Goal: Information Seeking & Learning: Compare options

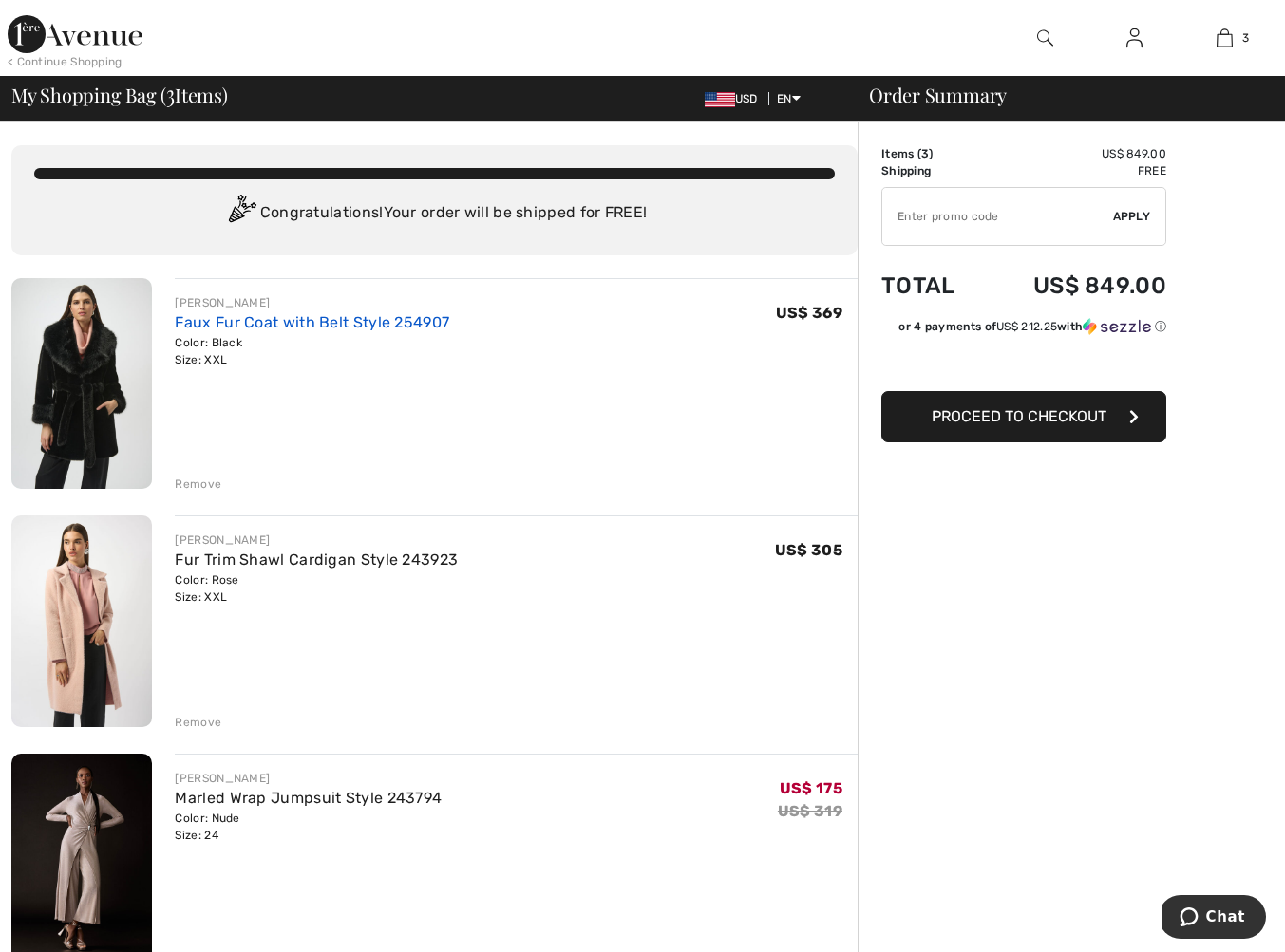
scroll to position [1, 0]
click at [262, 321] on link "Faux Fur Coat with Belt Style 254907" at bounding box center [311, 321] width 274 height 18
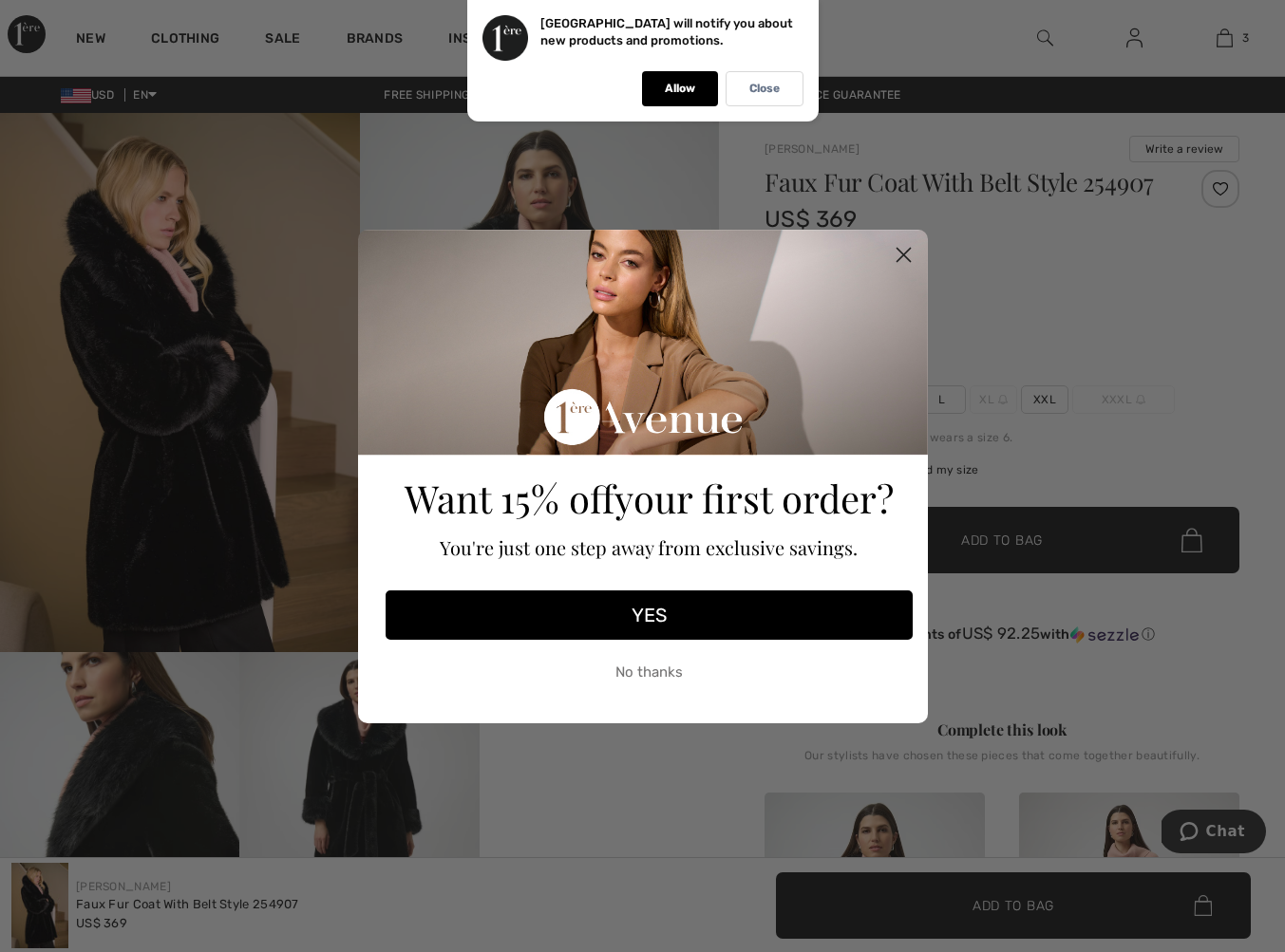
click at [726, 618] on button "YES" at bounding box center [649, 615] width 527 height 50
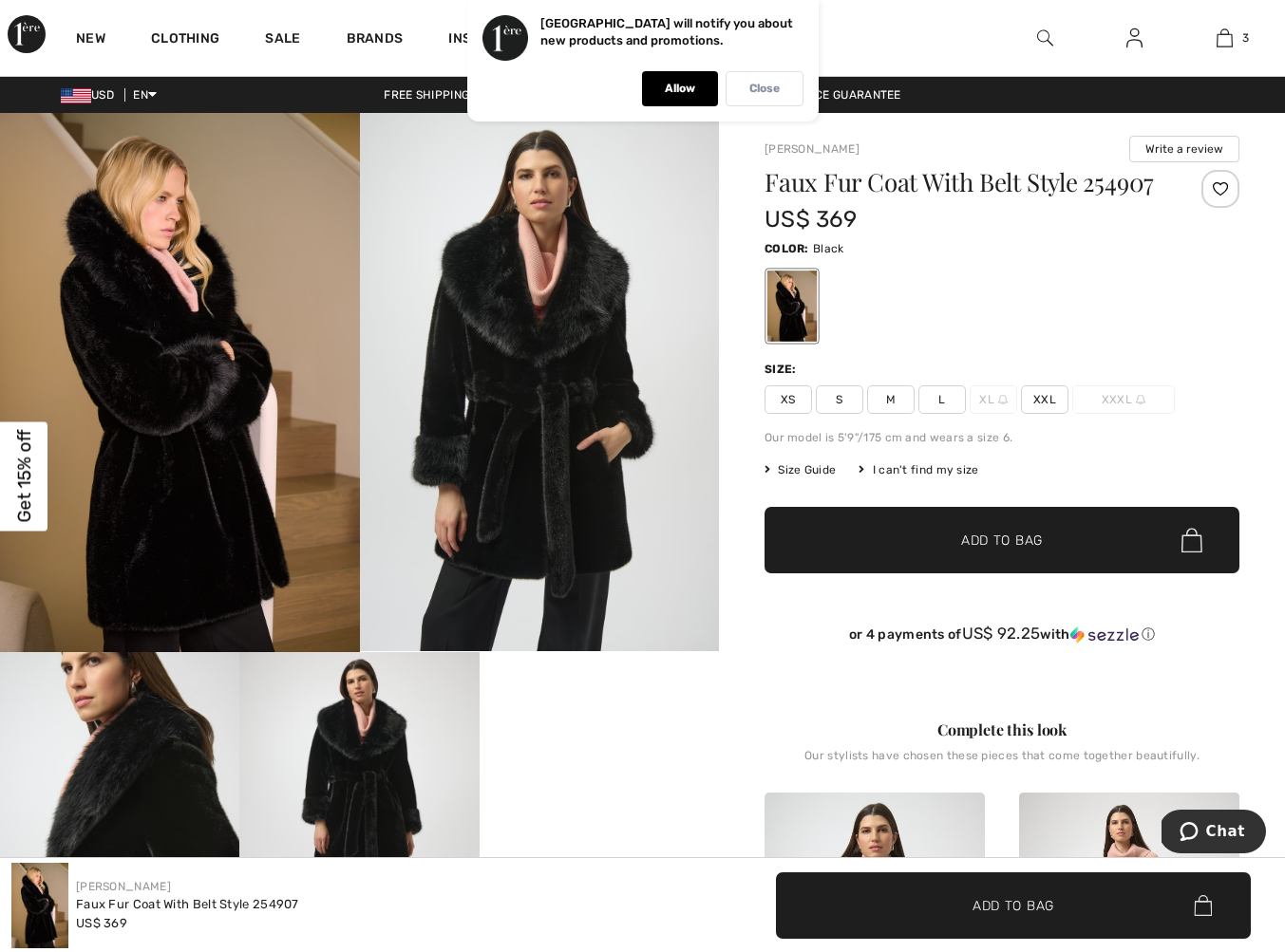
click at [768, 93] on p "Close" at bounding box center [764, 89] width 30 height 14
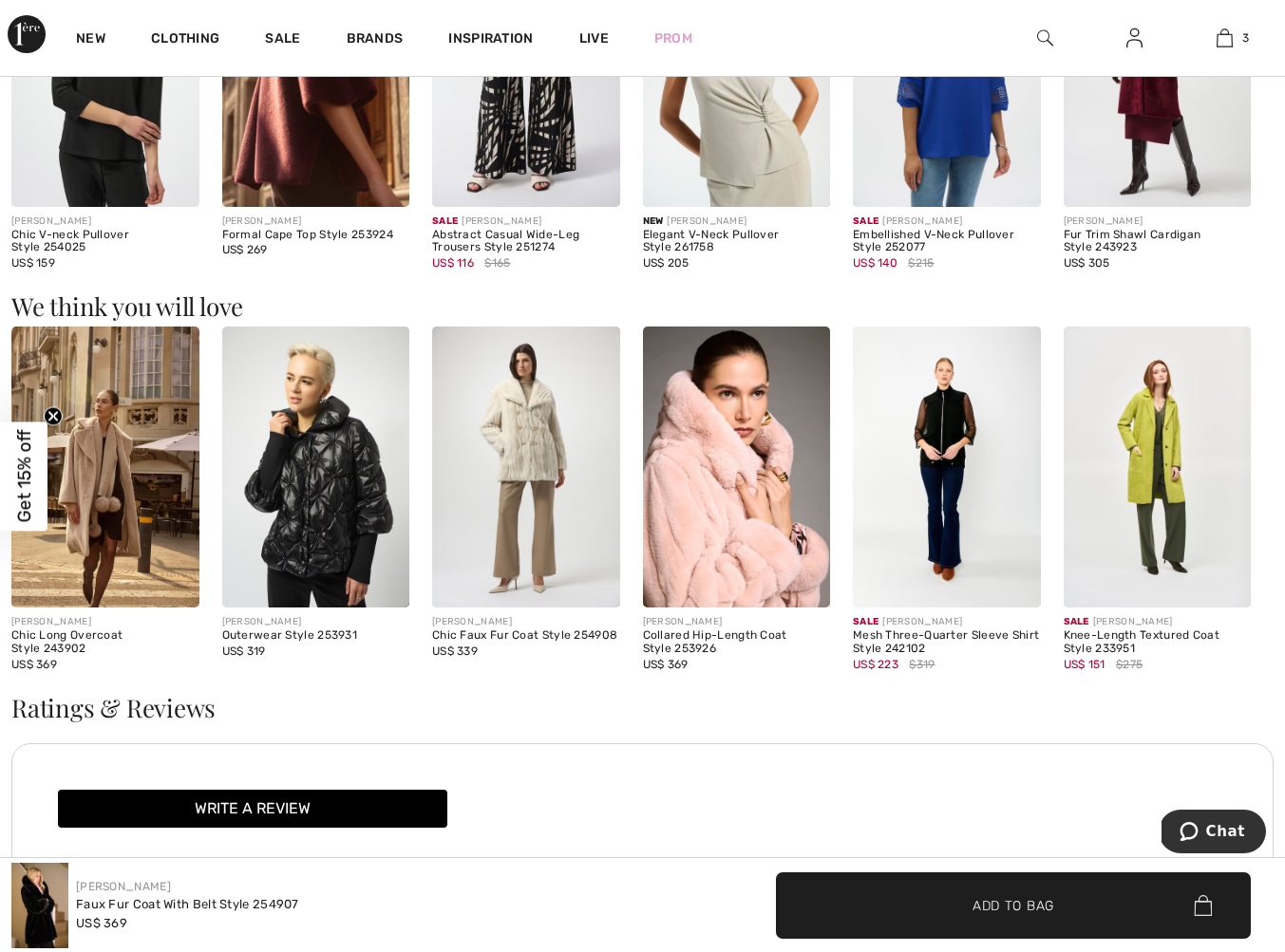
scroll to position [1808, 0]
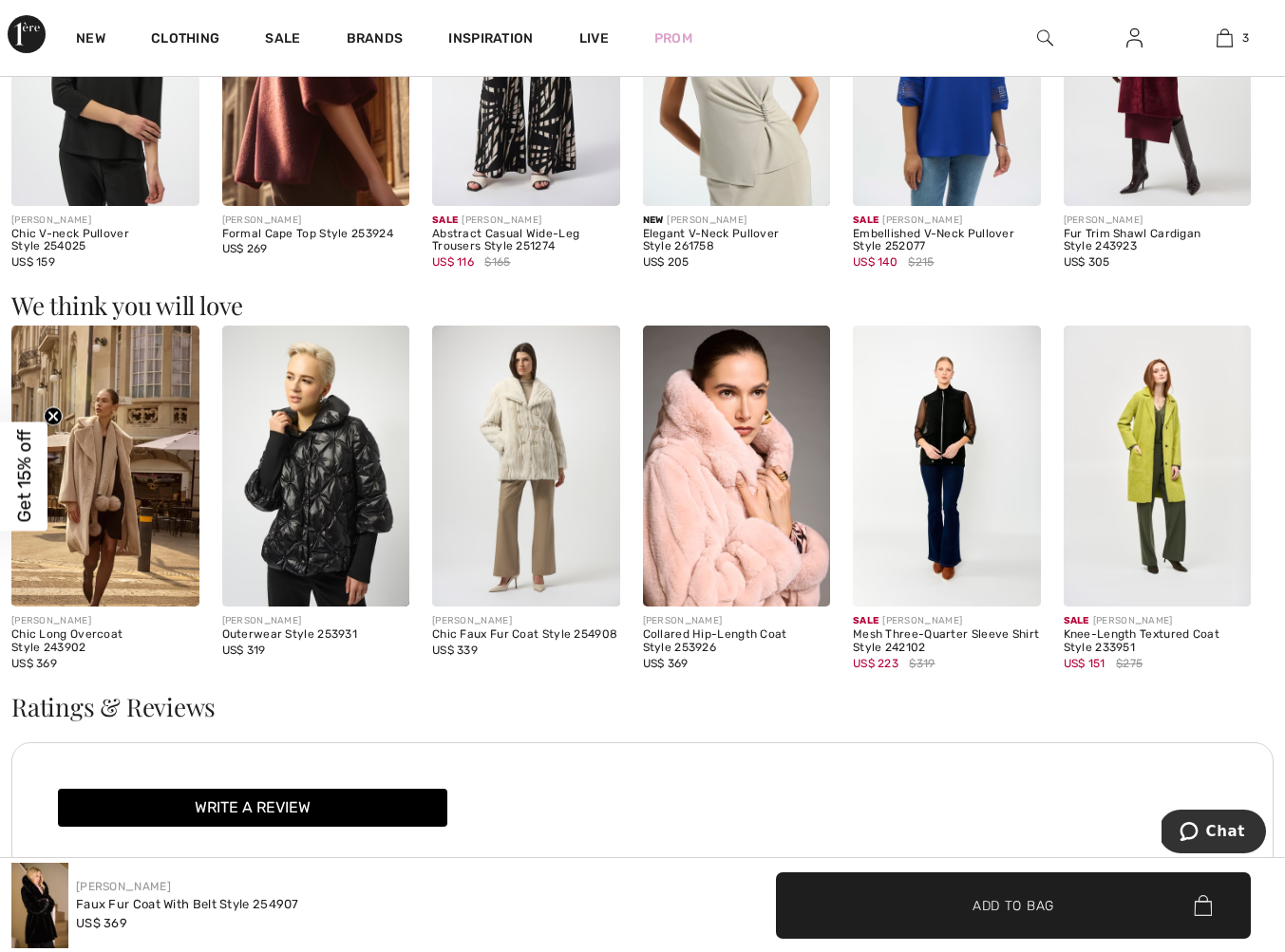
click at [261, 495] on img at bounding box center [316, 467] width 188 height 281
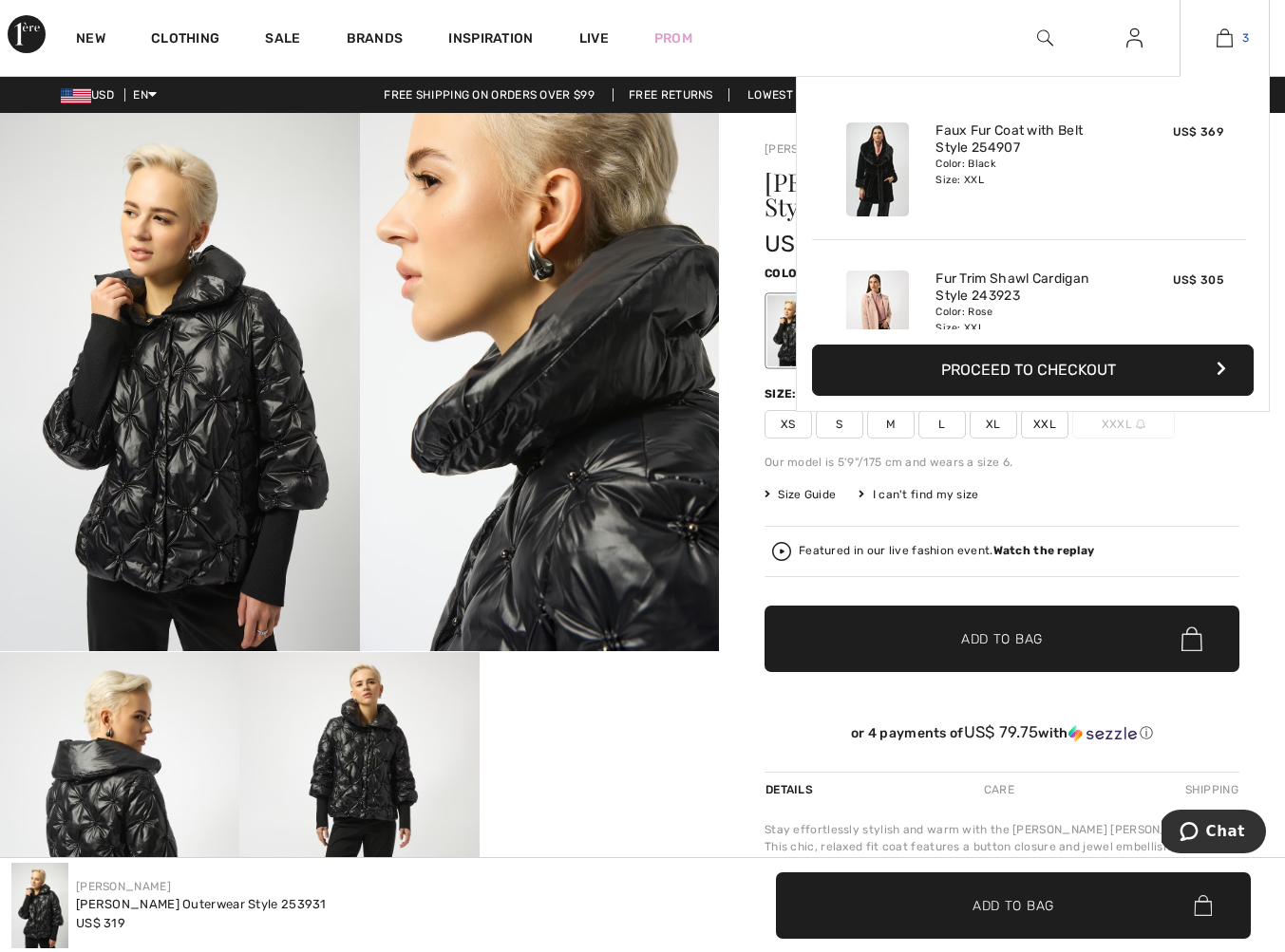
click at [1229, 47] on img at bounding box center [1224, 38] width 16 height 23
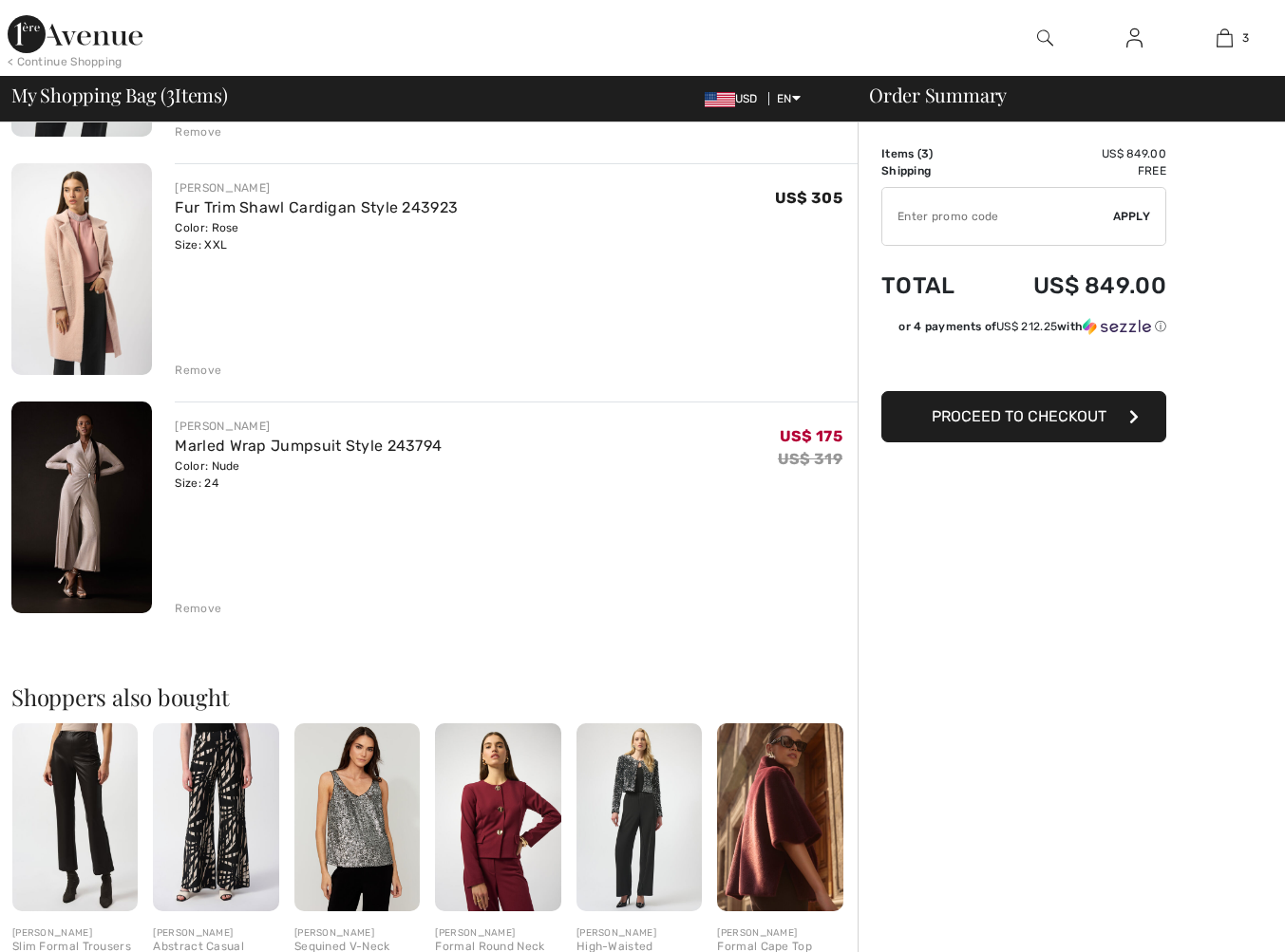
click at [137, 505] on img at bounding box center [81, 507] width 141 height 211
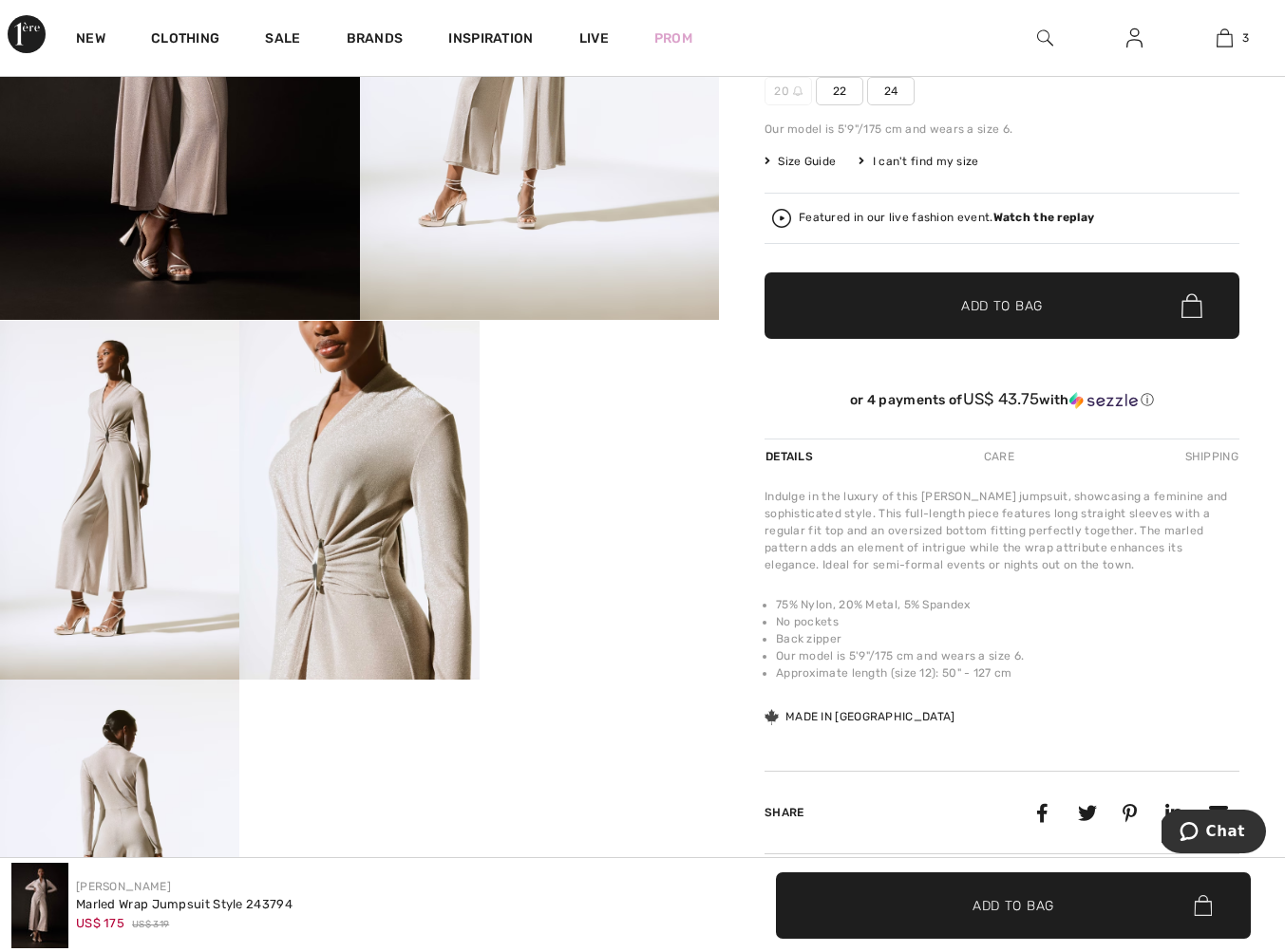
scroll to position [337, 0]
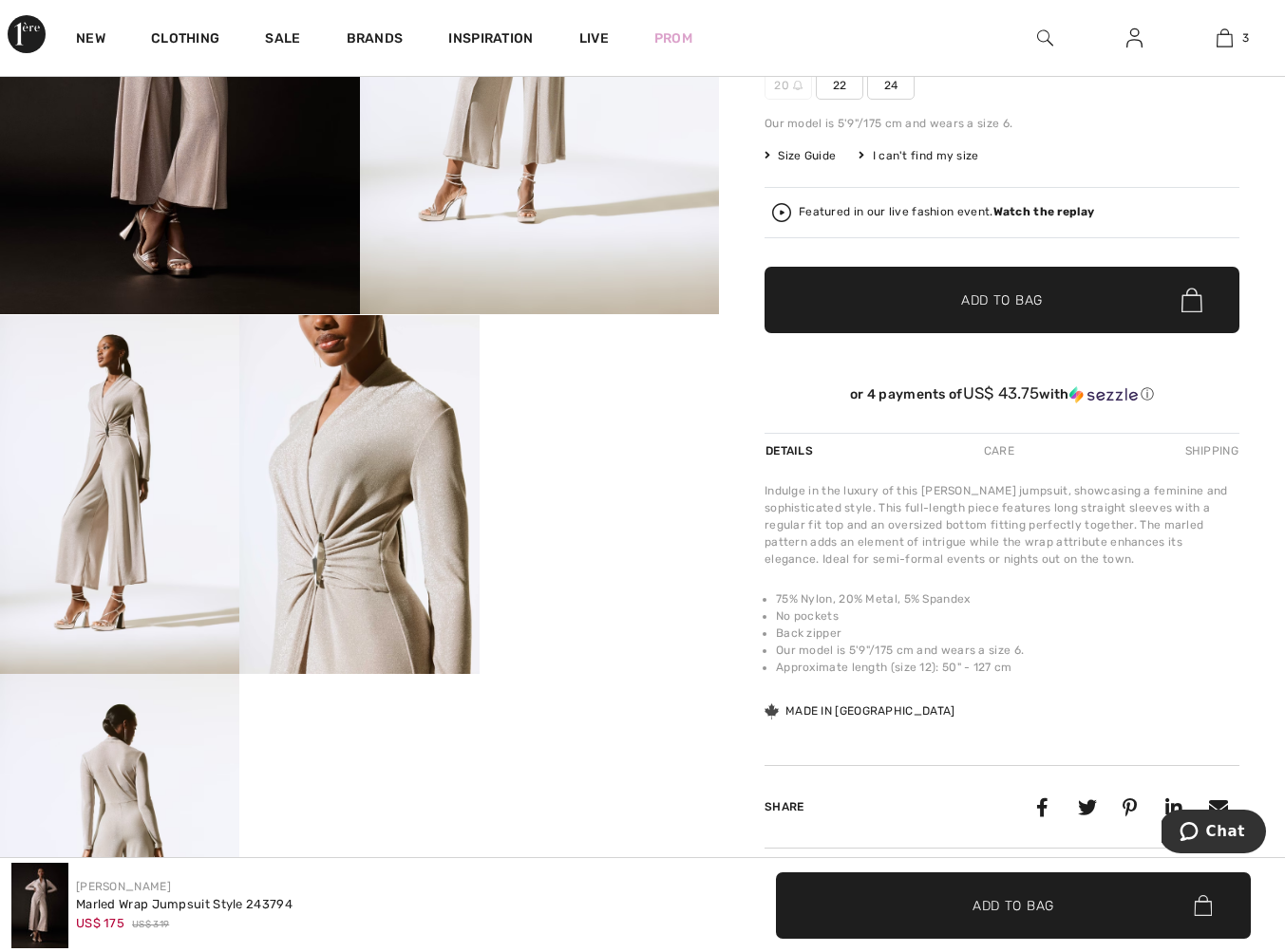
click at [605, 435] on video "Your browser does not support the video tag." at bounding box center [599, 375] width 239 height 120
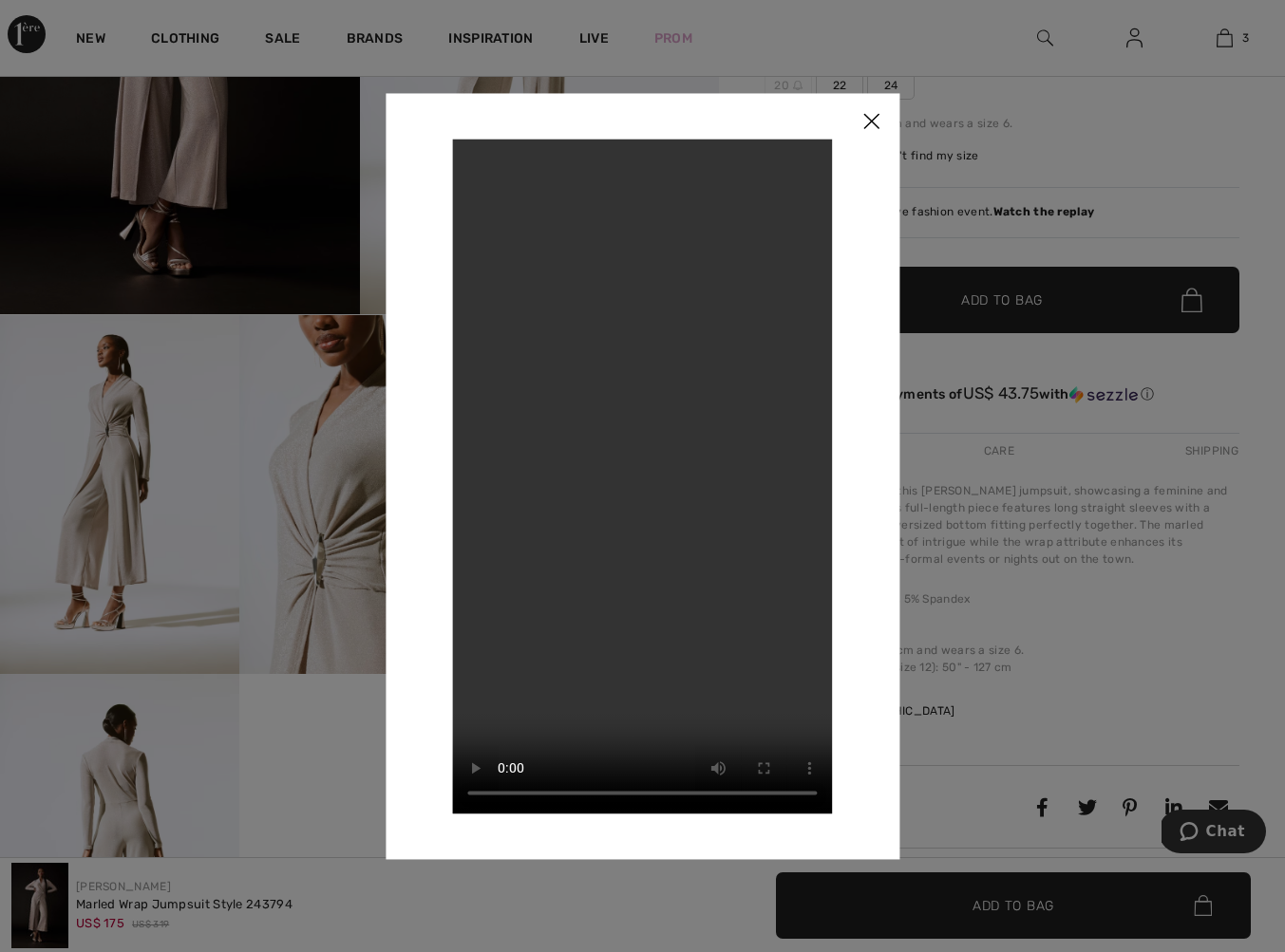
click at [868, 121] on img at bounding box center [870, 122] width 57 height 59
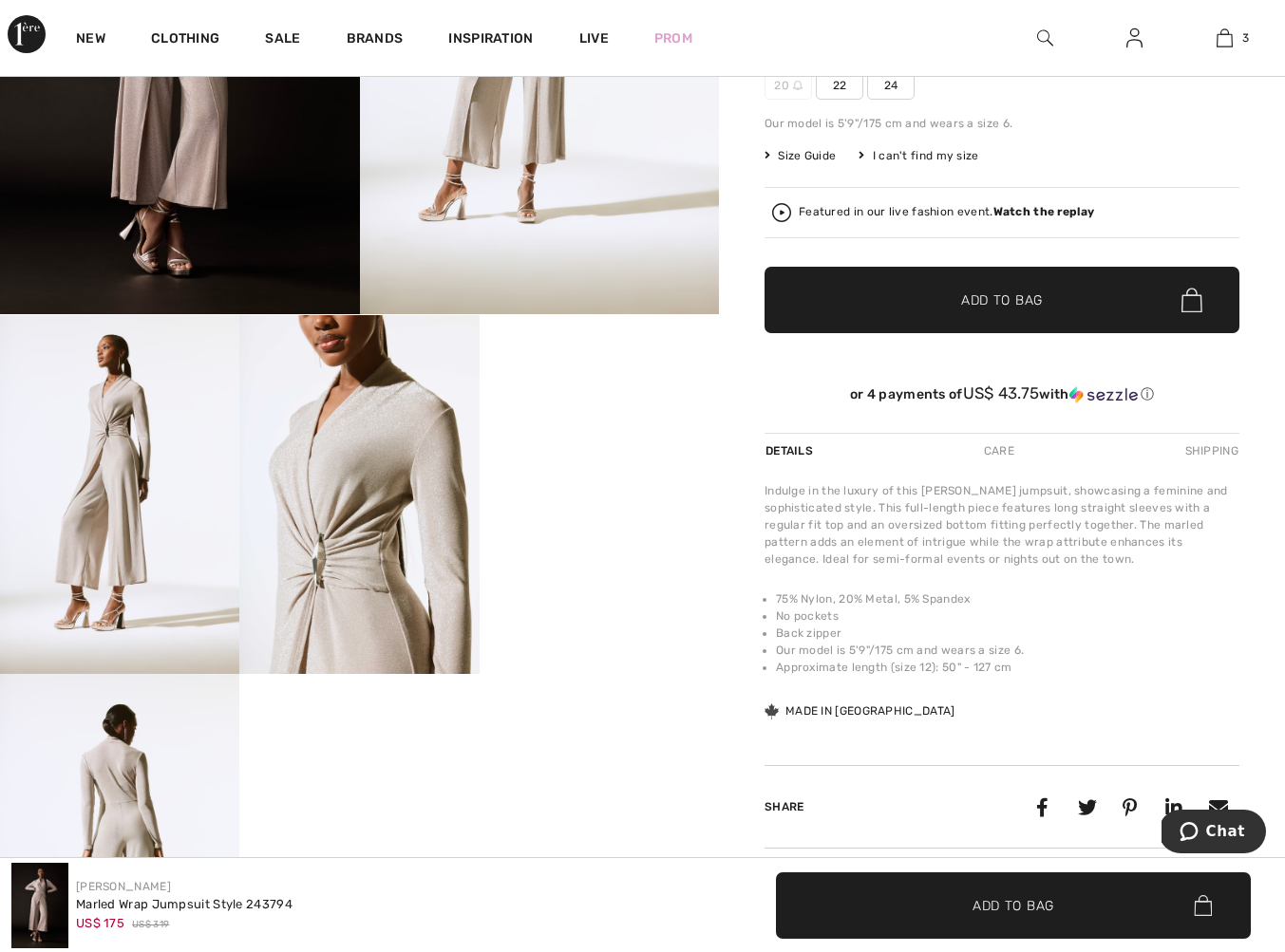
click at [359, 545] on img at bounding box center [359, 494] width 239 height 359
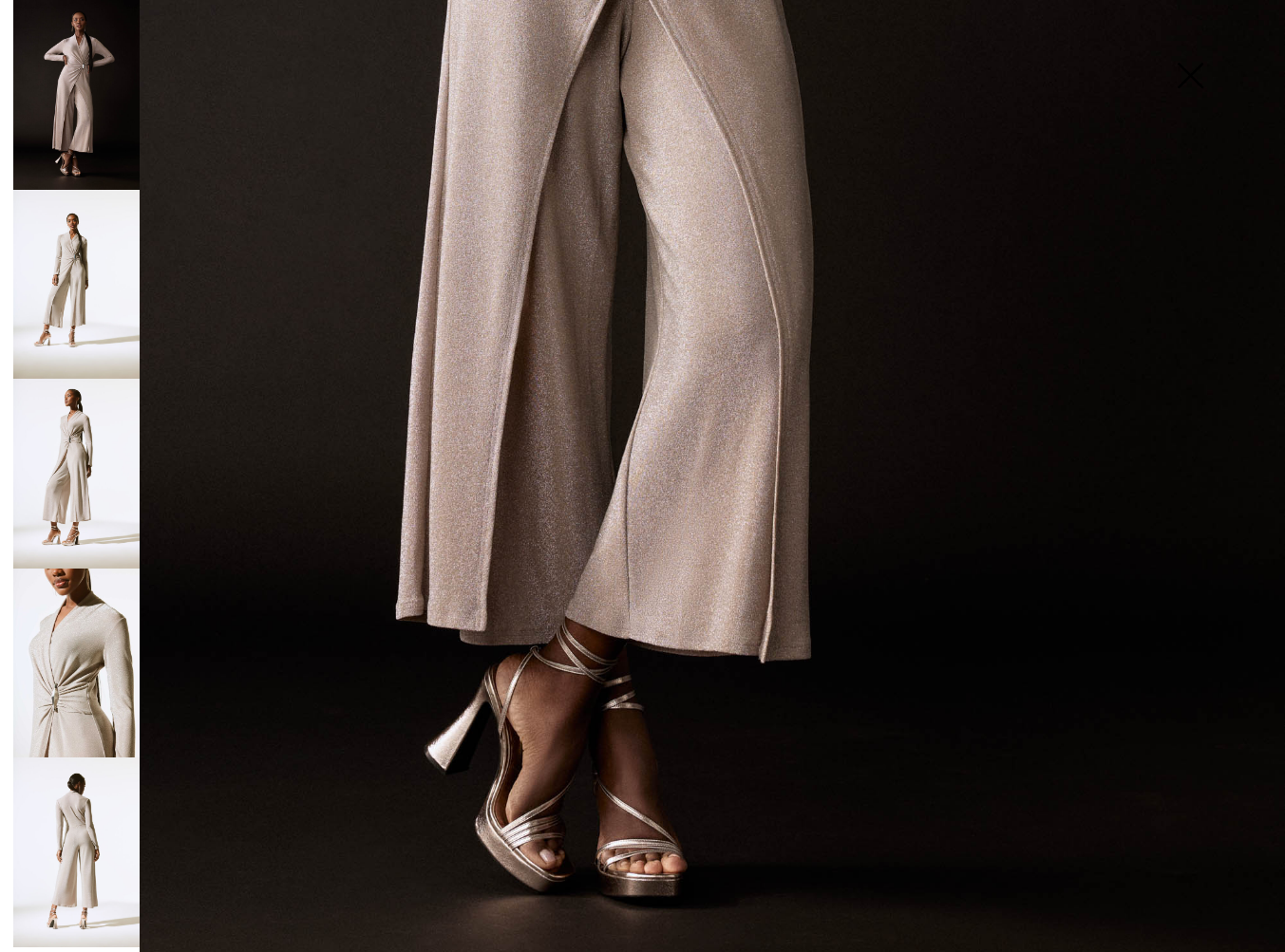
scroll to position [973, 0]
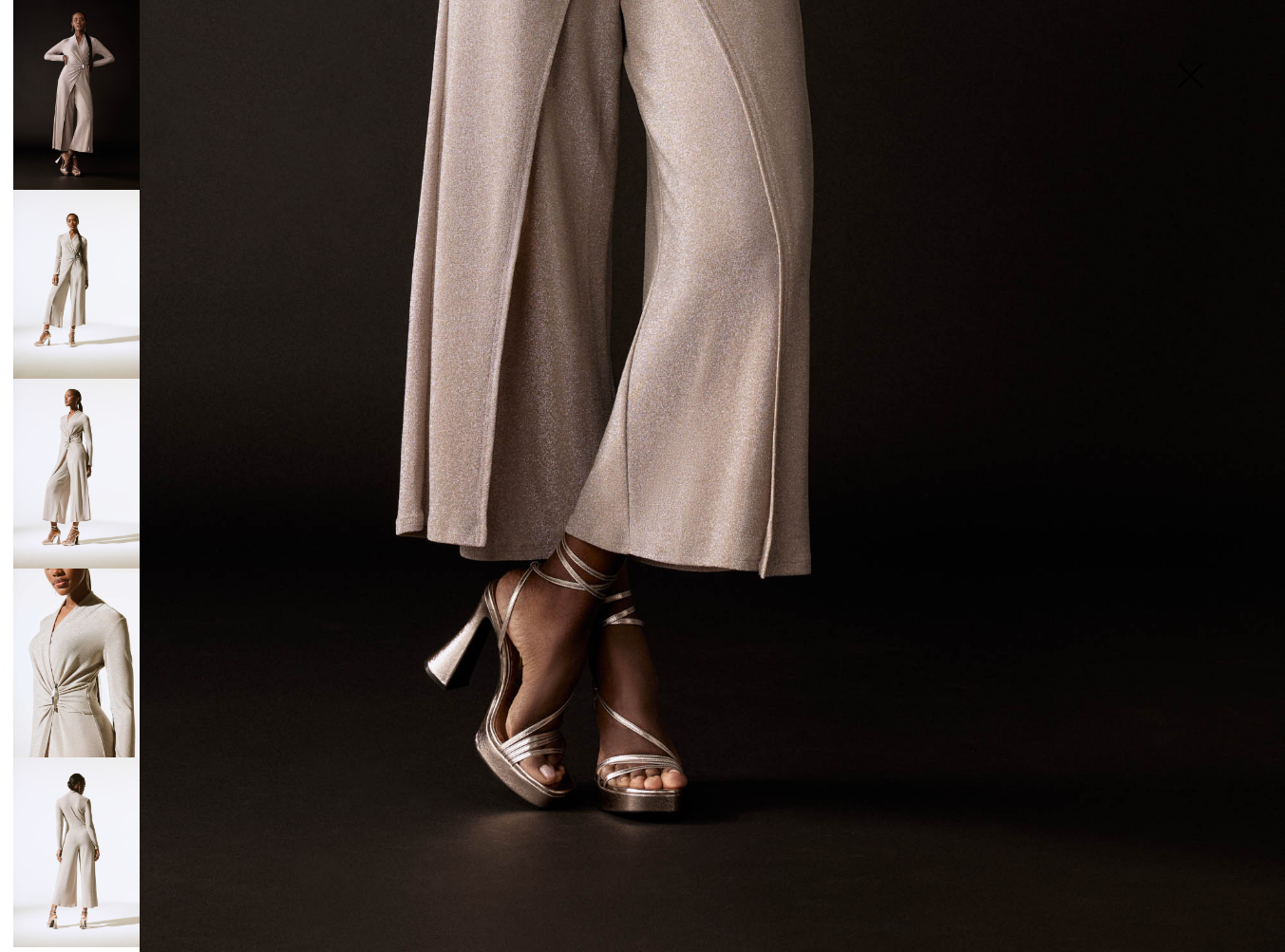
click at [83, 839] on img at bounding box center [76, 852] width 127 height 189
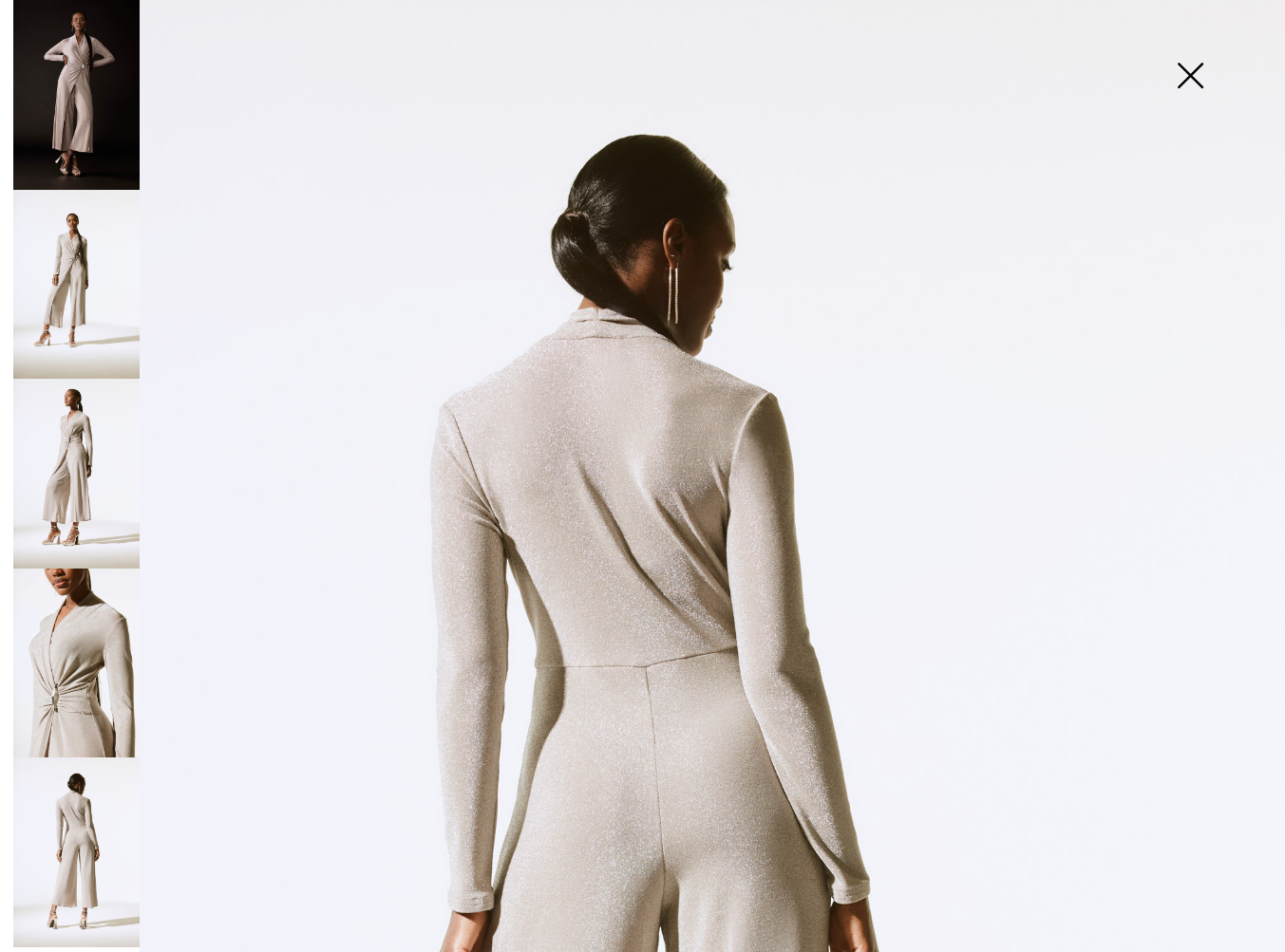
scroll to position [0, 0]
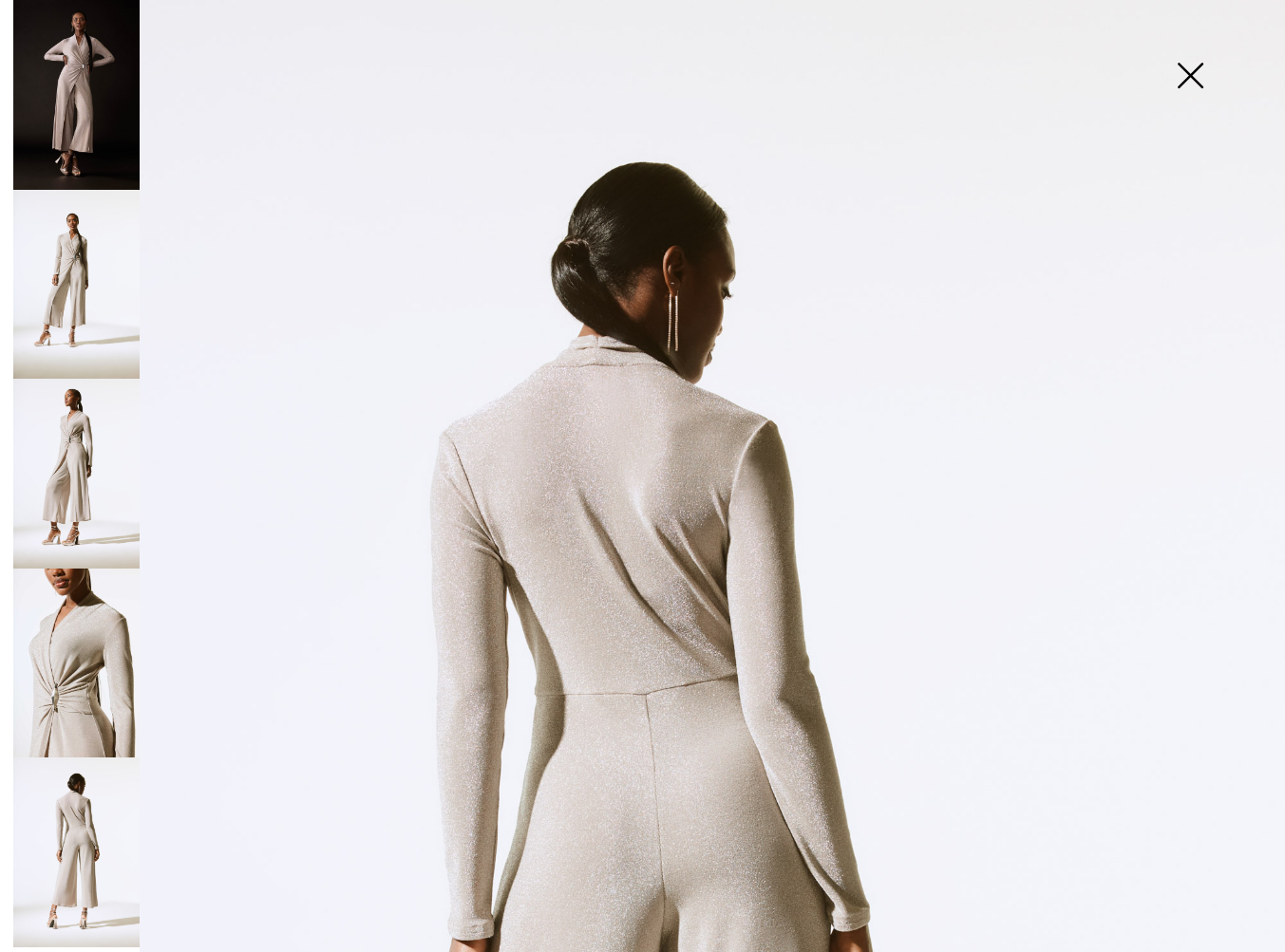
click at [591, 356] on img at bounding box center [642, 963] width 1285 height 1926
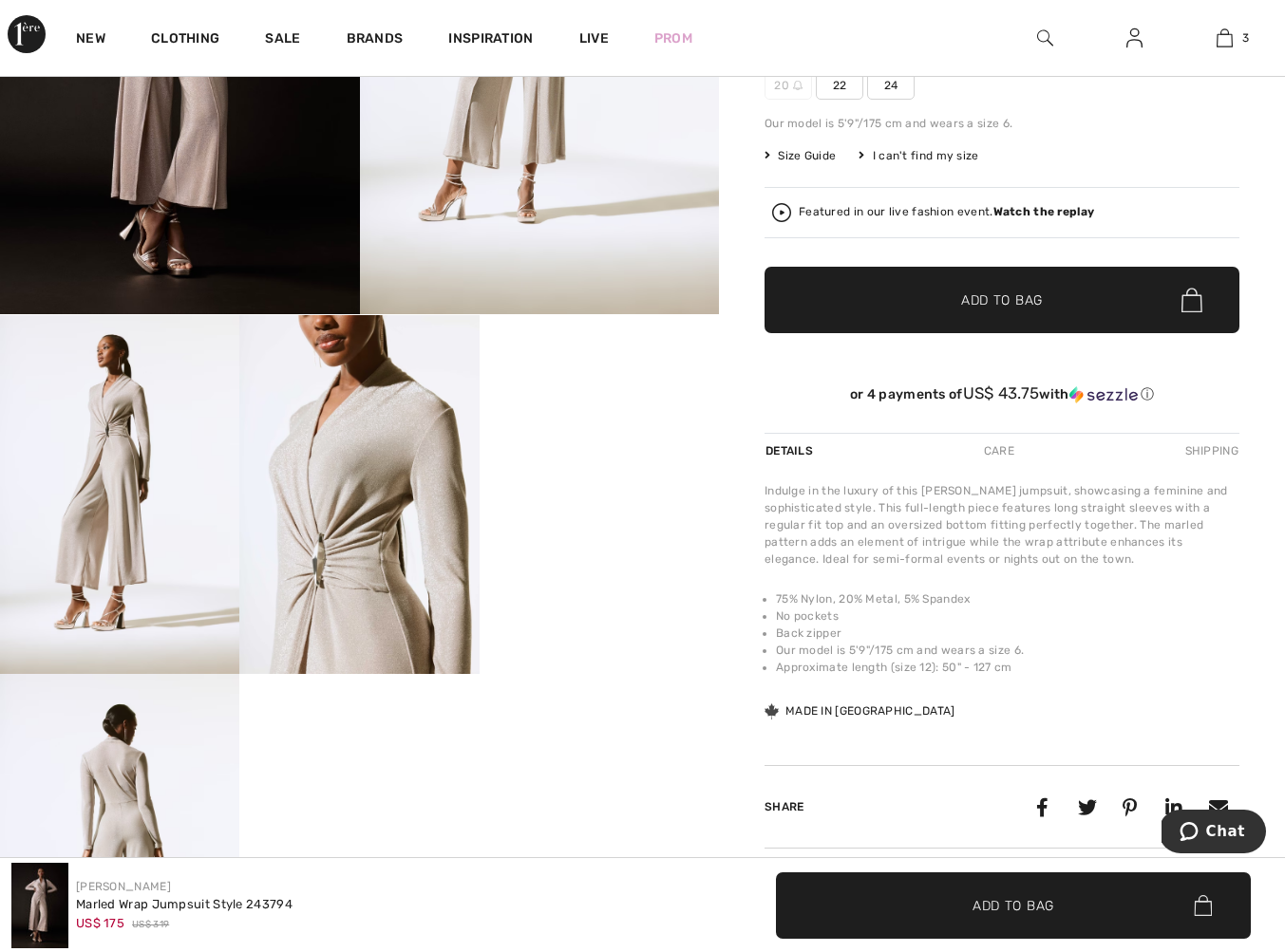
click at [96, 800] on img at bounding box center [120, 853] width 239 height 359
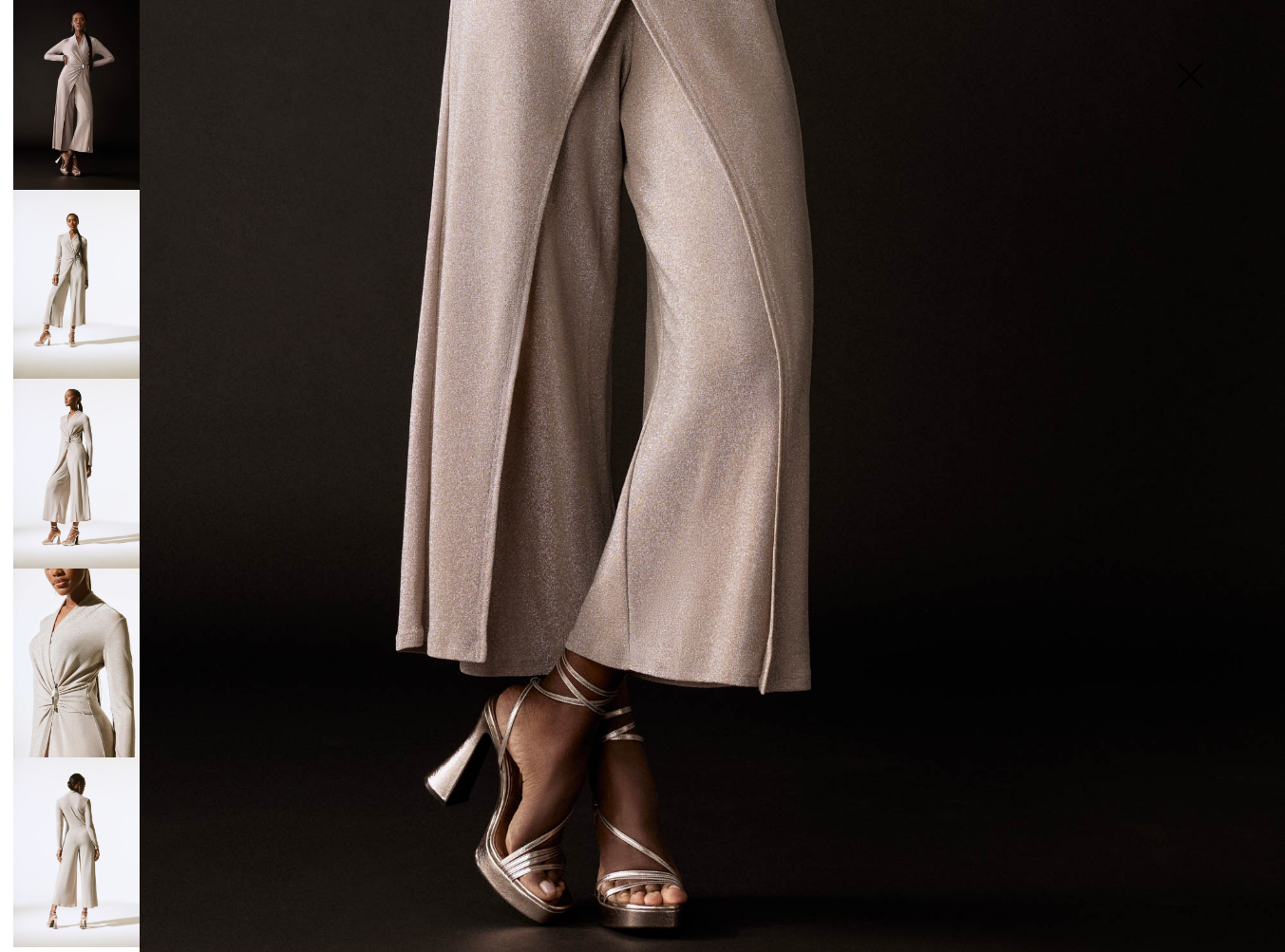
scroll to position [891, 0]
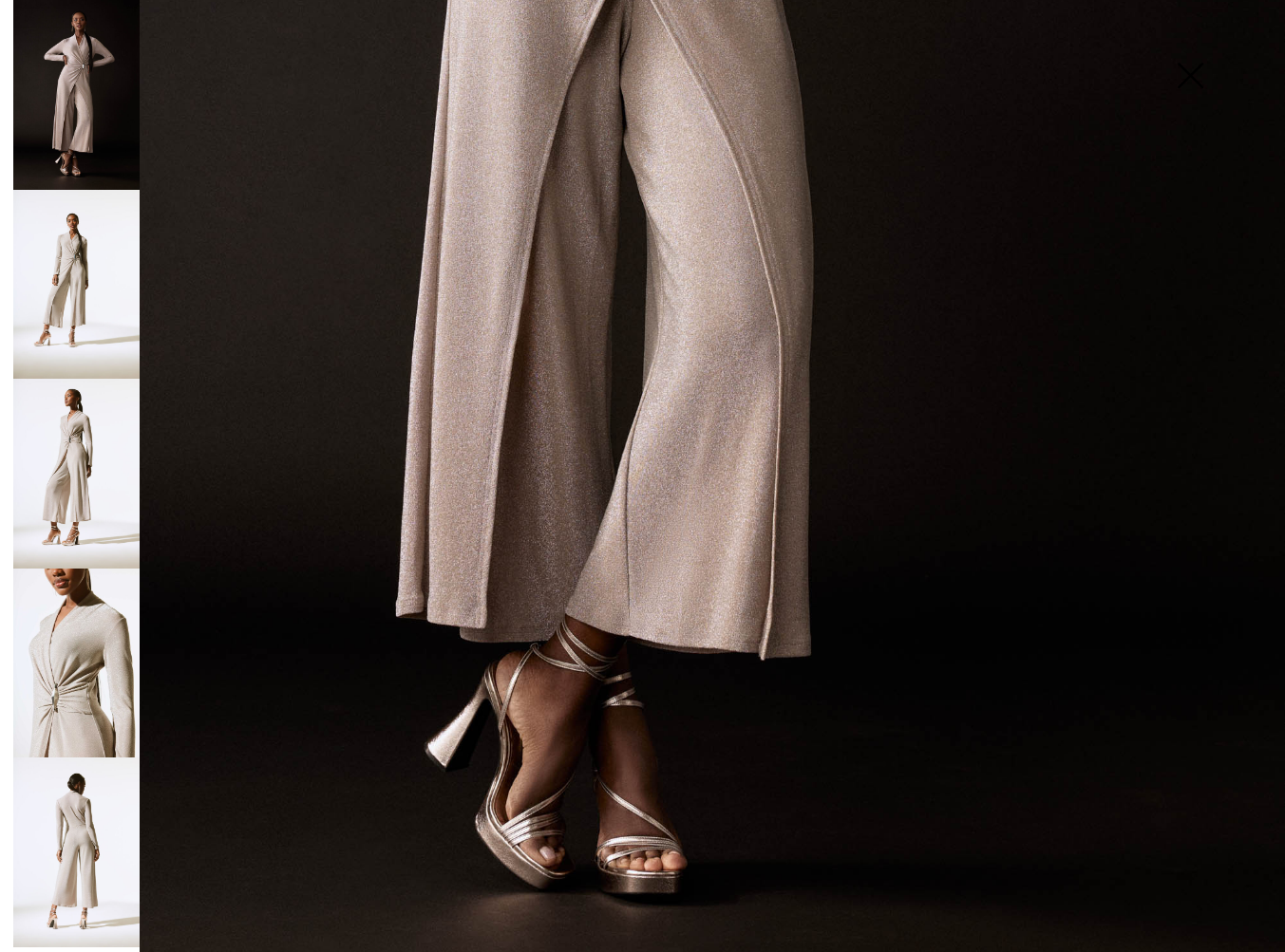
click at [56, 824] on img at bounding box center [76, 852] width 127 height 189
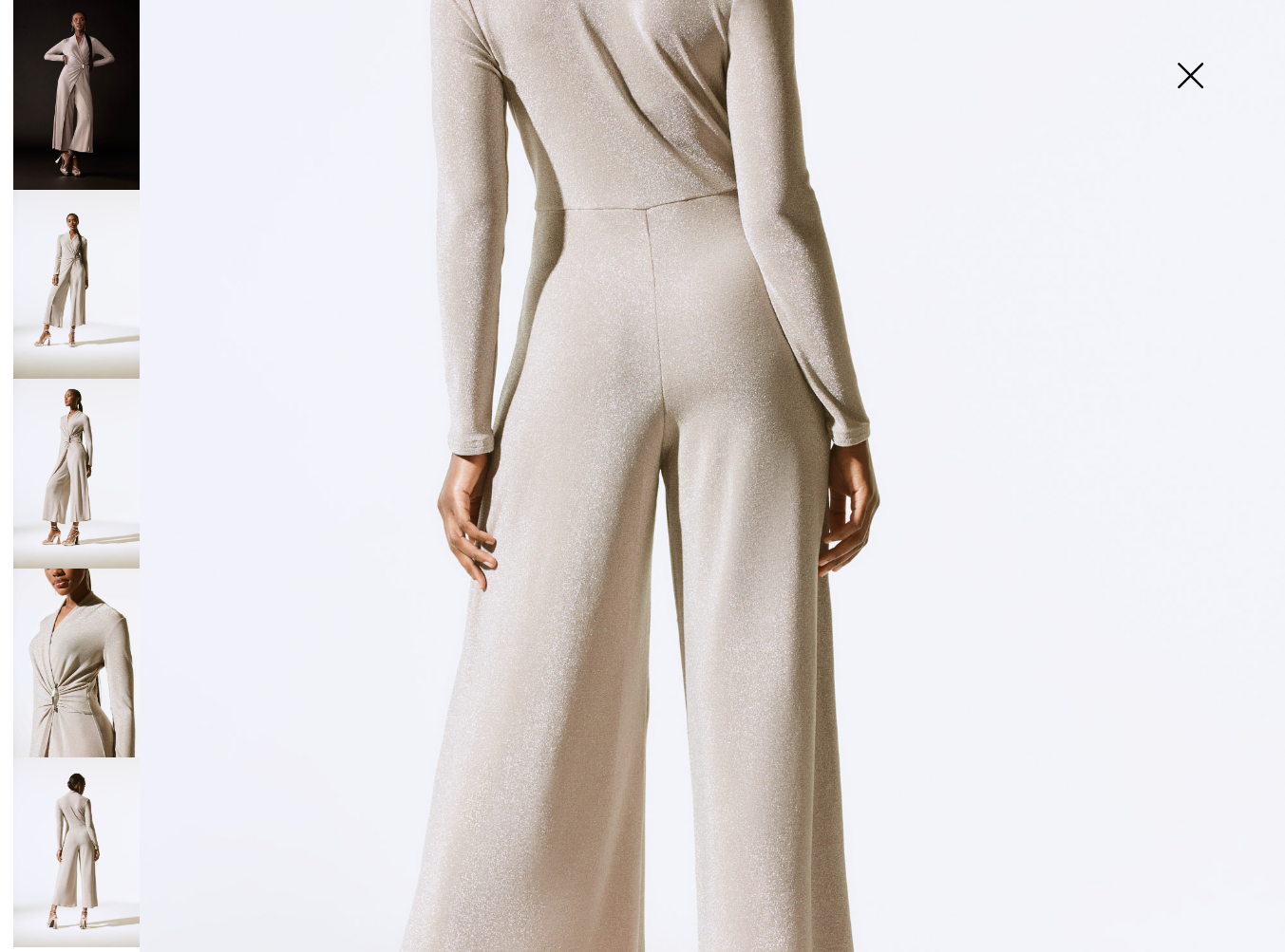
scroll to position [474, 0]
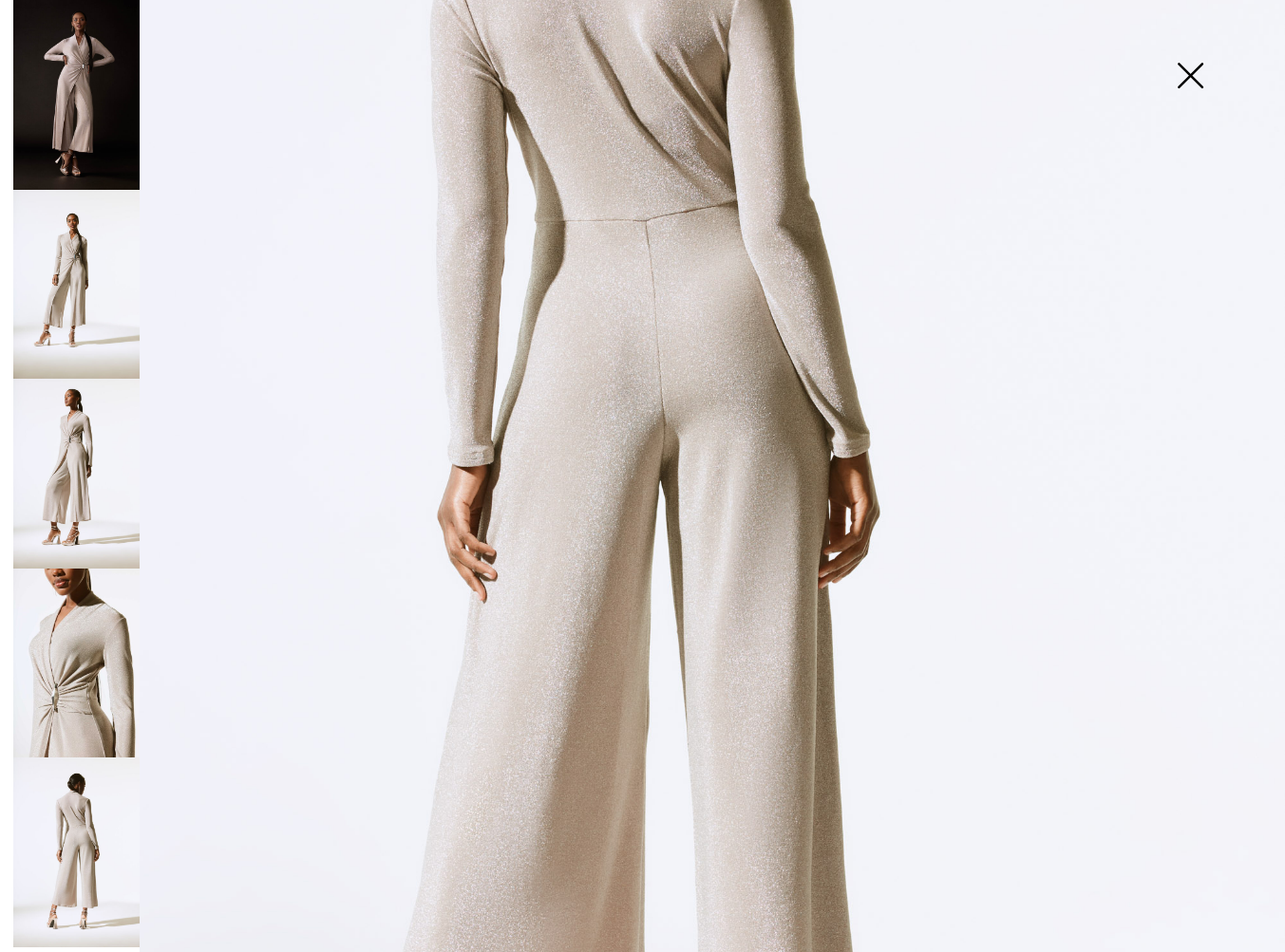
click at [93, 835] on img at bounding box center [76, 852] width 127 height 189
click at [80, 706] on img at bounding box center [76, 664] width 127 height 189
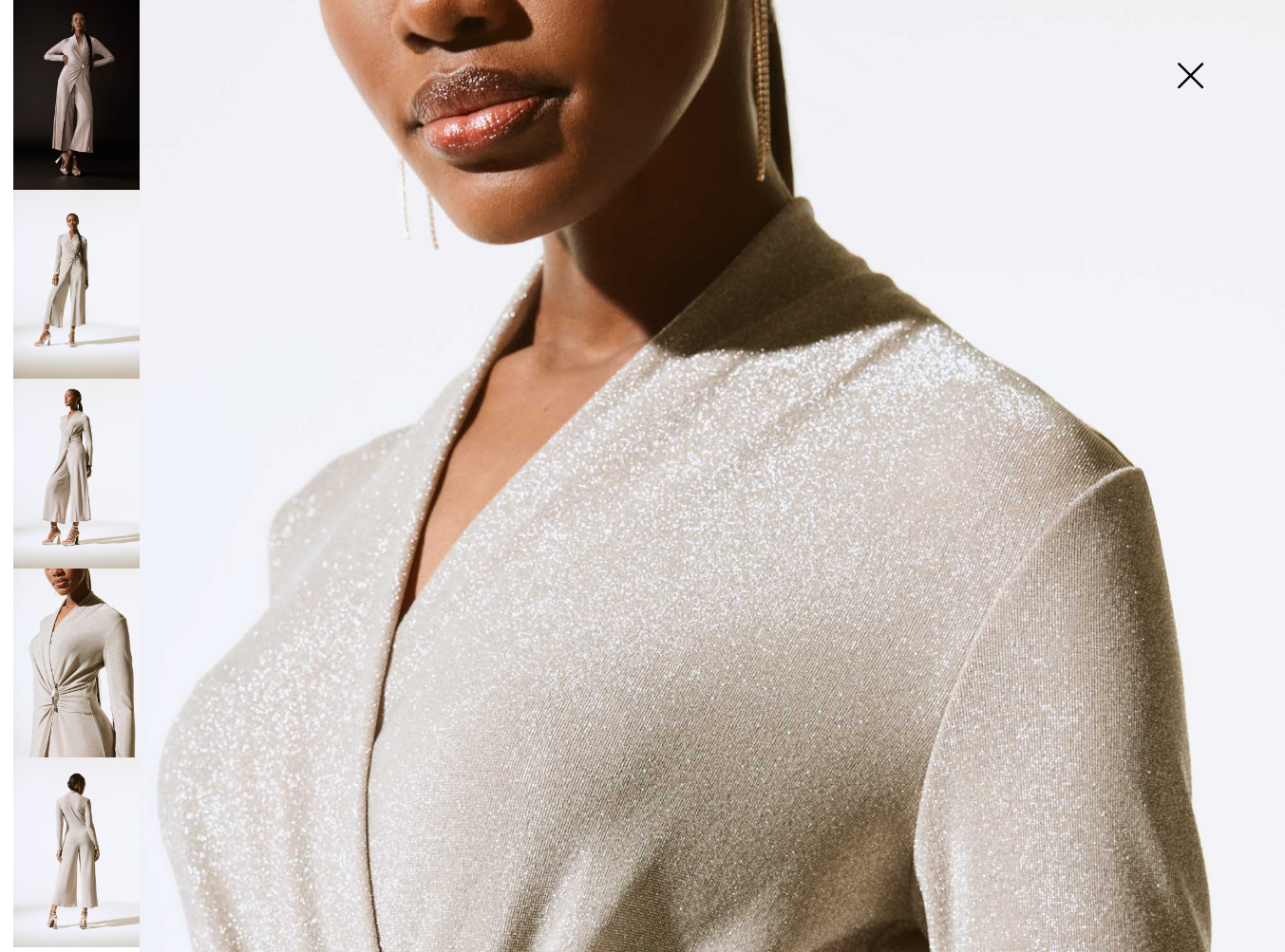
scroll to position [0, 0]
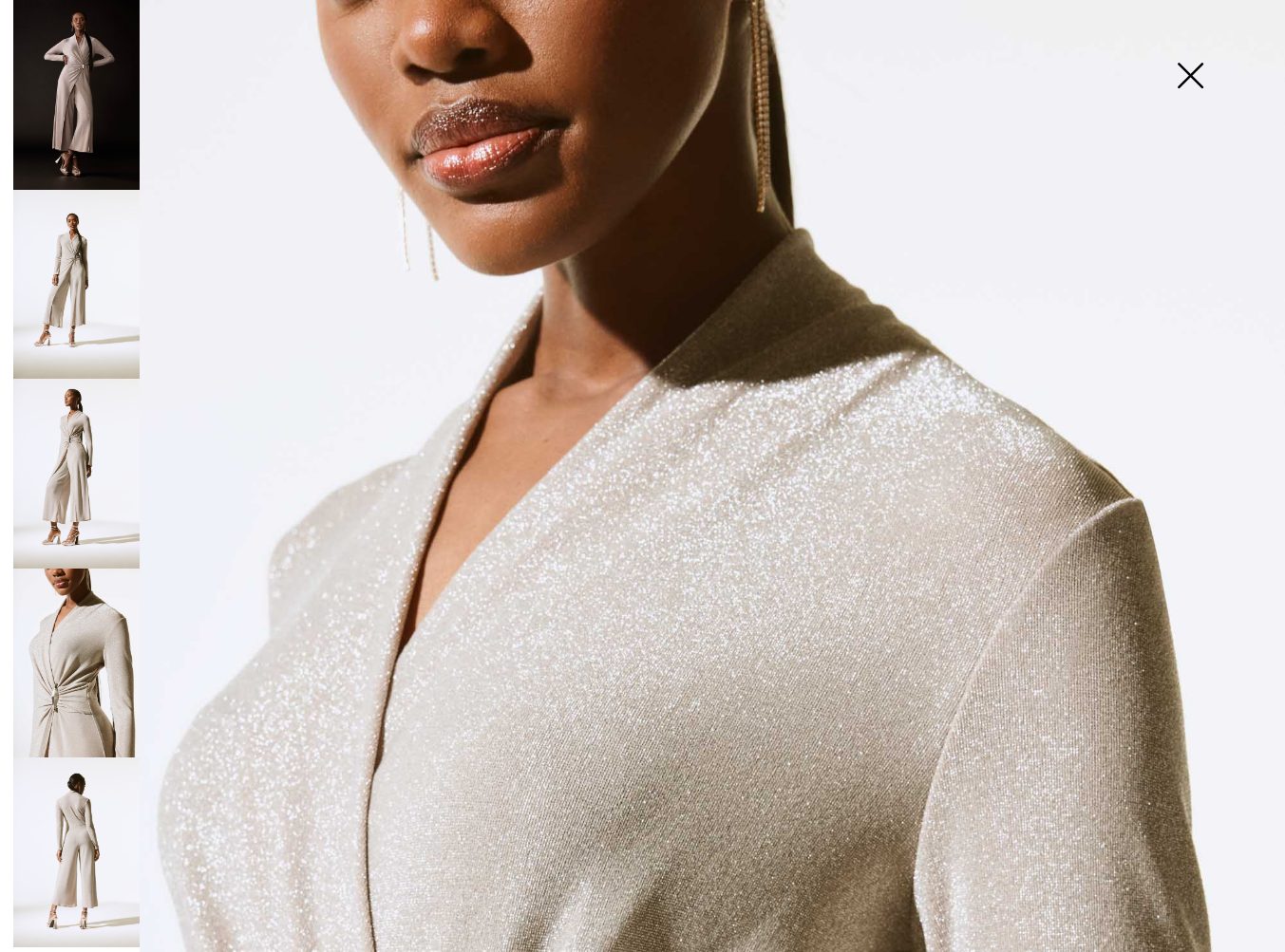
click at [59, 837] on img at bounding box center [76, 852] width 127 height 189
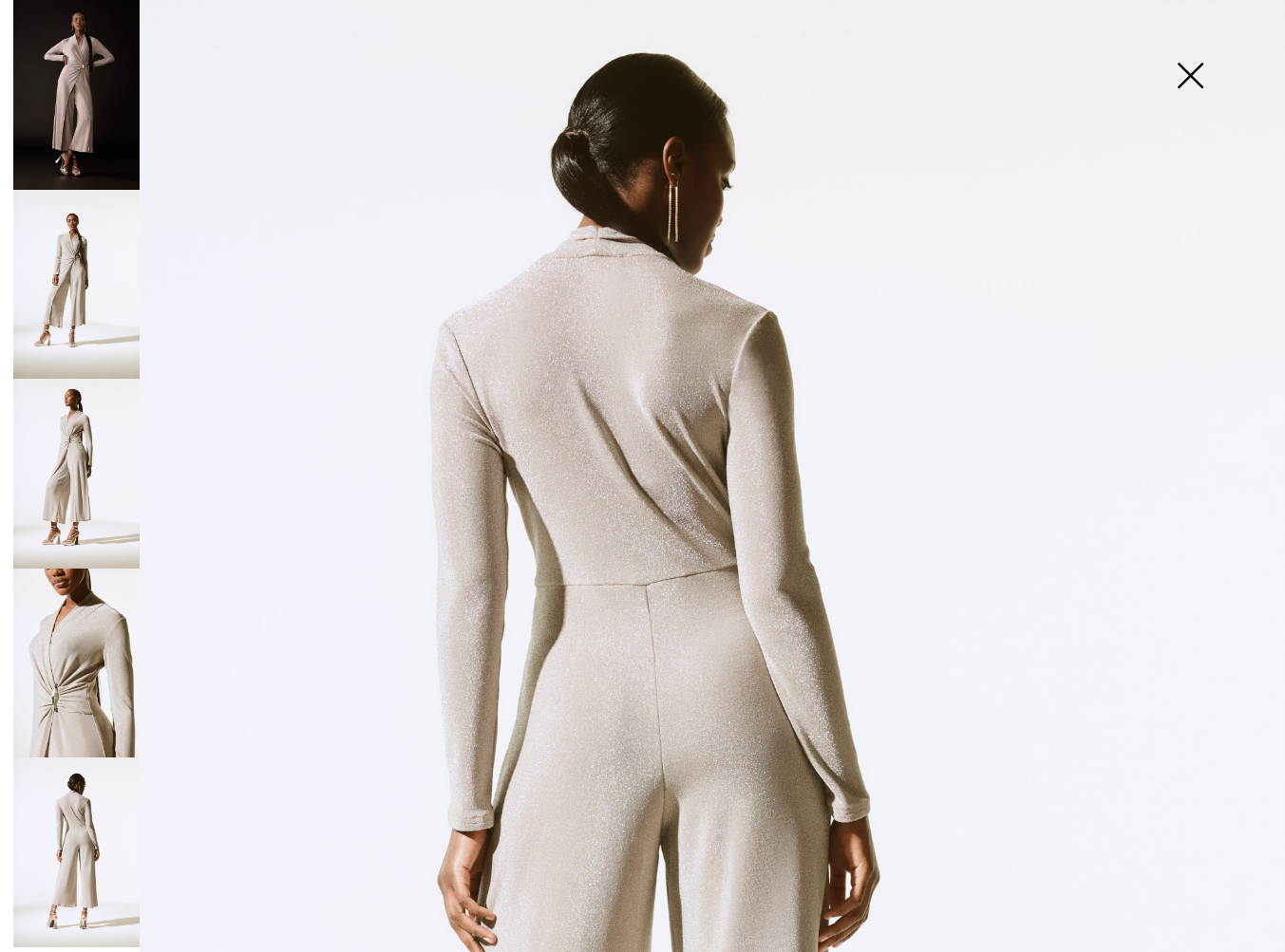
scroll to position [93, 0]
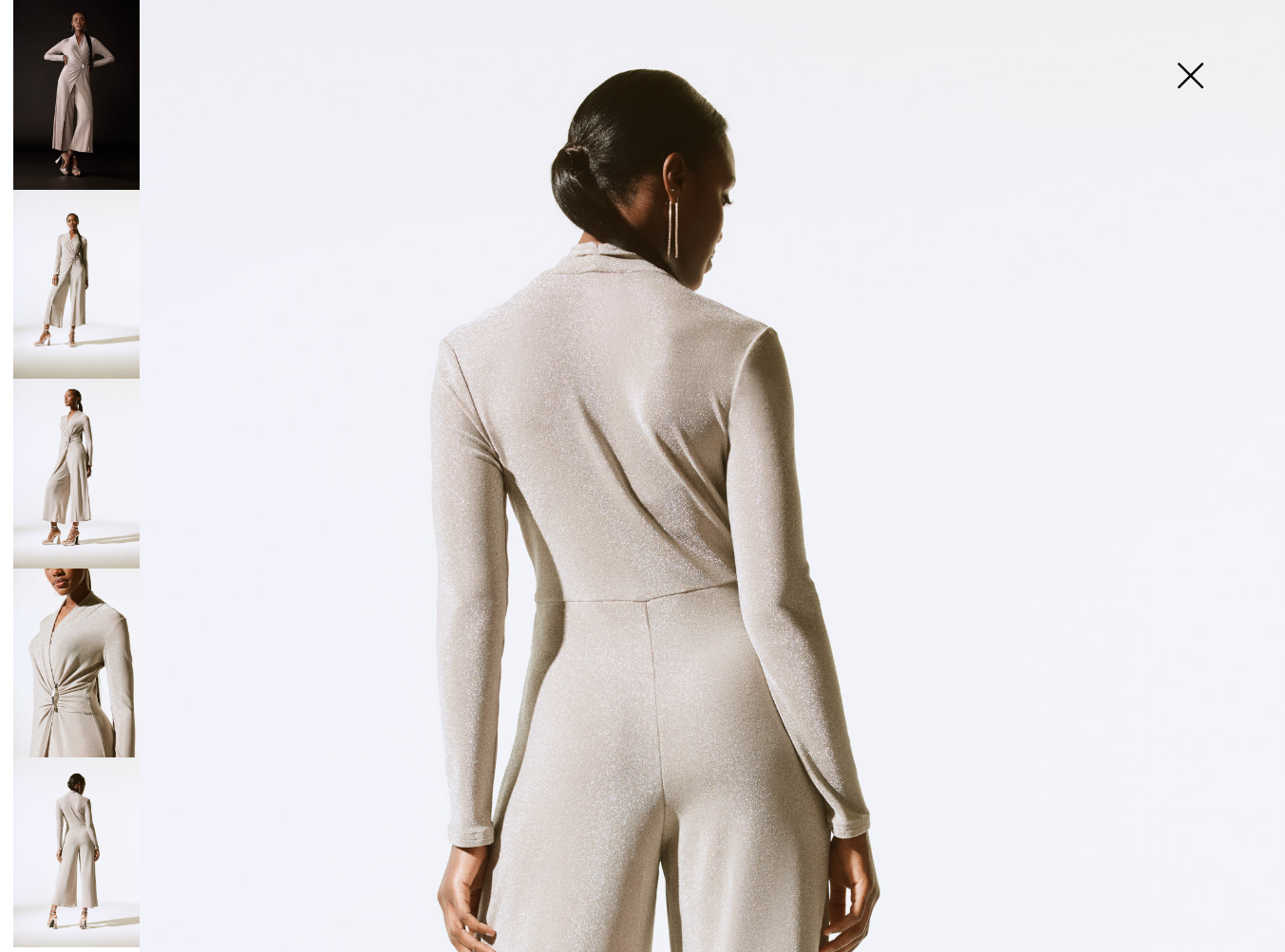
click at [58, 830] on img at bounding box center [76, 852] width 127 height 189
click at [69, 715] on img at bounding box center [76, 664] width 127 height 189
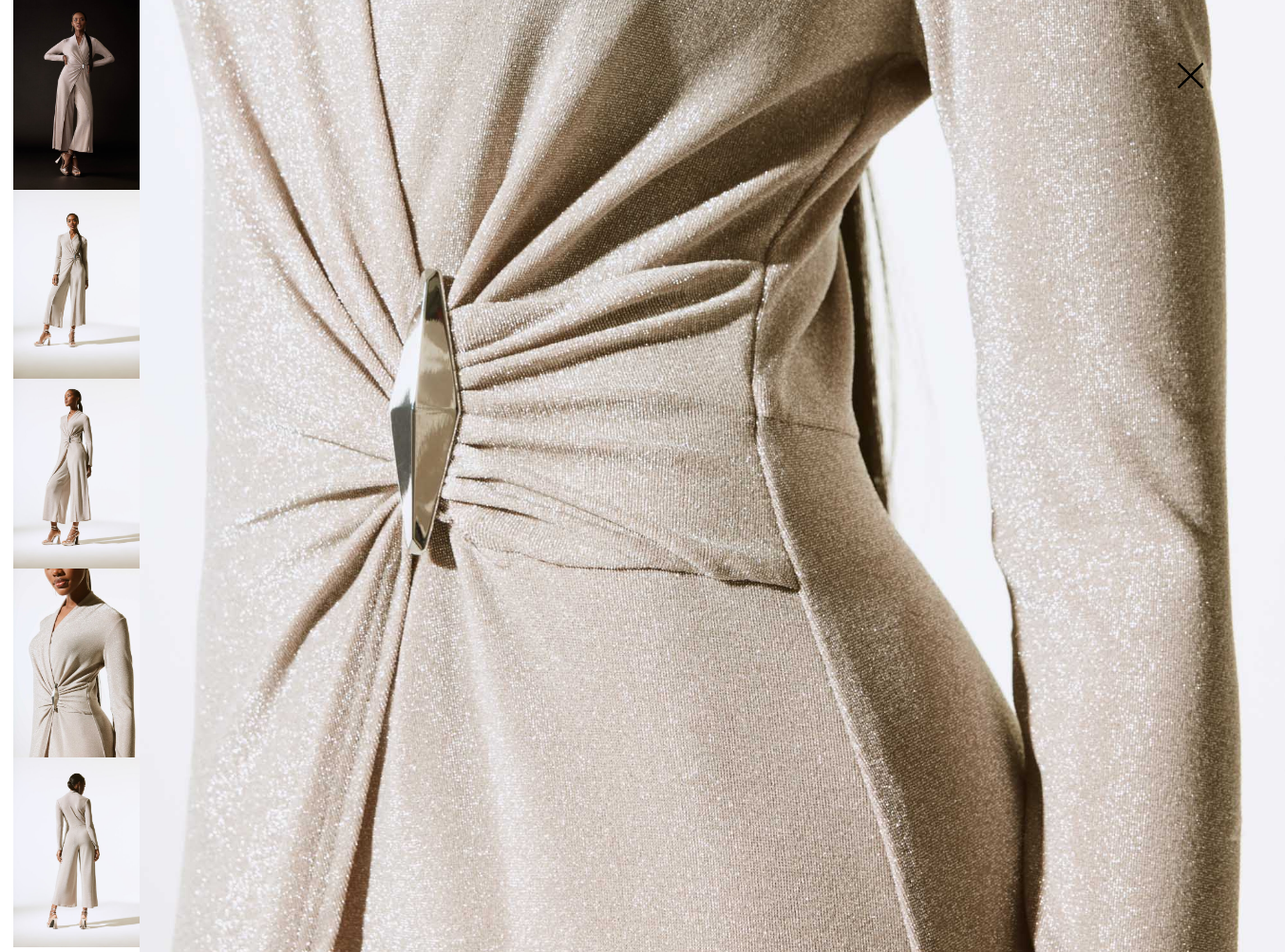
scroll to position [973, 0]
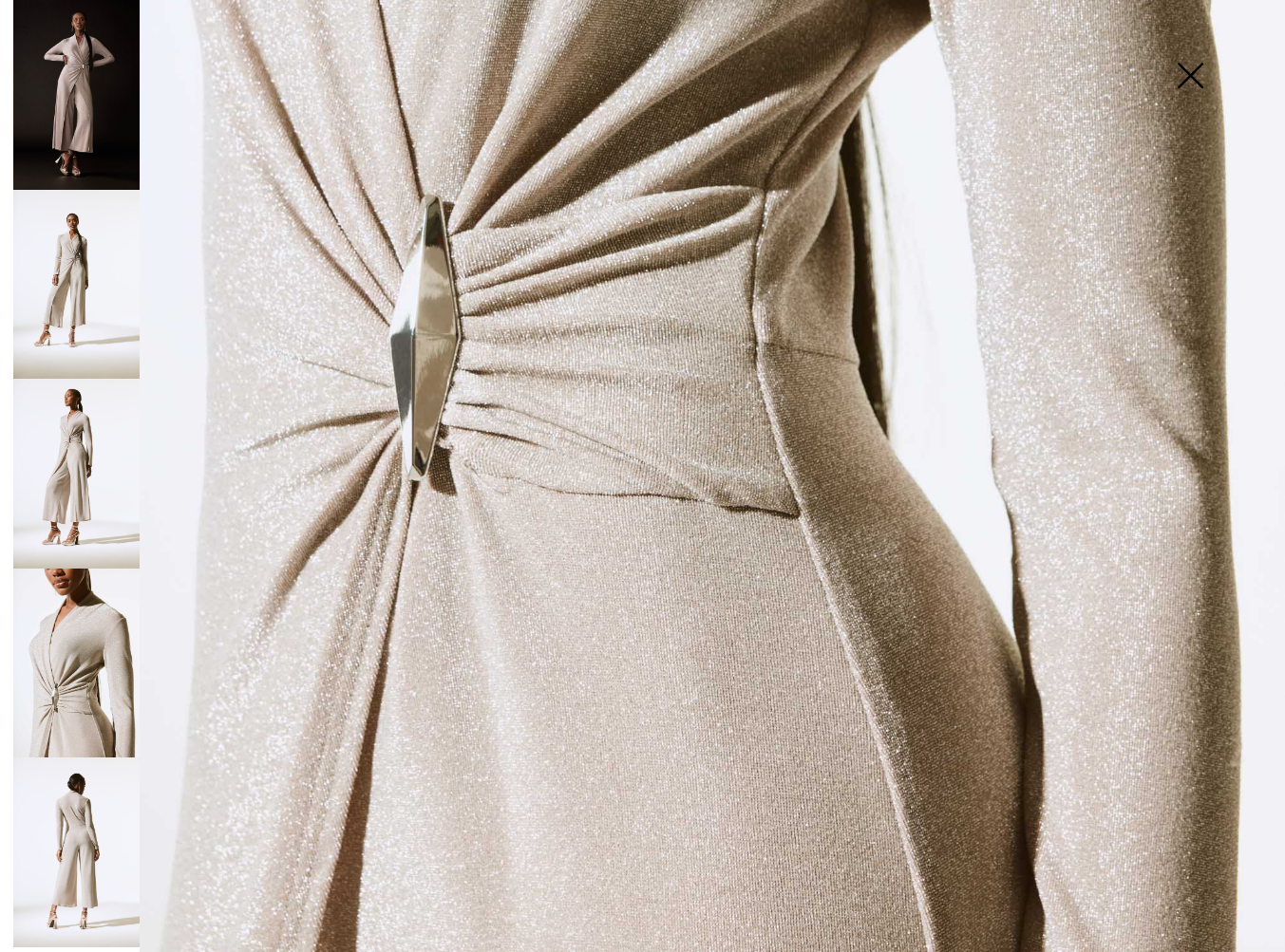
click at [36, 516] on img at bounding box center [76, 474] width 127 height 189
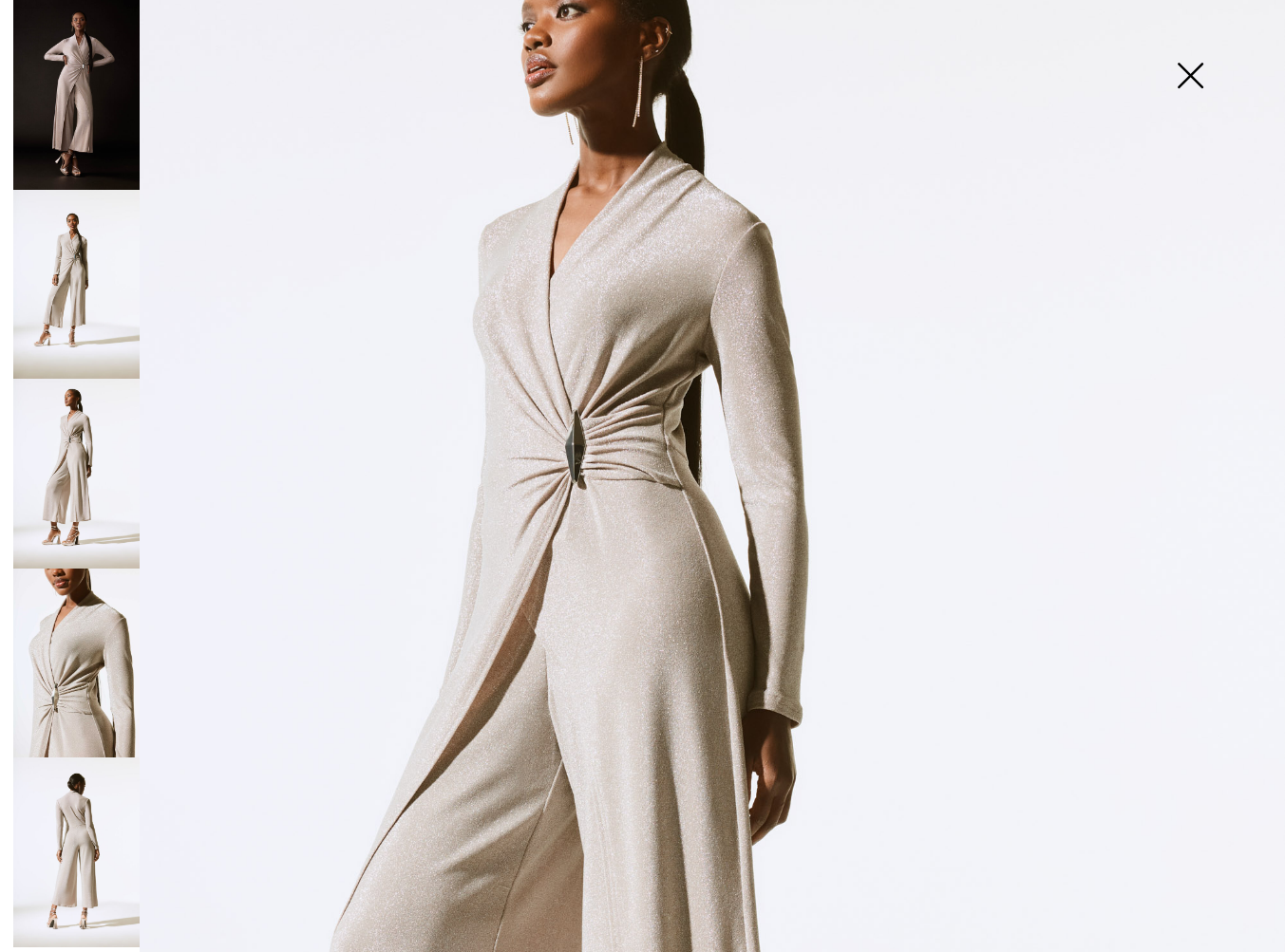
scroll to position [0, 0]
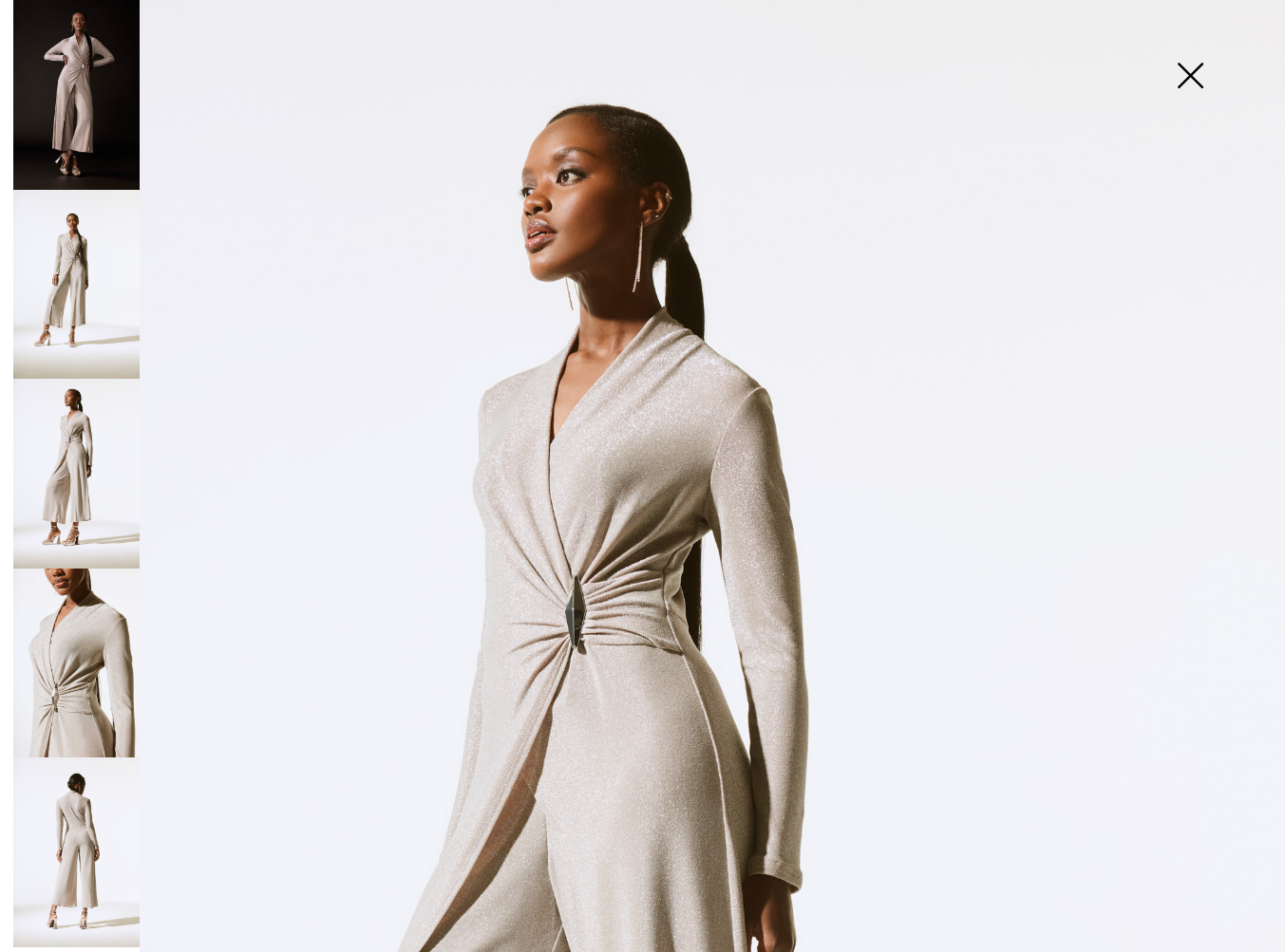
click at [72, 184] on img at bounding box center [76, 95] width 127 height 189
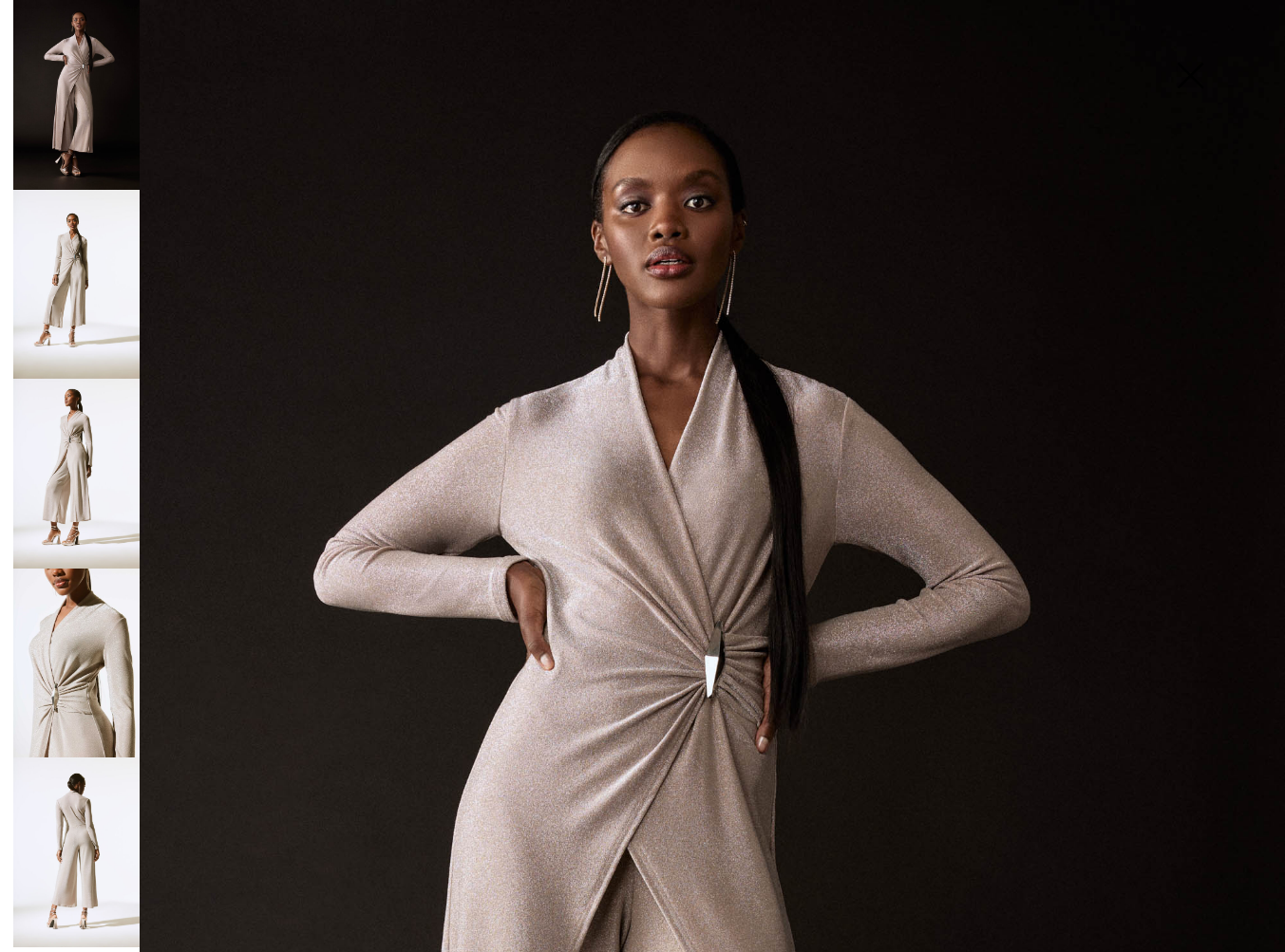
scroll to position [4, 0]
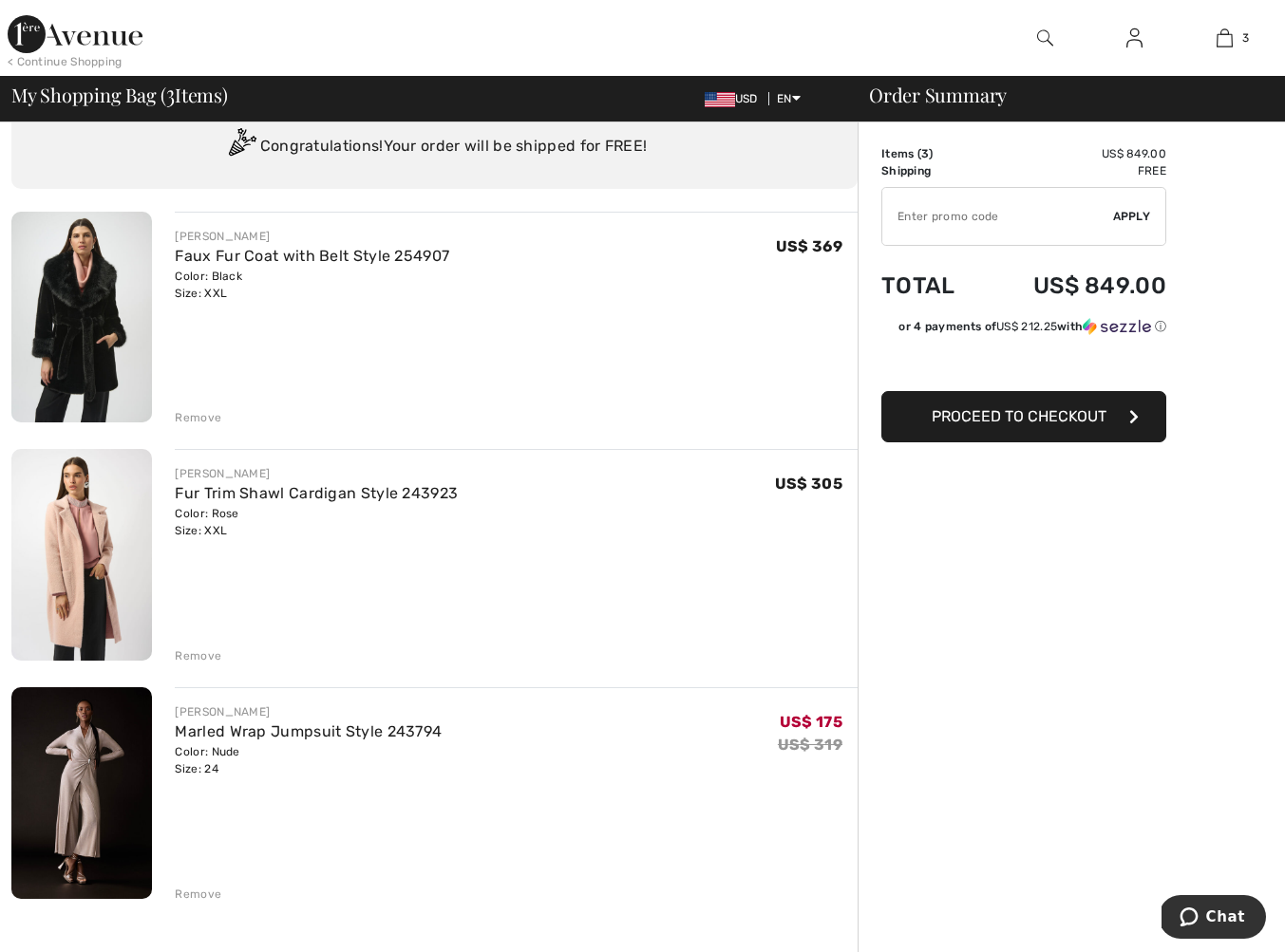
scroll to position [69, 0]
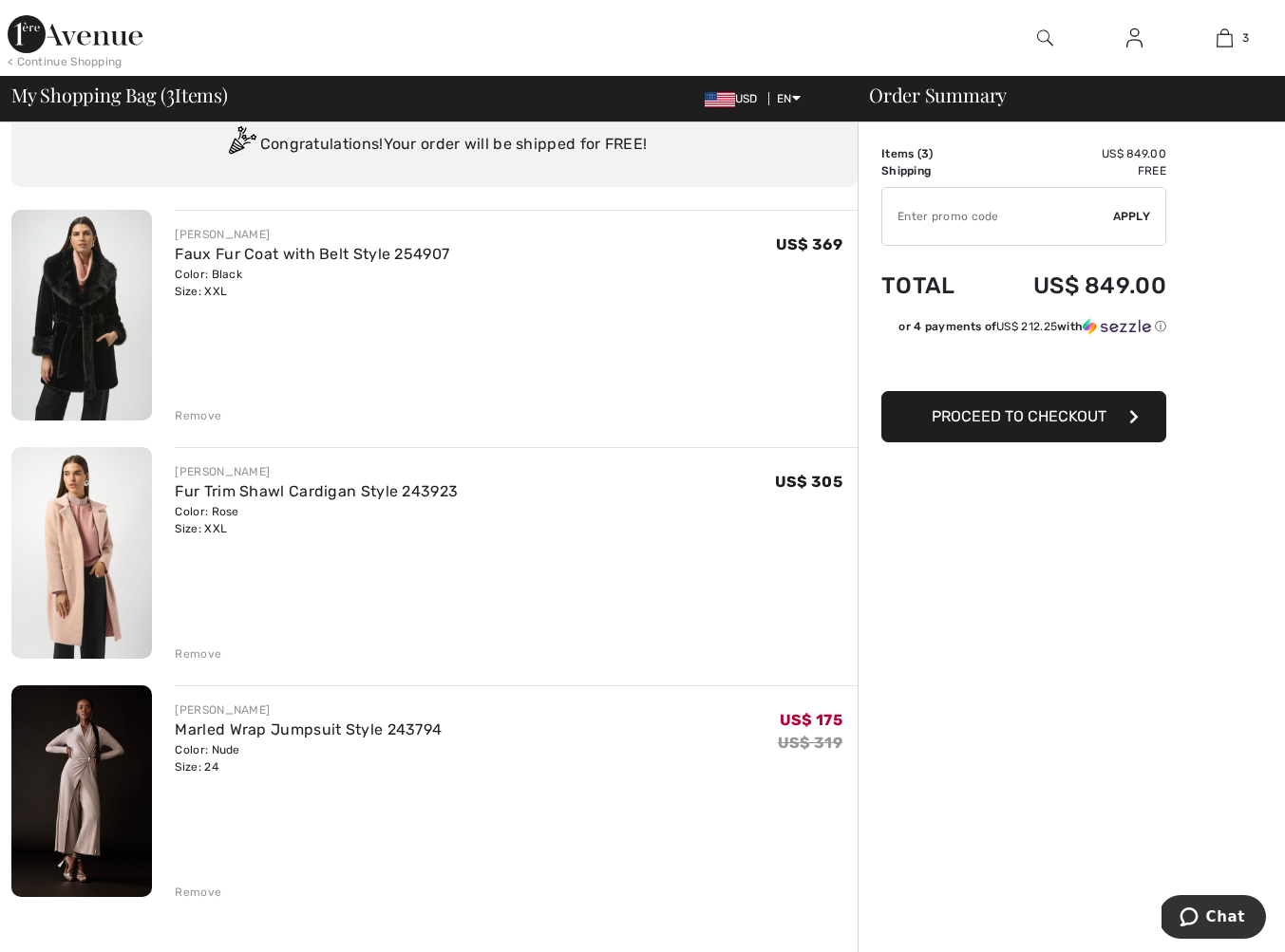
click at [202, 420] on div "Remove" at bounding box center [197, 416] width 47 height 17
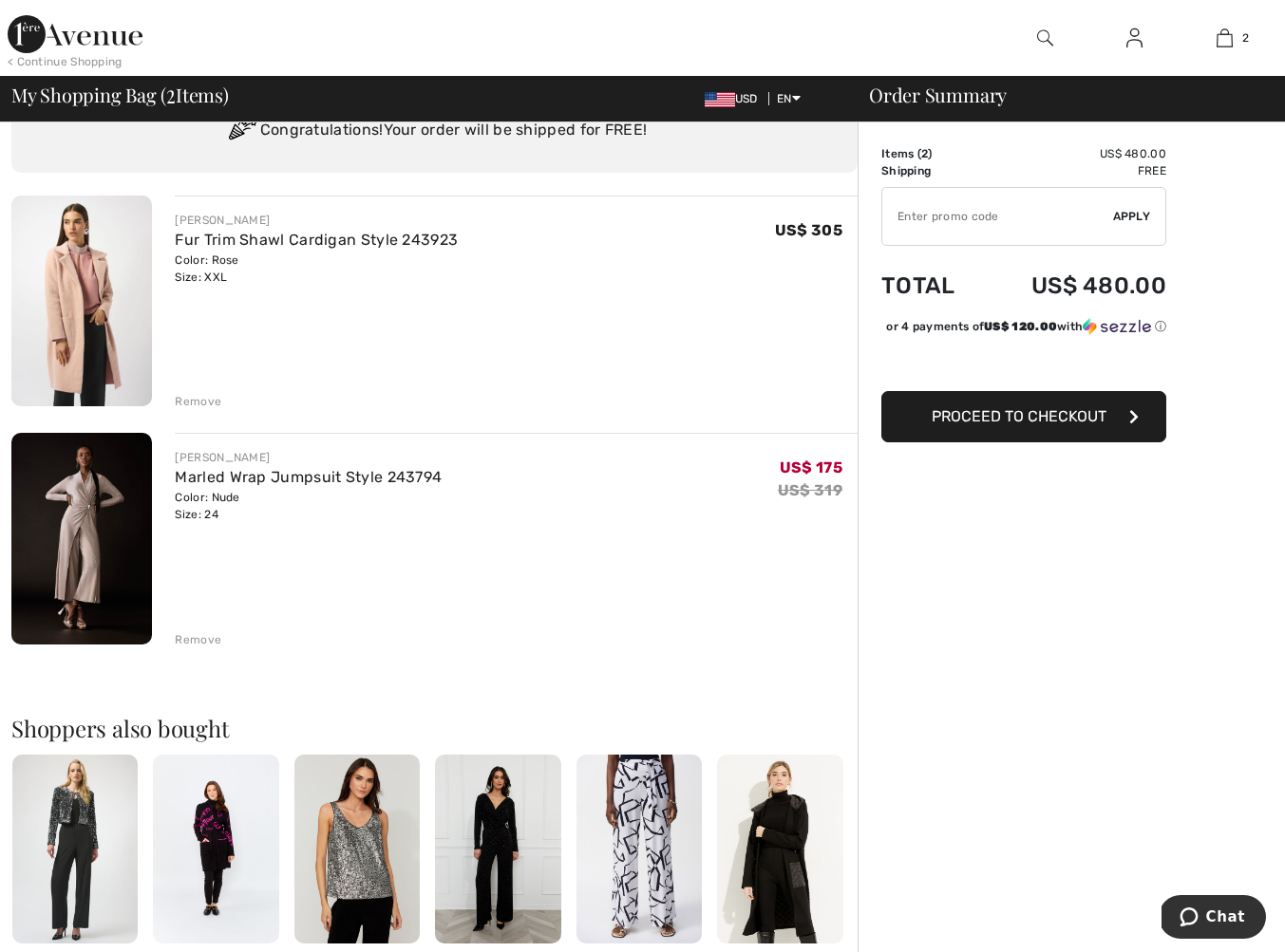
scroll to position [0, 0]
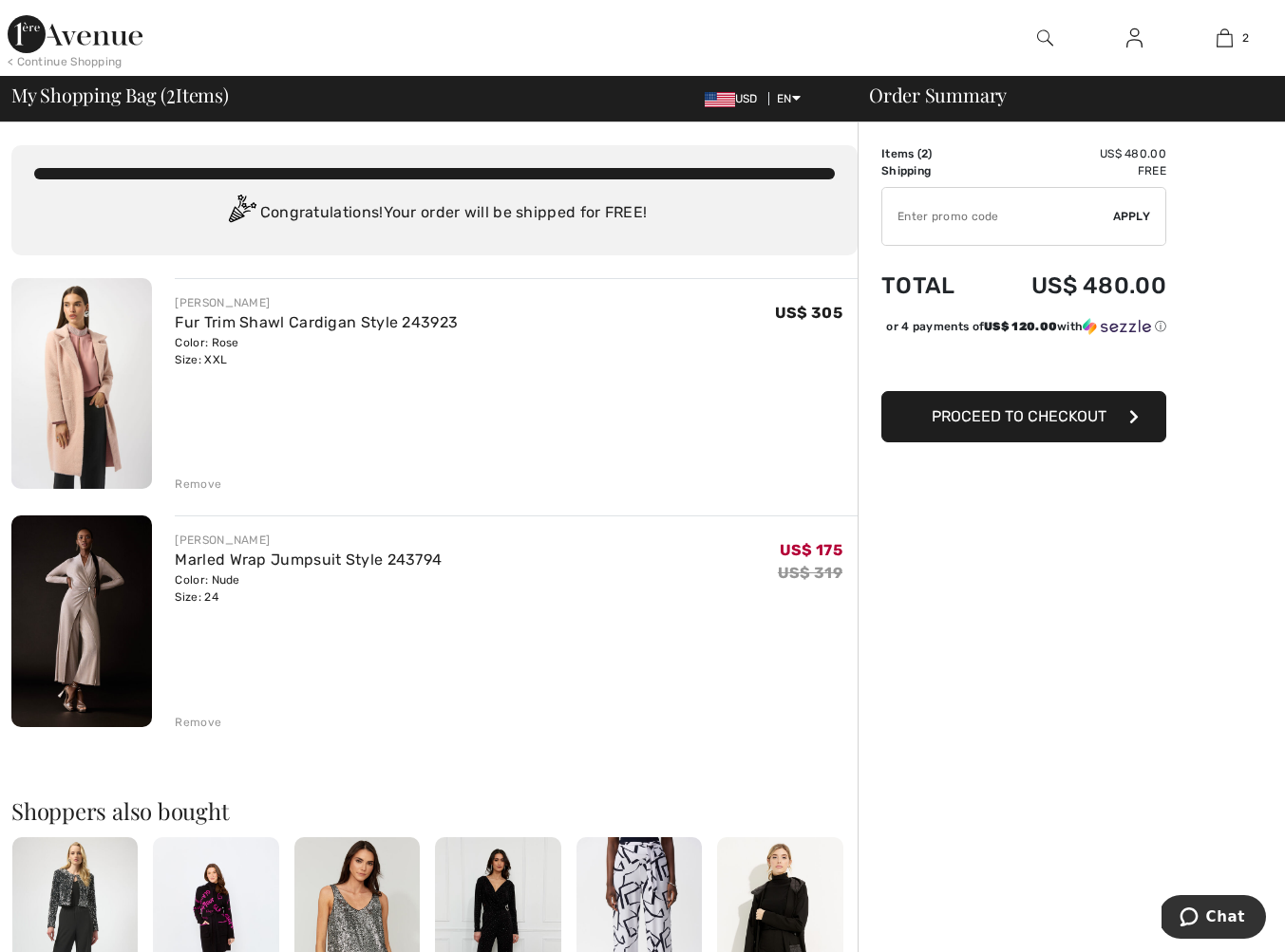
click at [991, 227] on input "TEXT" at bounding box center [997, 216] width 230 height 57
click at [120, 32] on img at bounding box center [75, 34] width 135 height 38
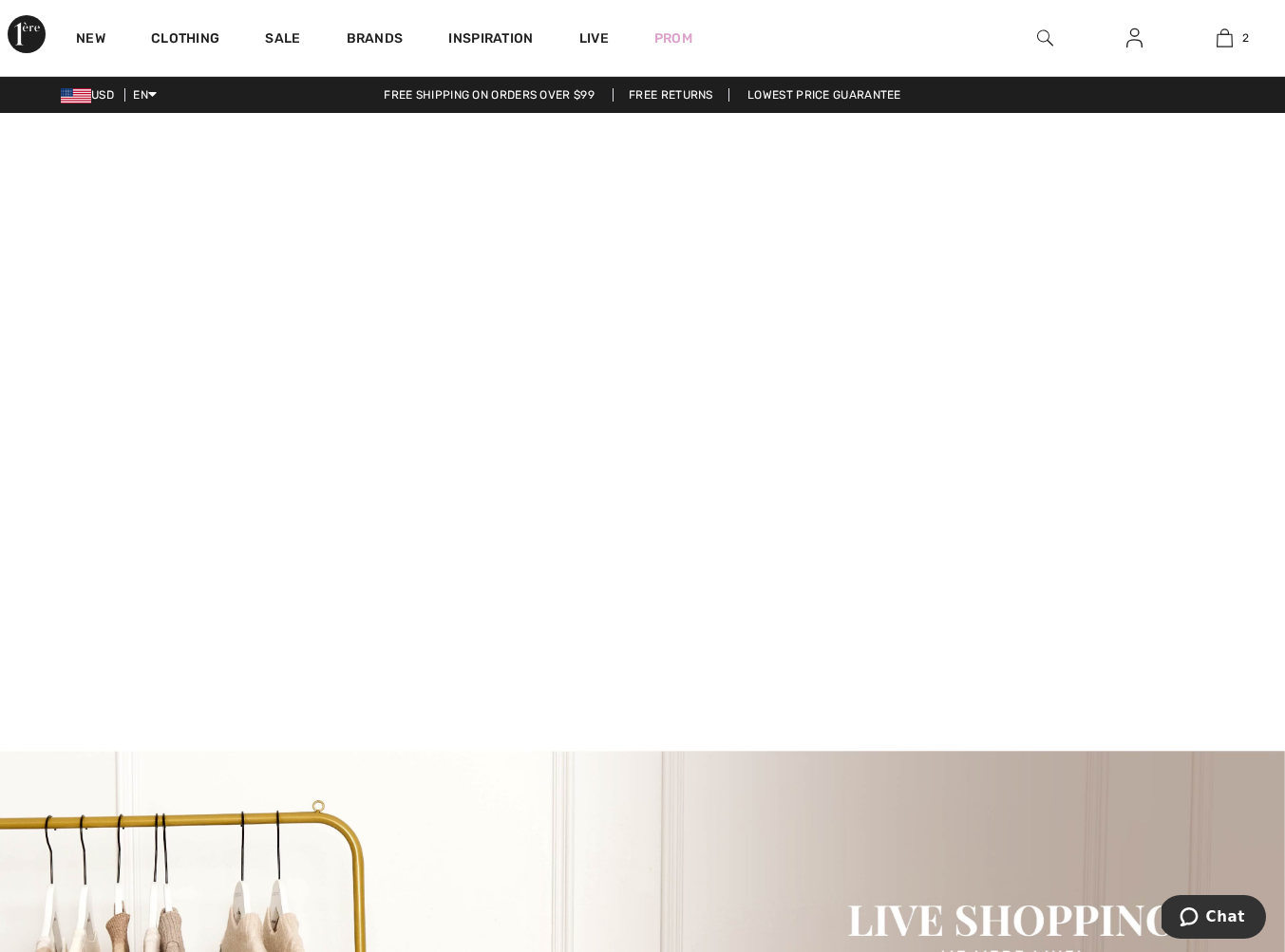
click at [789, 103] on div "Free shipping on orders over $99 Free Returns Lowest Price Guarantee" at bounding box center [642, 95] width 1285 height 17
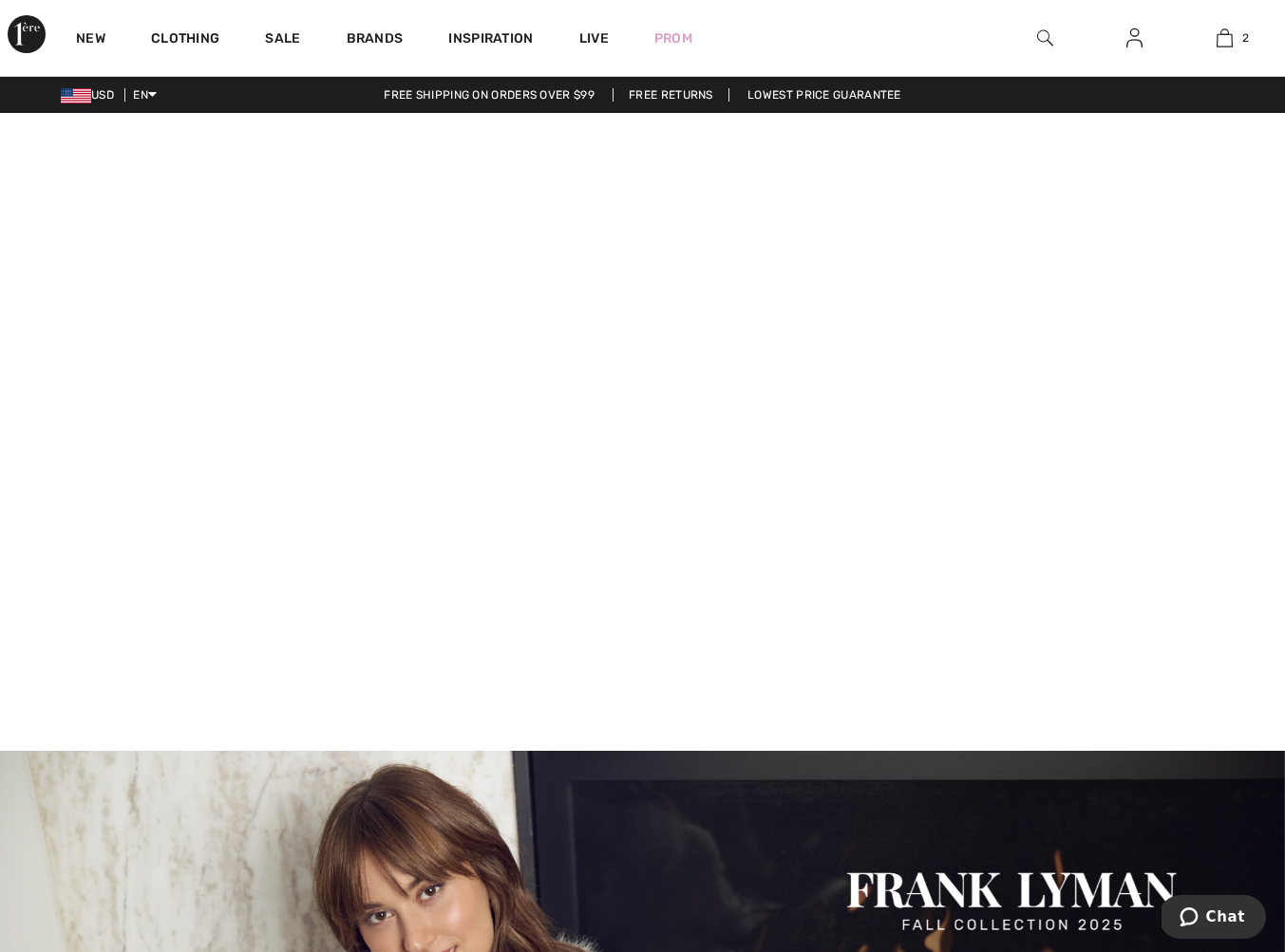
click at [788, 99] on link "Lowest Price Guarantee" at bounding box center [823, 95] width 184 height 13
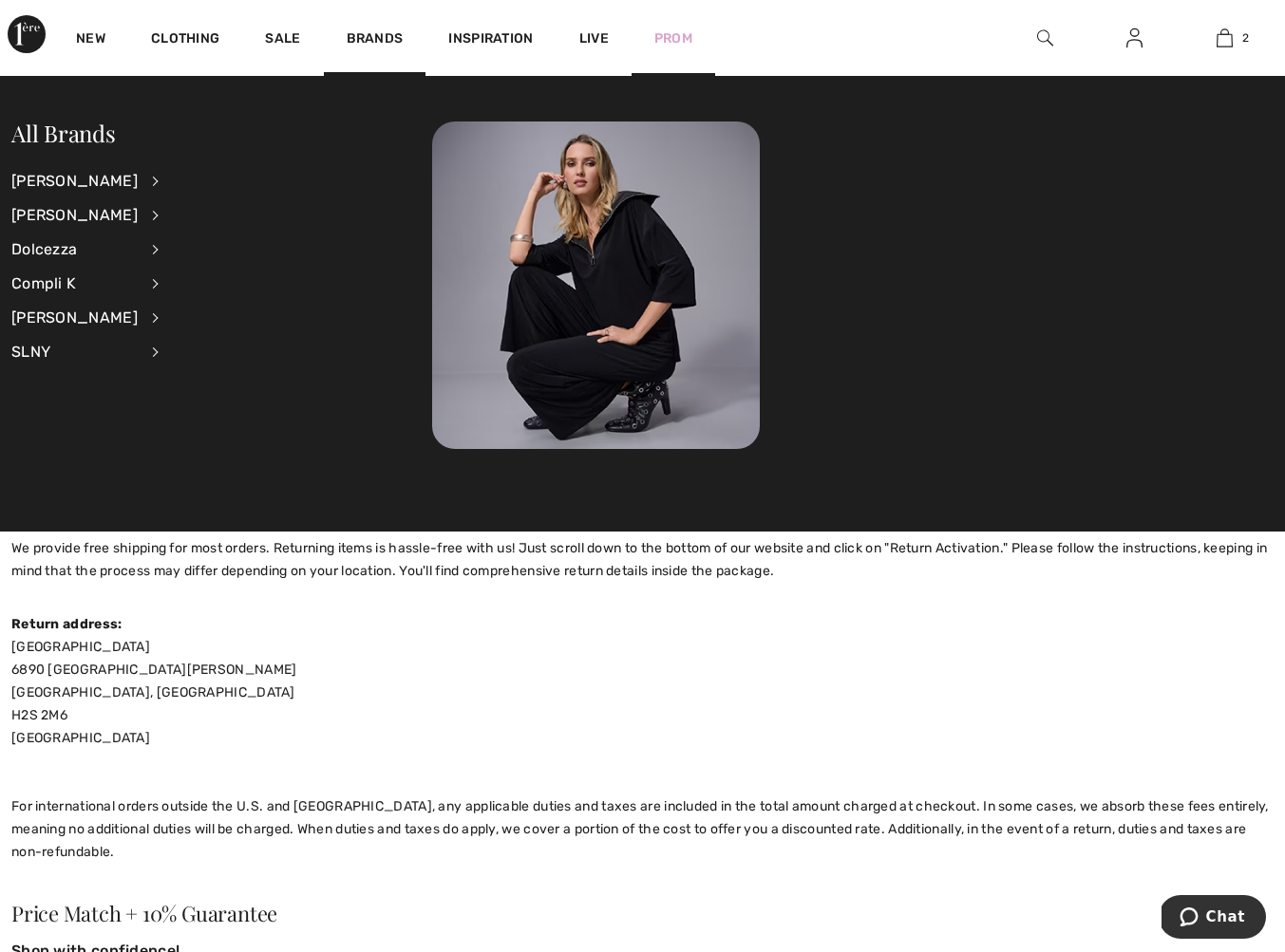
scroll to position [1, 0]
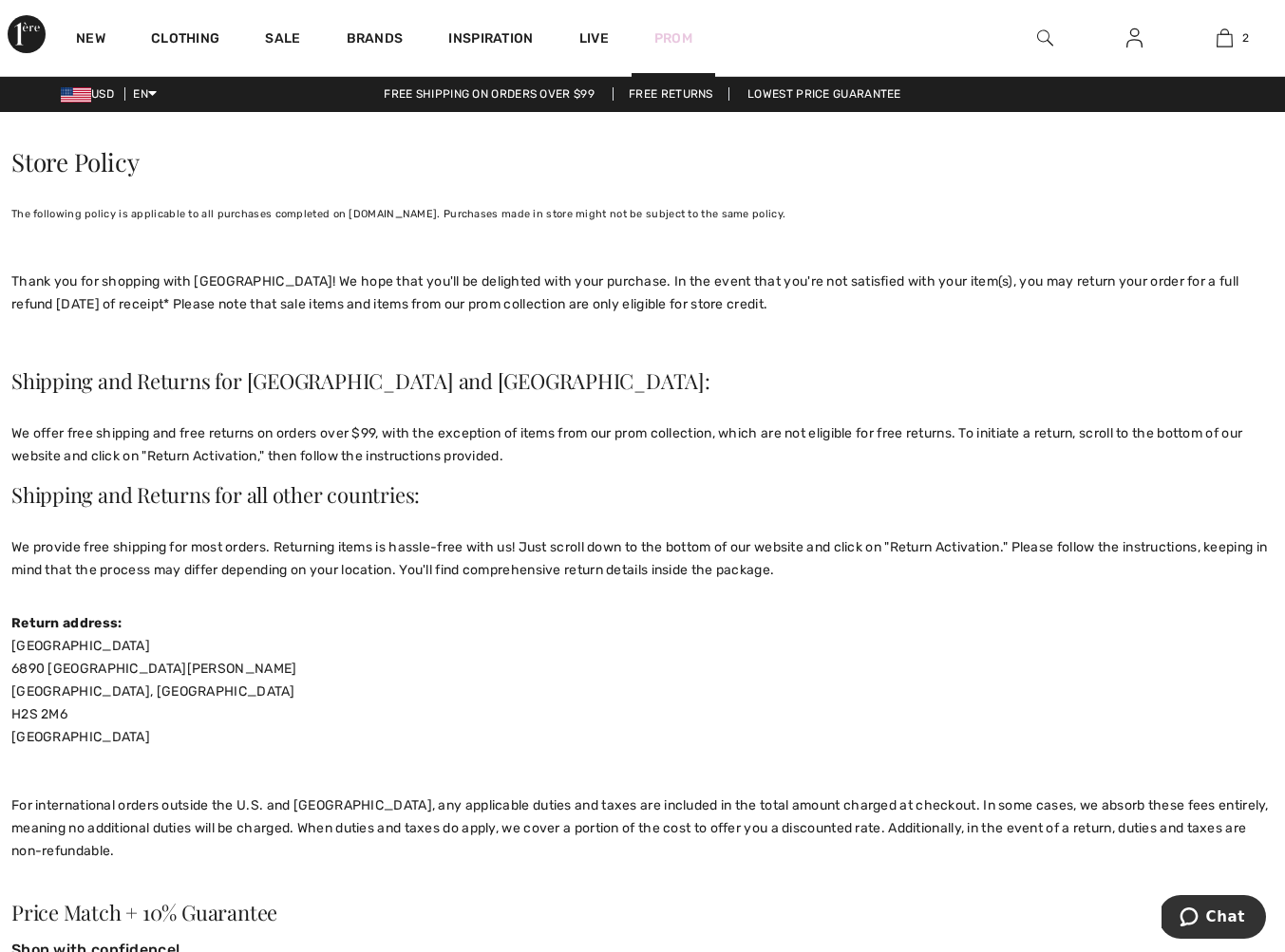
click at [678, 29] on link "Prom" at bounding box center [673, 39] width 38 height 20
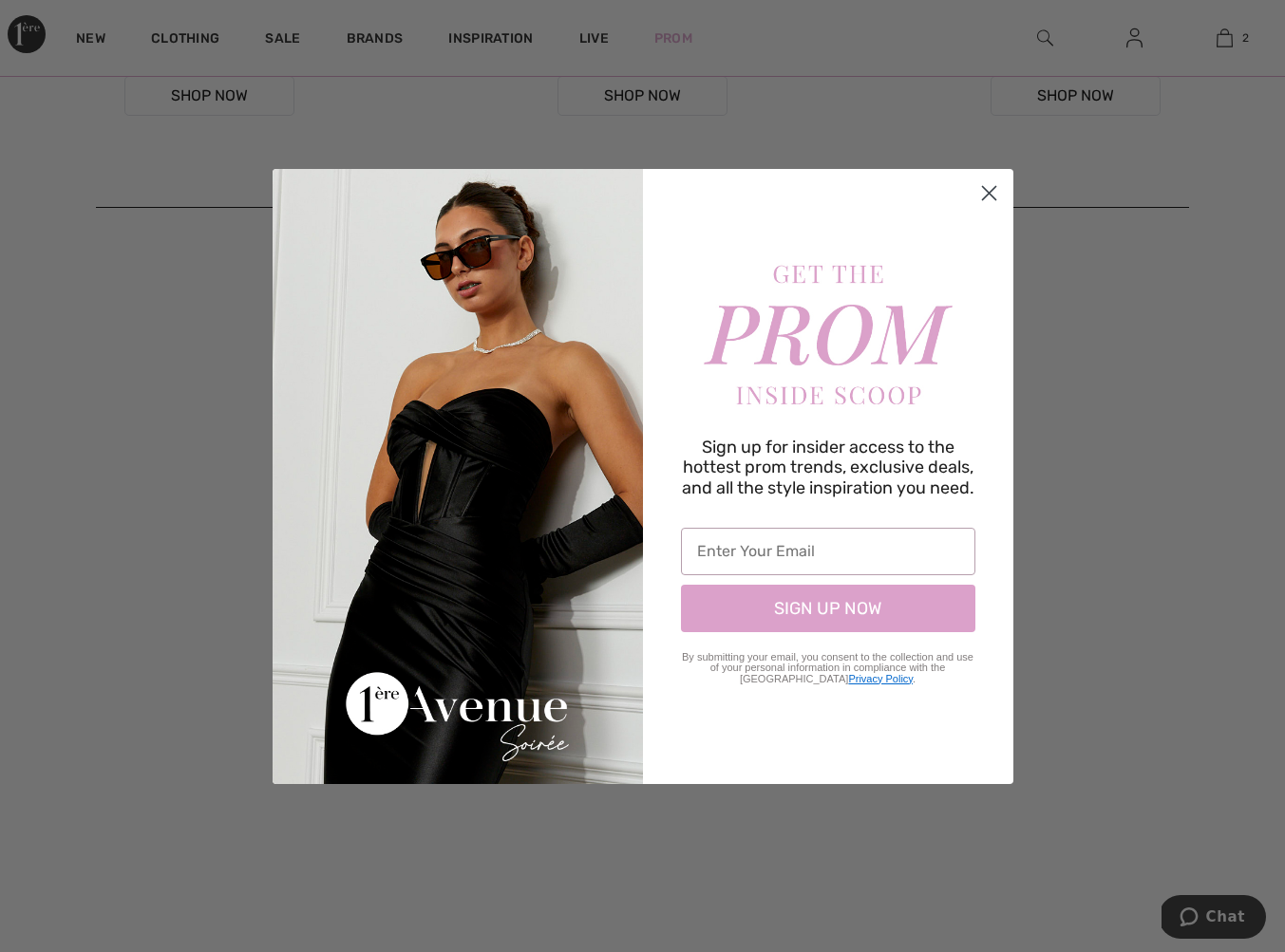
click at [982, 198] on icon "Close dialog" at bounding box center [988, 192] width 13 height 13
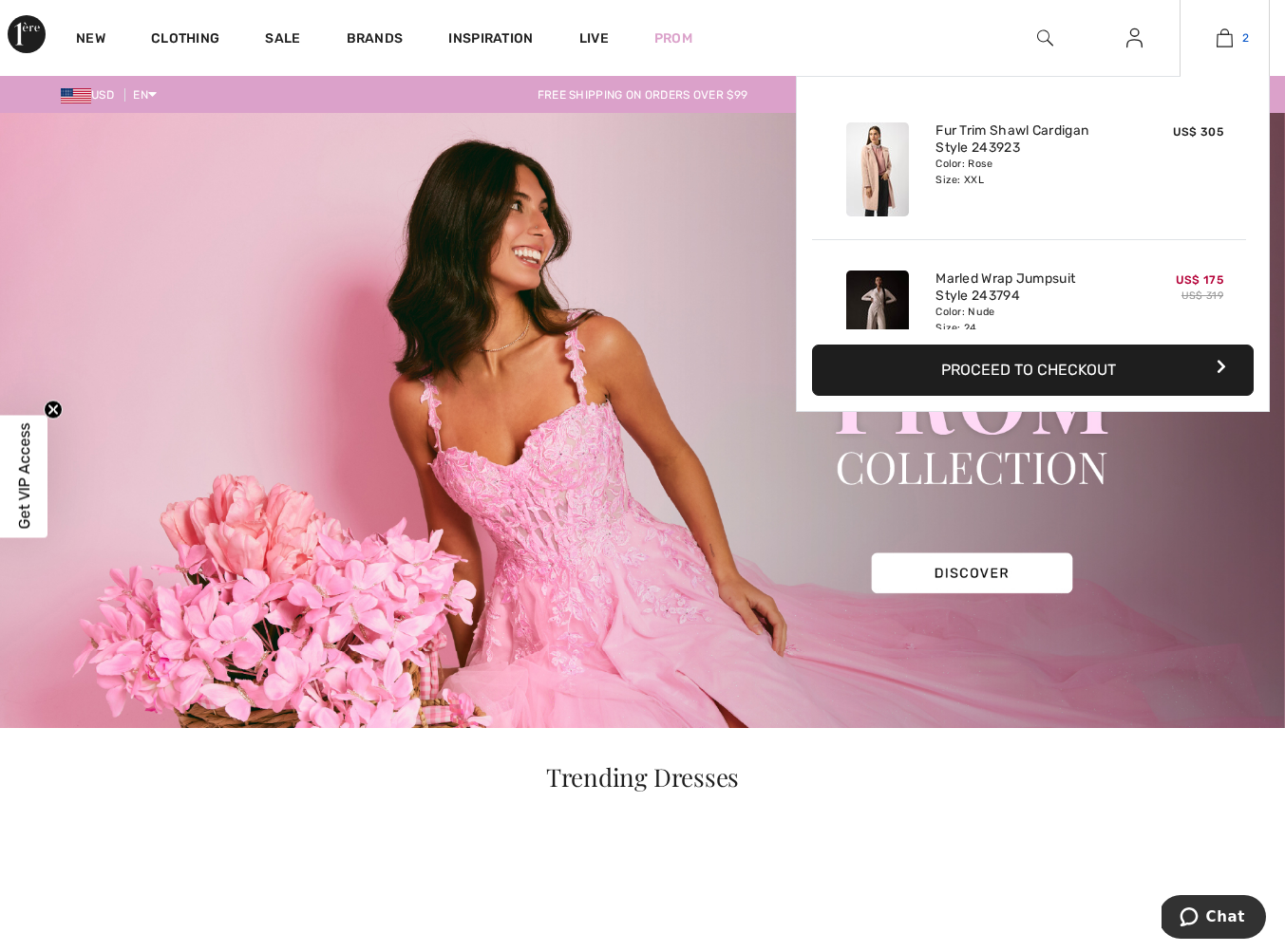
click at [1219, 40] on img at bounding box center [1224, 38] width 16 height 23
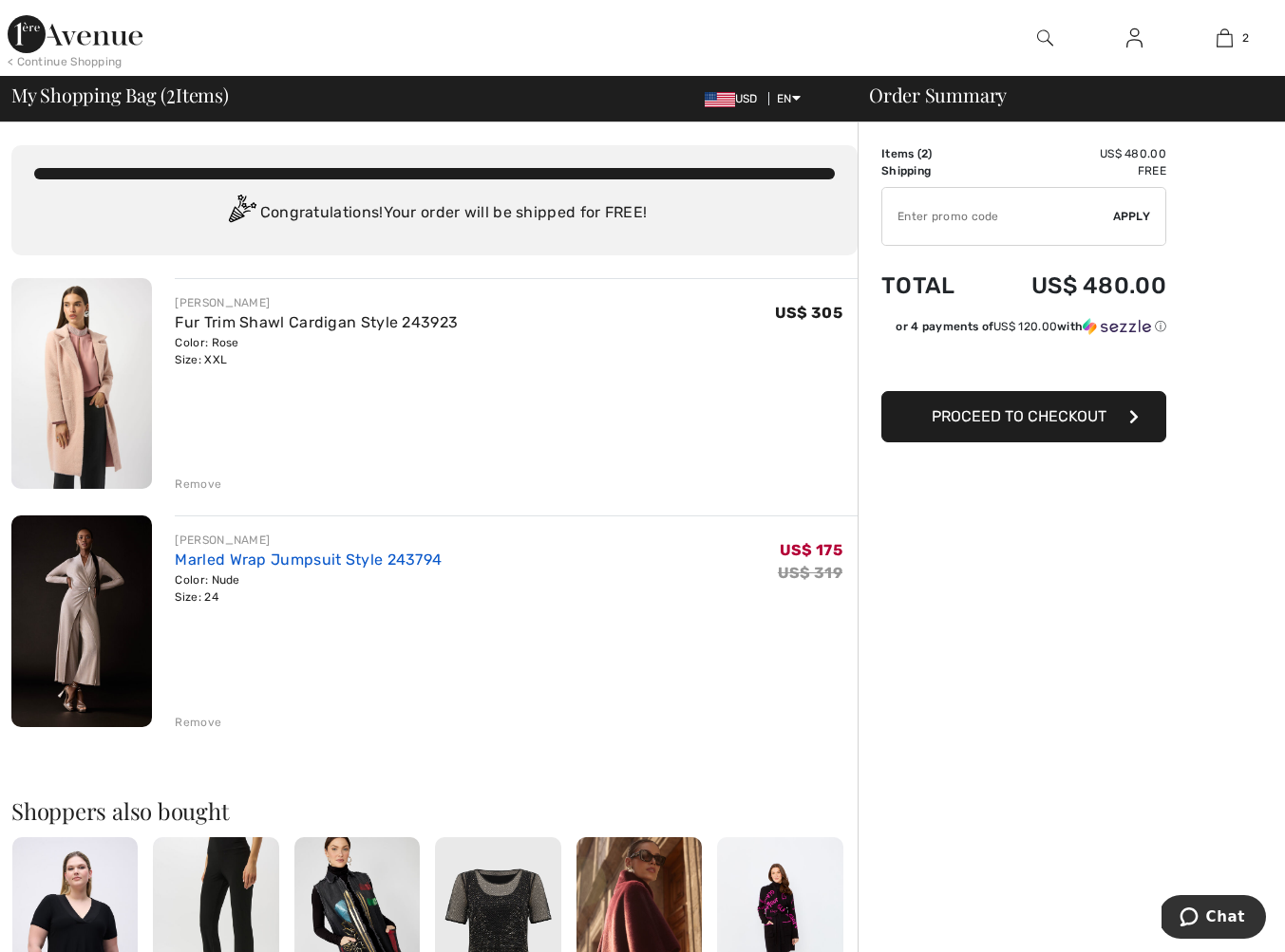
click at [260, 559] on link "Marled Wrap Jumpsuit Style 243794" at bounding box center [308, 559] width 267 height 18
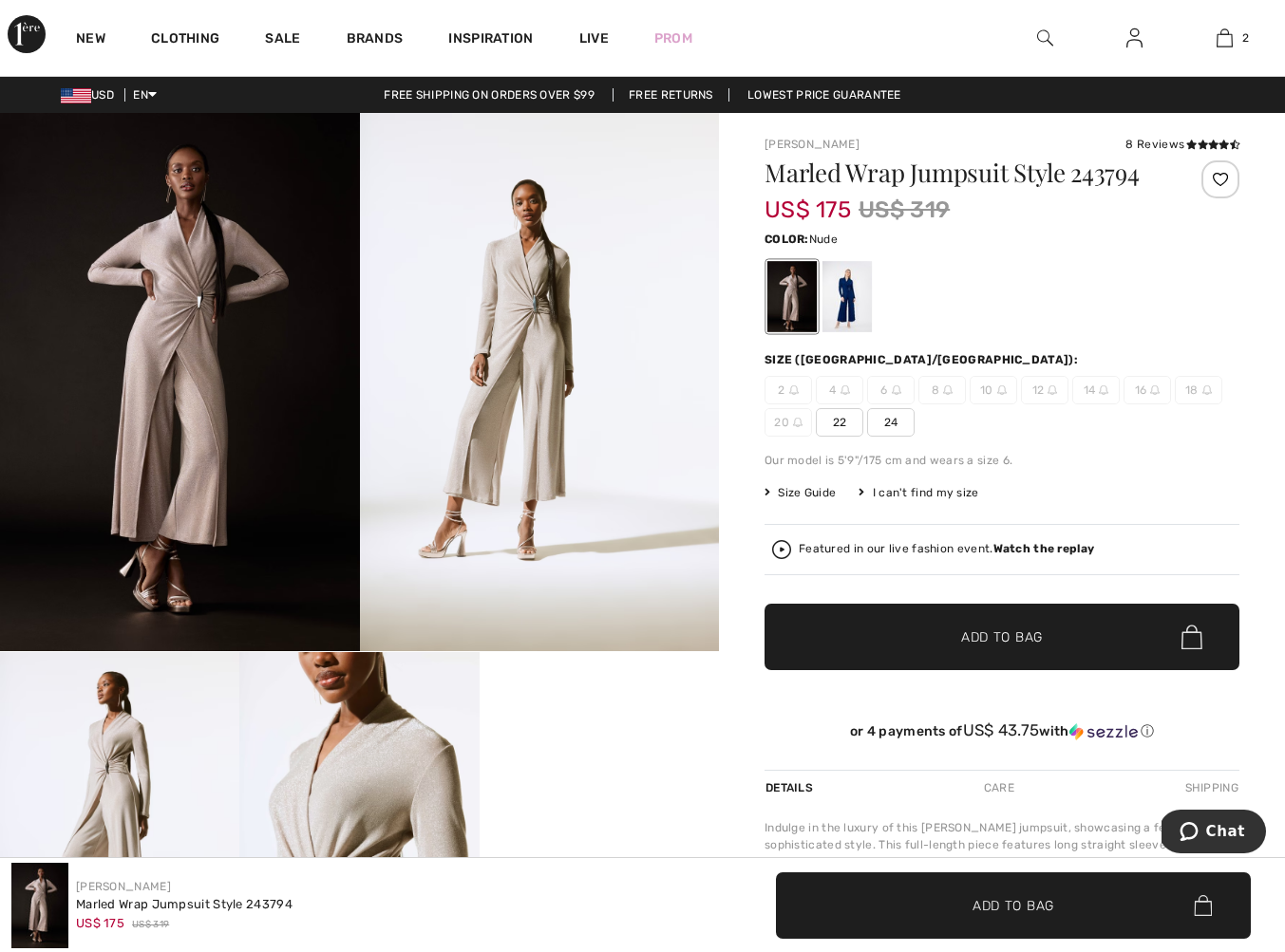
click at [806, 498] on span "Size Guide" at bounding box center [800, 492] width 71 height 17
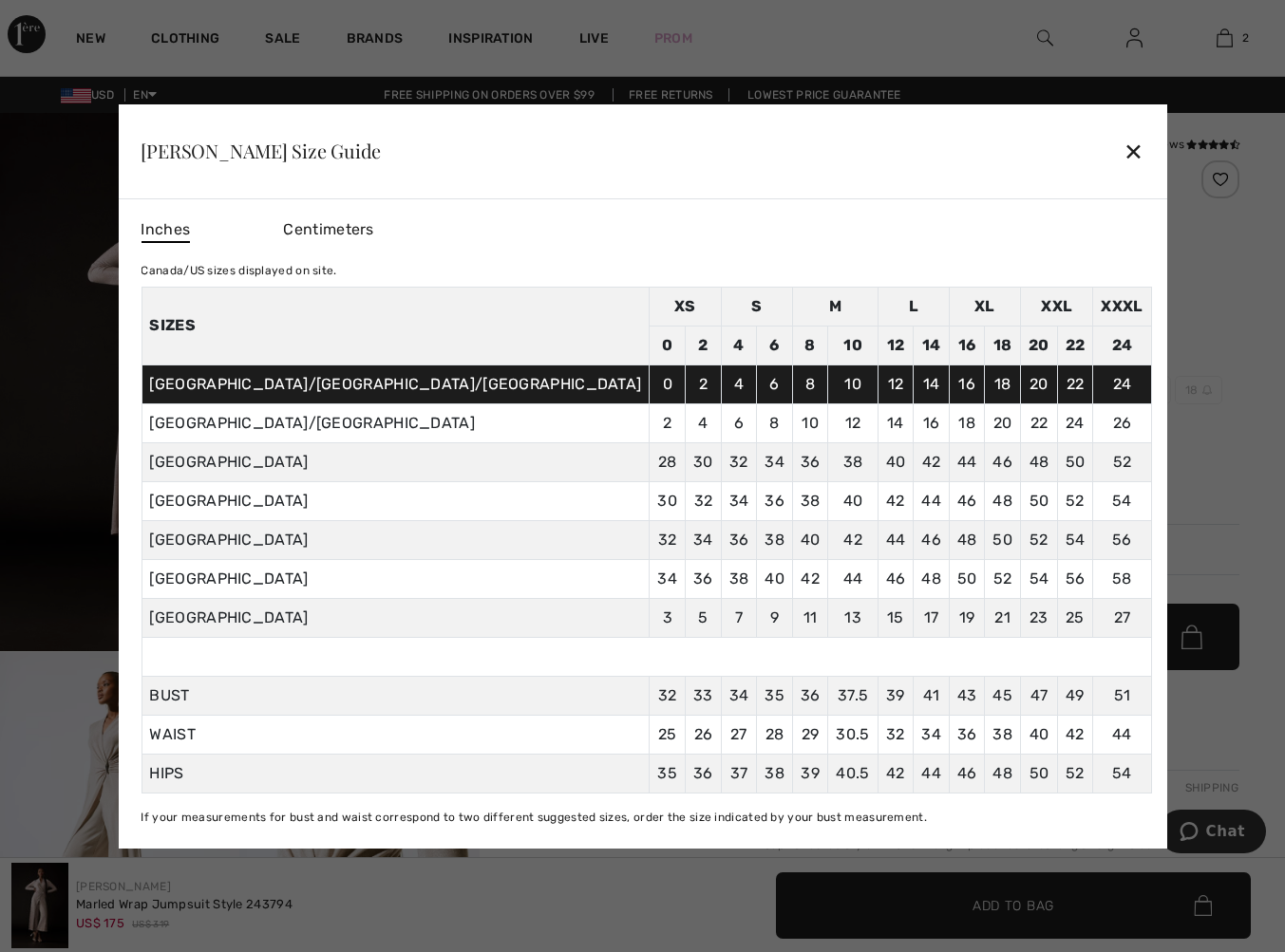
click at [1124, 143] on div "✕" at bounding box center [1133, 151] width 20 height 40
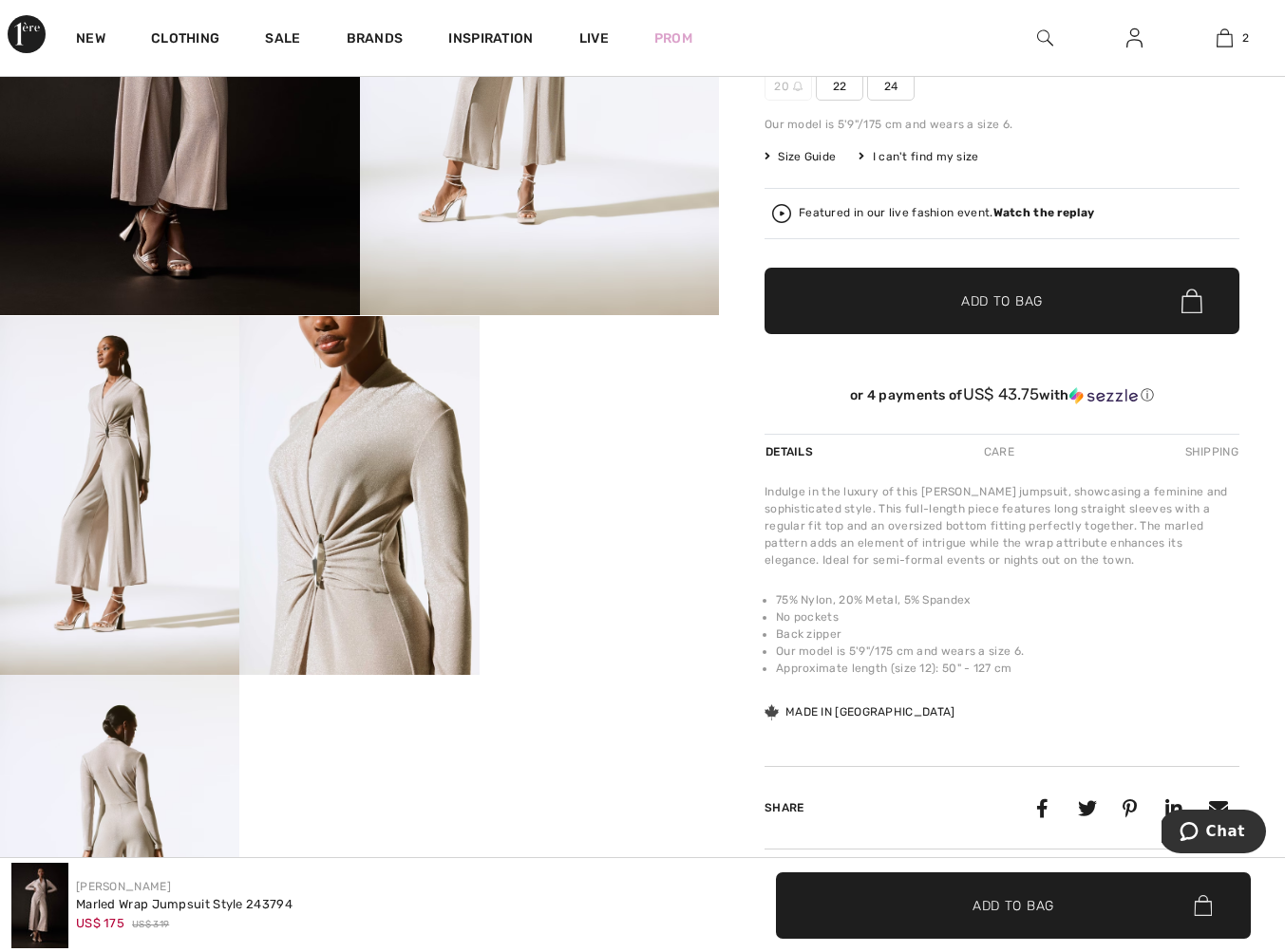
scroll to position [339, 0]
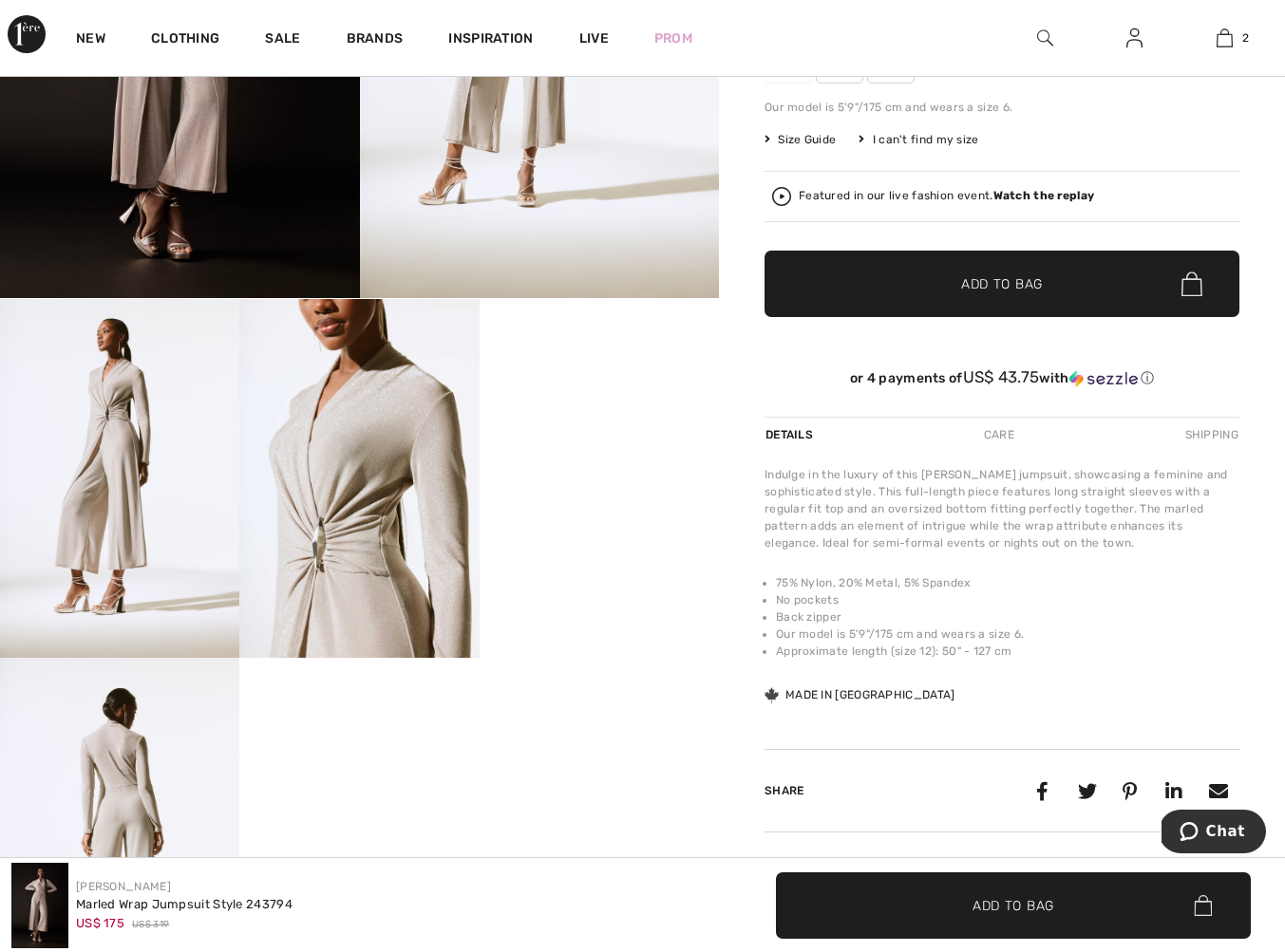
click at [403, 494] on img at bounding box center [359, 478] width 239 height 359
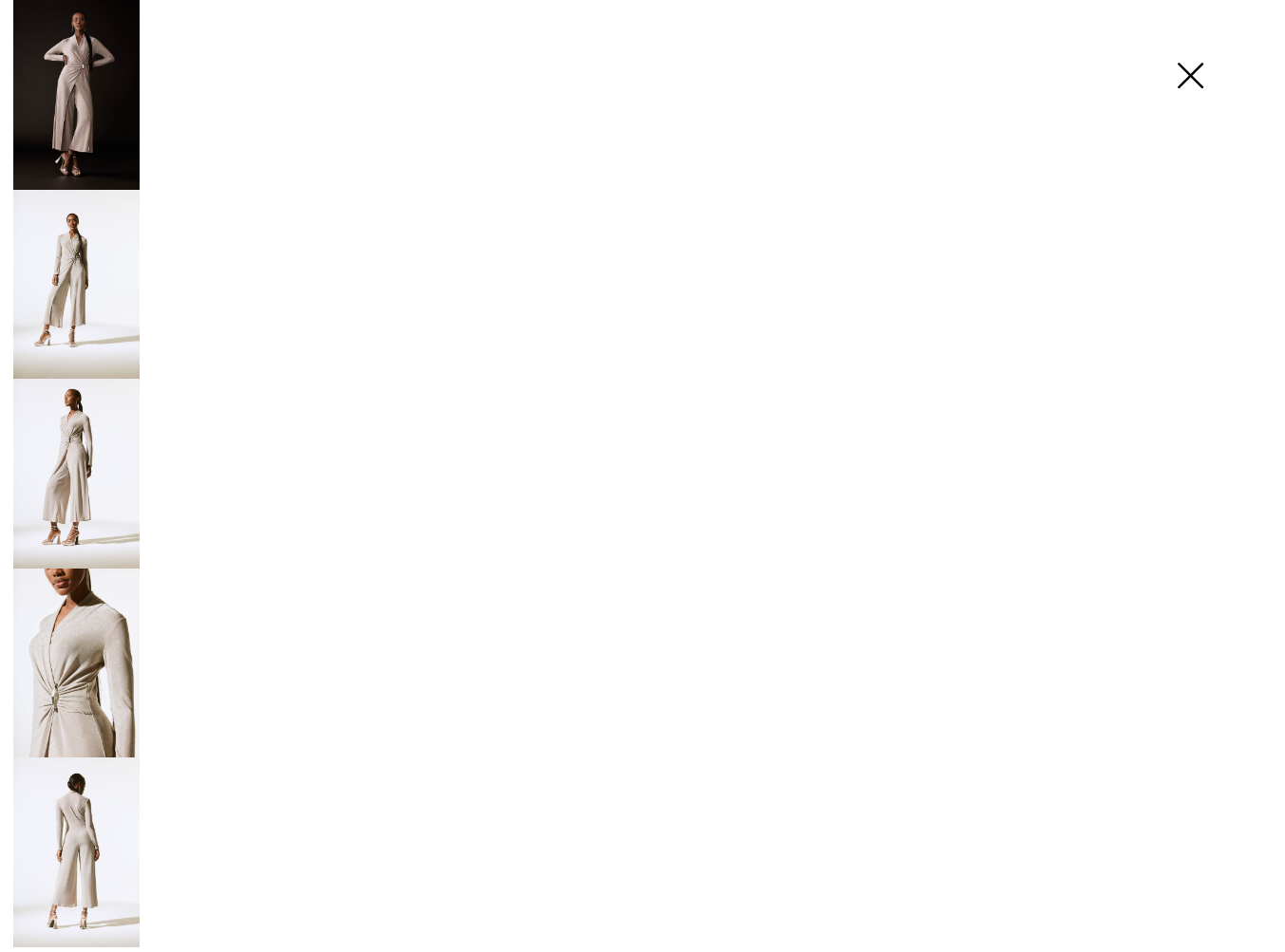
scroll to position [347, 0]
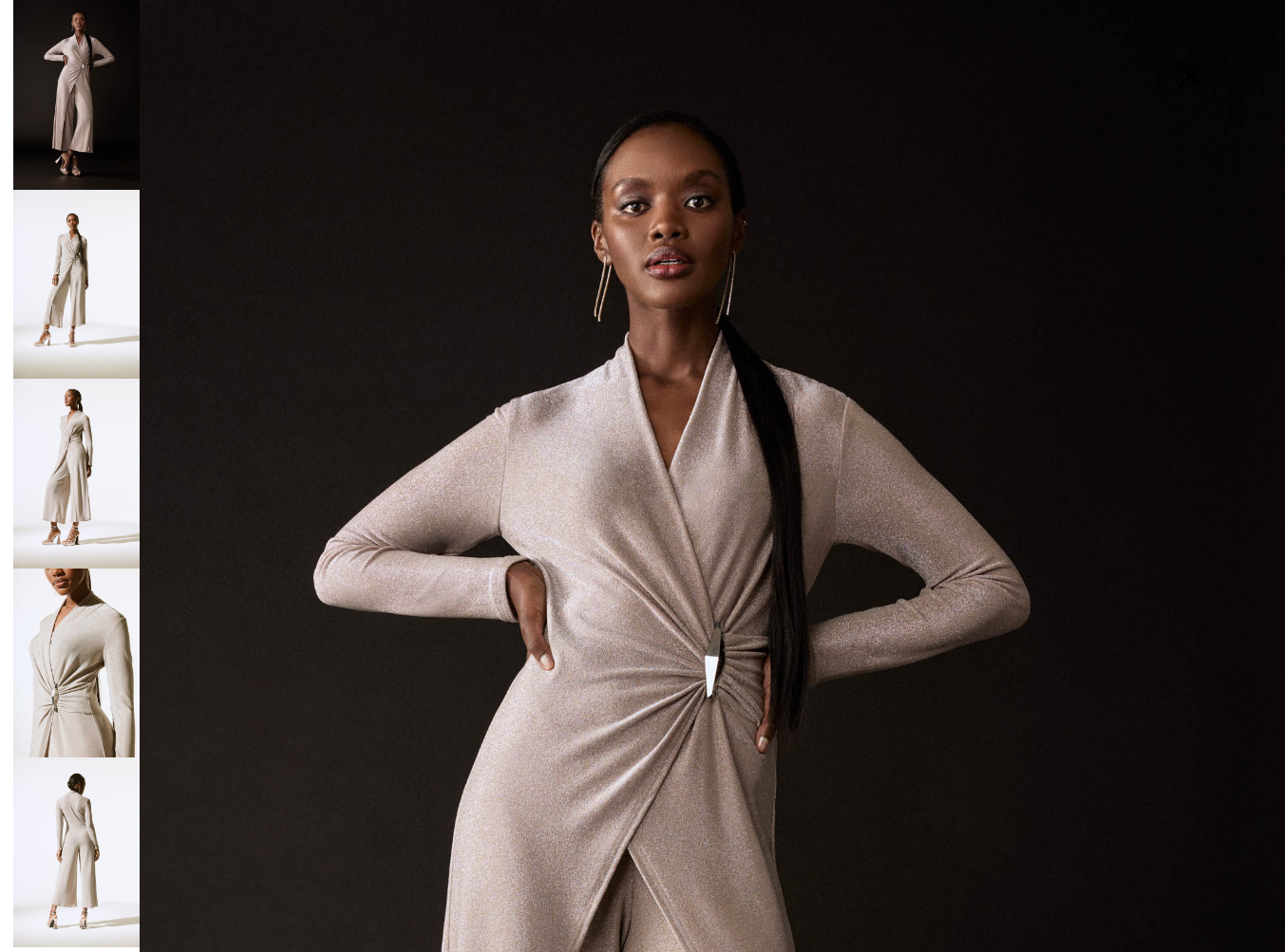
click at [87, 484] on img at bounding box center [76, 474] width 127 height 189
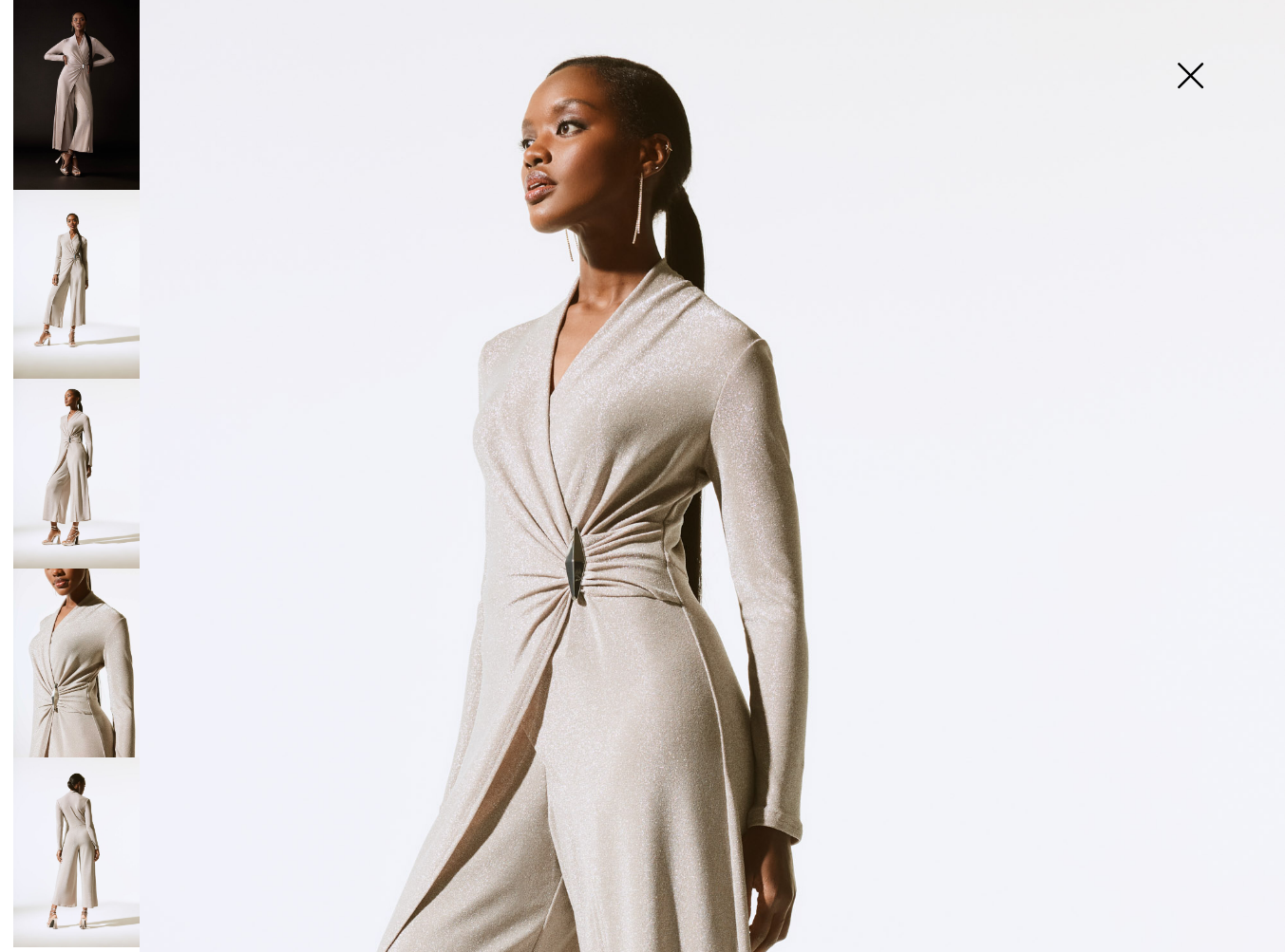
scroll to position [0, 0]
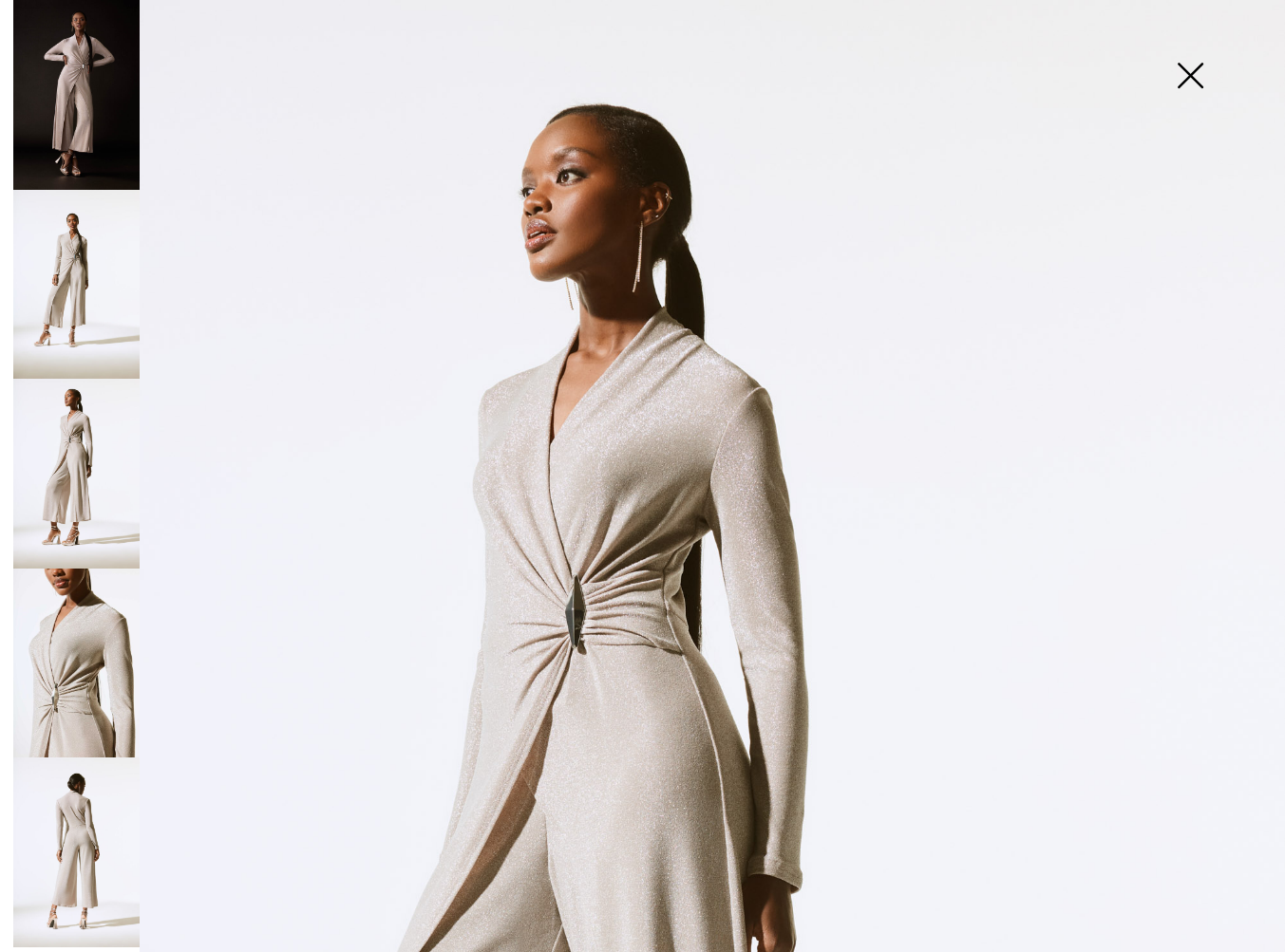
click at [73, 703] on img at bounding box center [76, 664] width 127 height 189
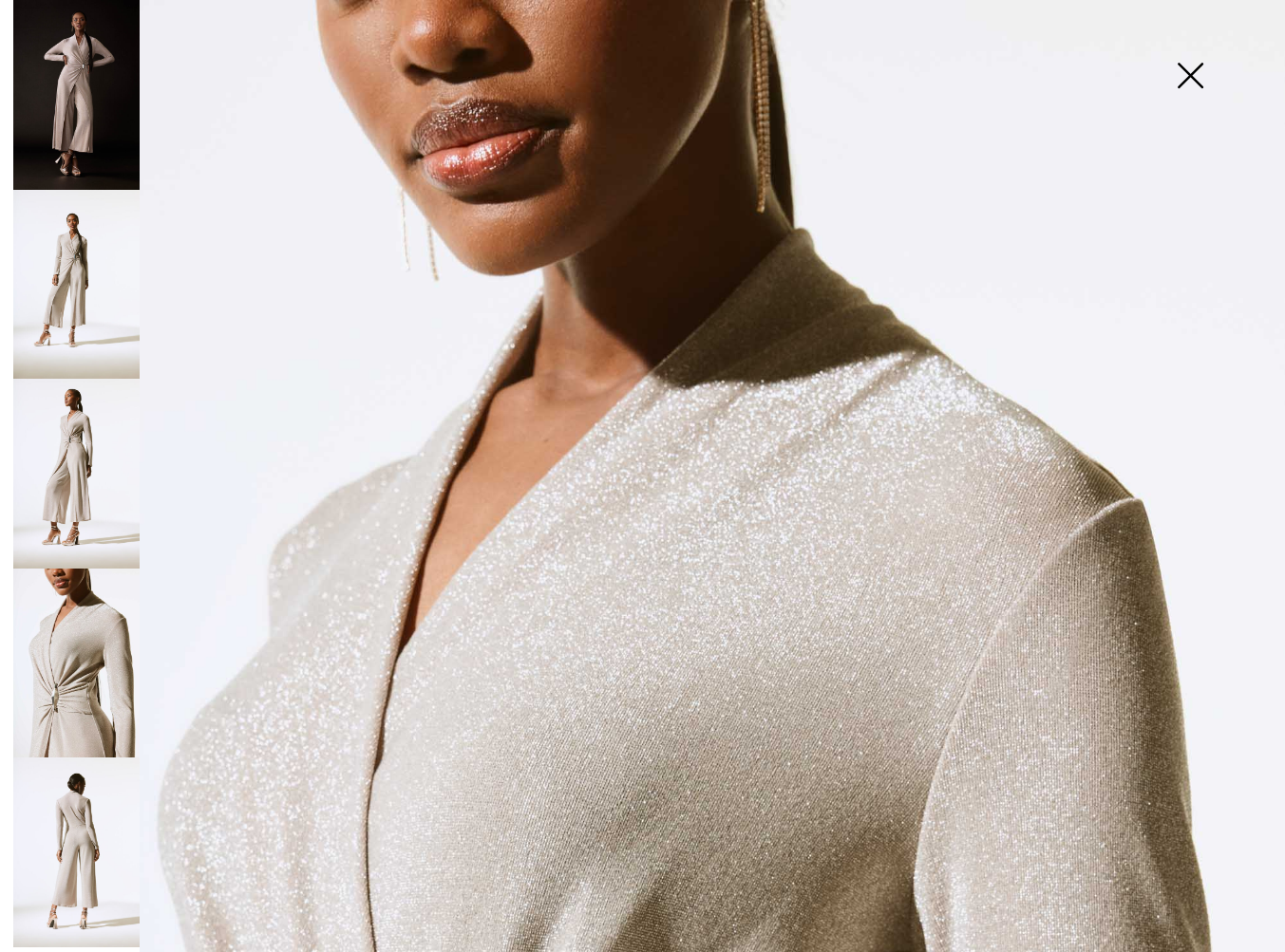
click at [50, 828] on img at bounding box center [76, 852] width 127 height 189
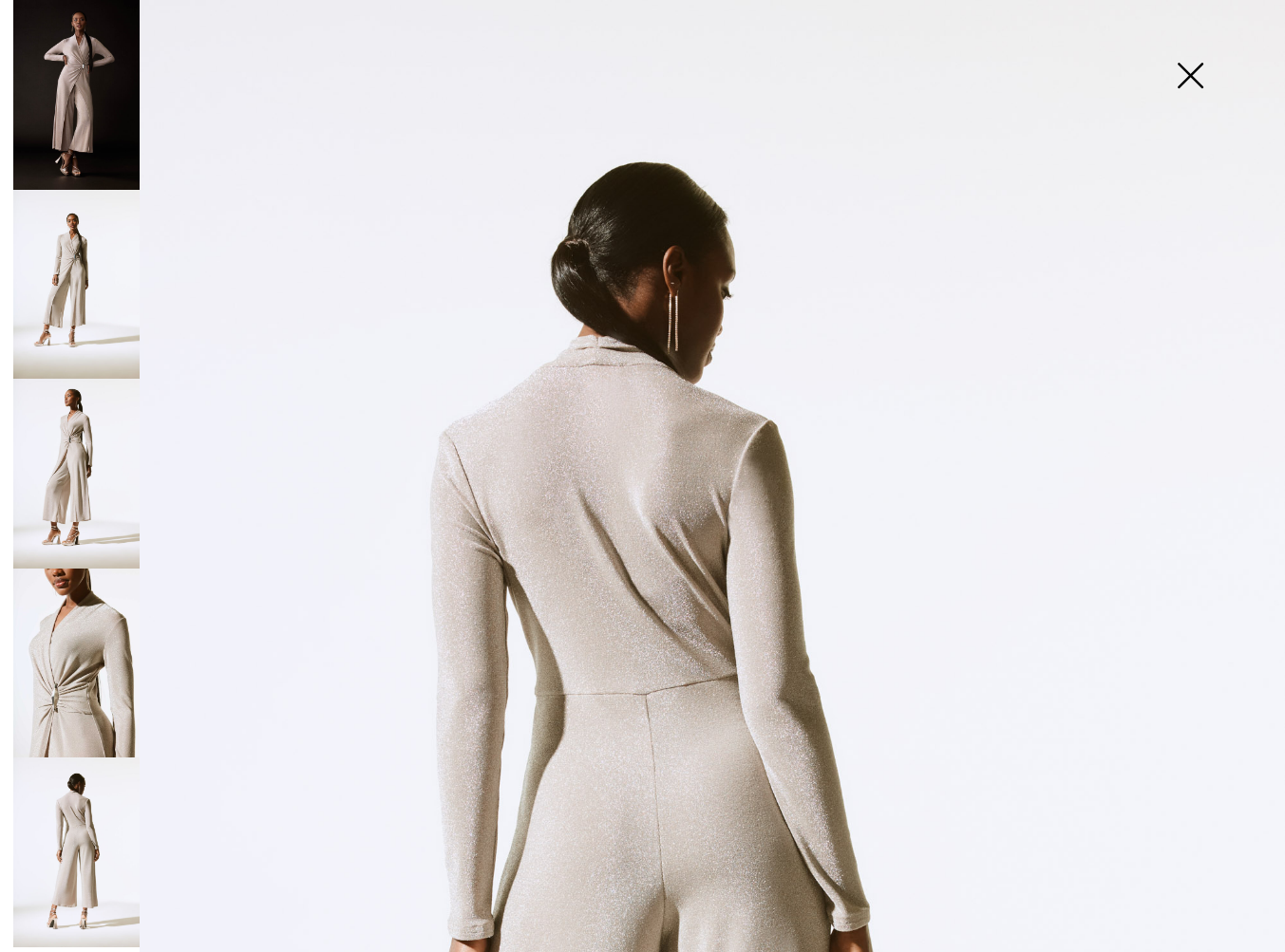
click at [57, 839] on img at bounding box center [76, 852] width 127 height 189
click at [60, 717] on img at bounding box center [76, 664] width 127 height 189
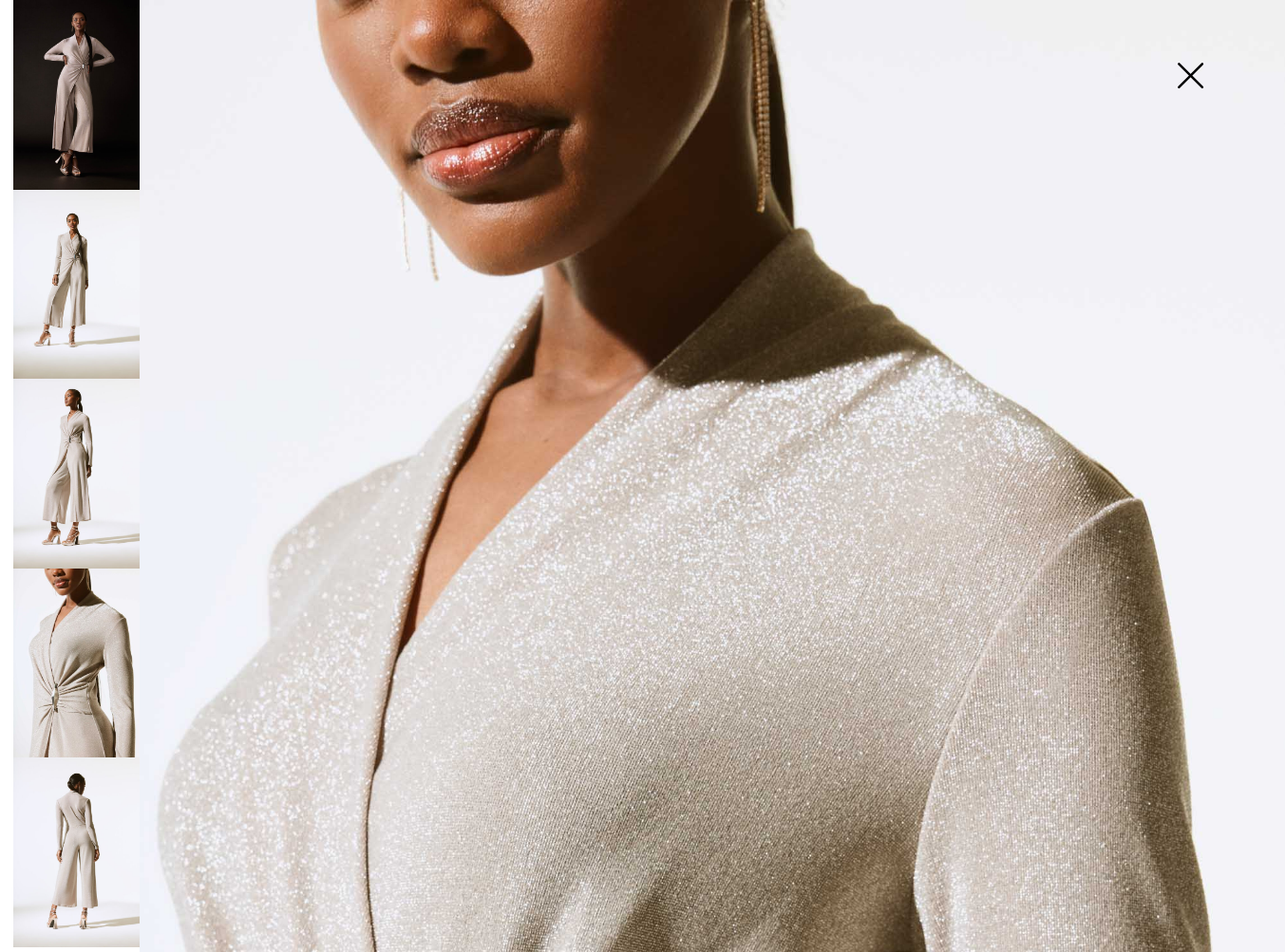
click at [1201, 75] on img at bounding box center [1189, 78] width 95 height 98
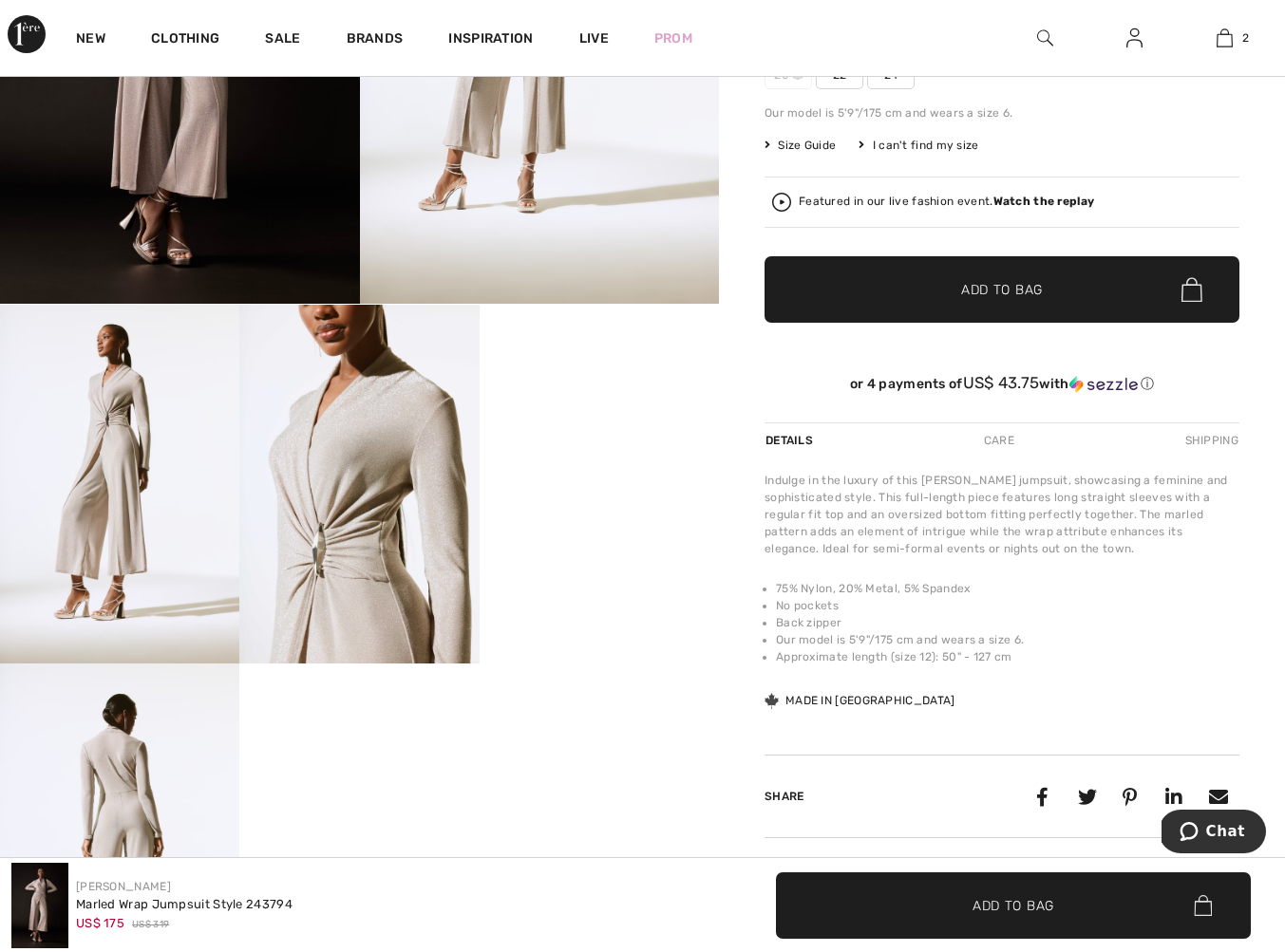
scroll to position [354, 0]
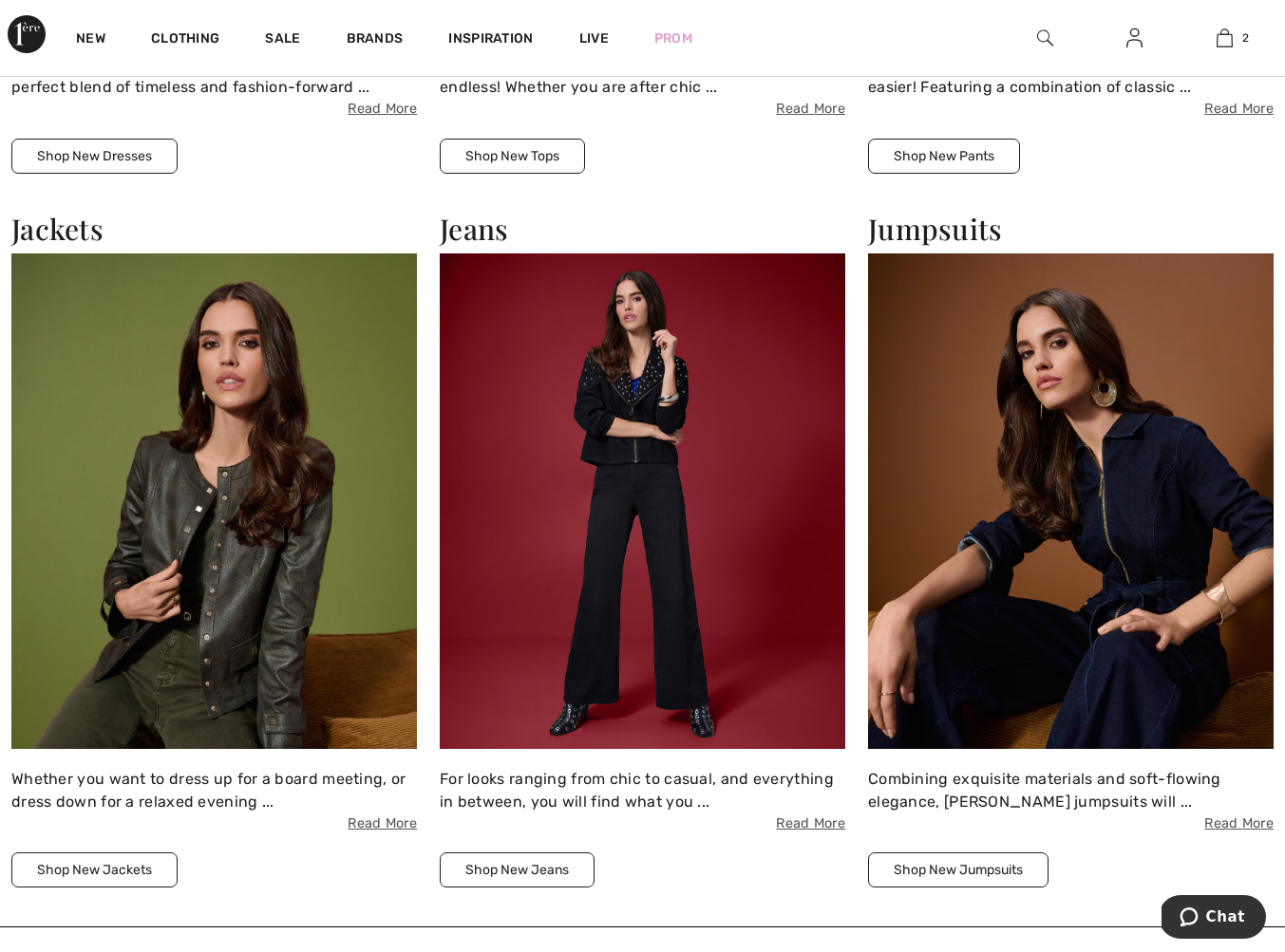
scroll to position [2146, 0]
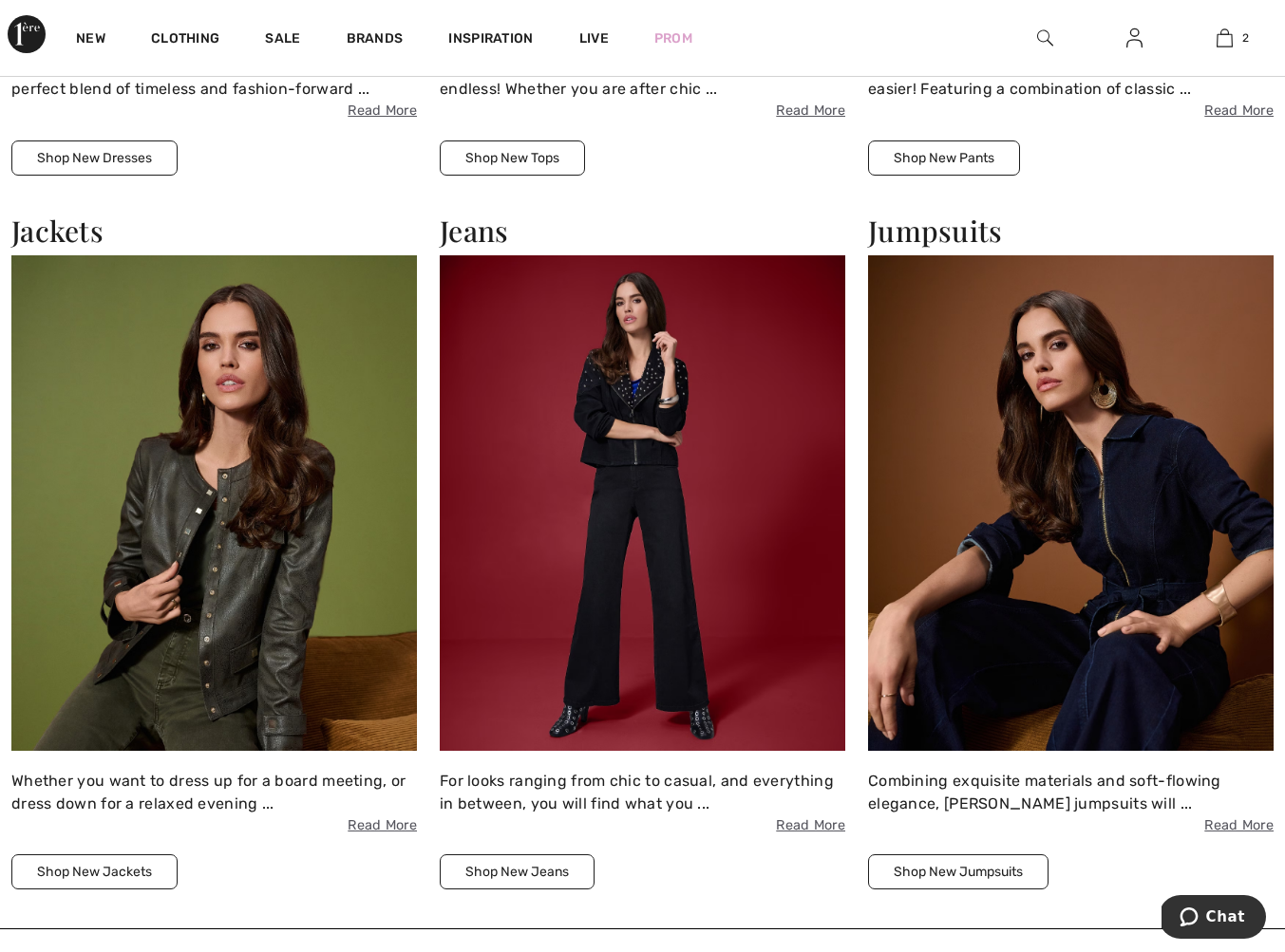
click at [902, 491] on img at bounding box center [1071, 502] width 406 height 494
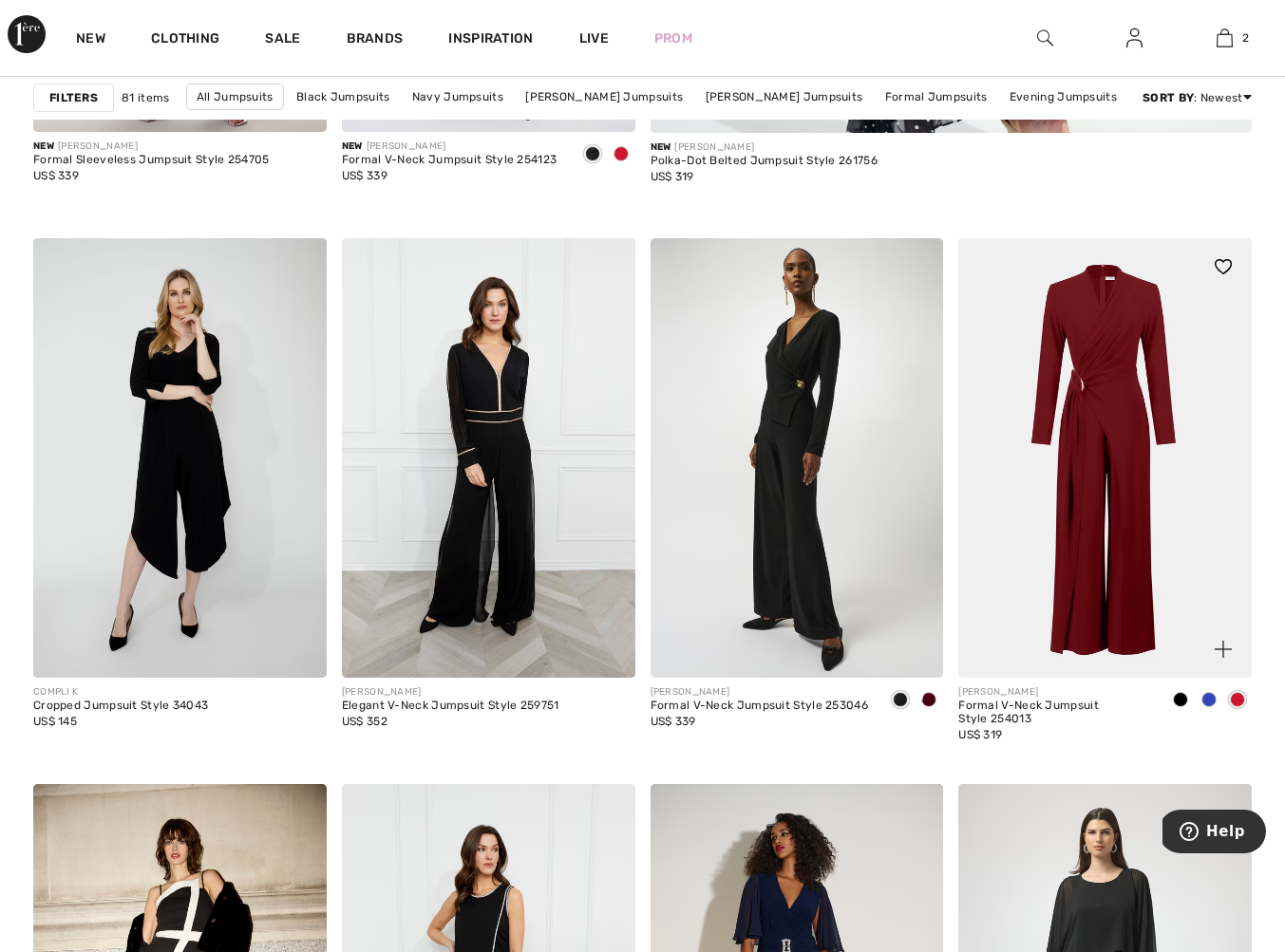
scroll to position [1106, 0]
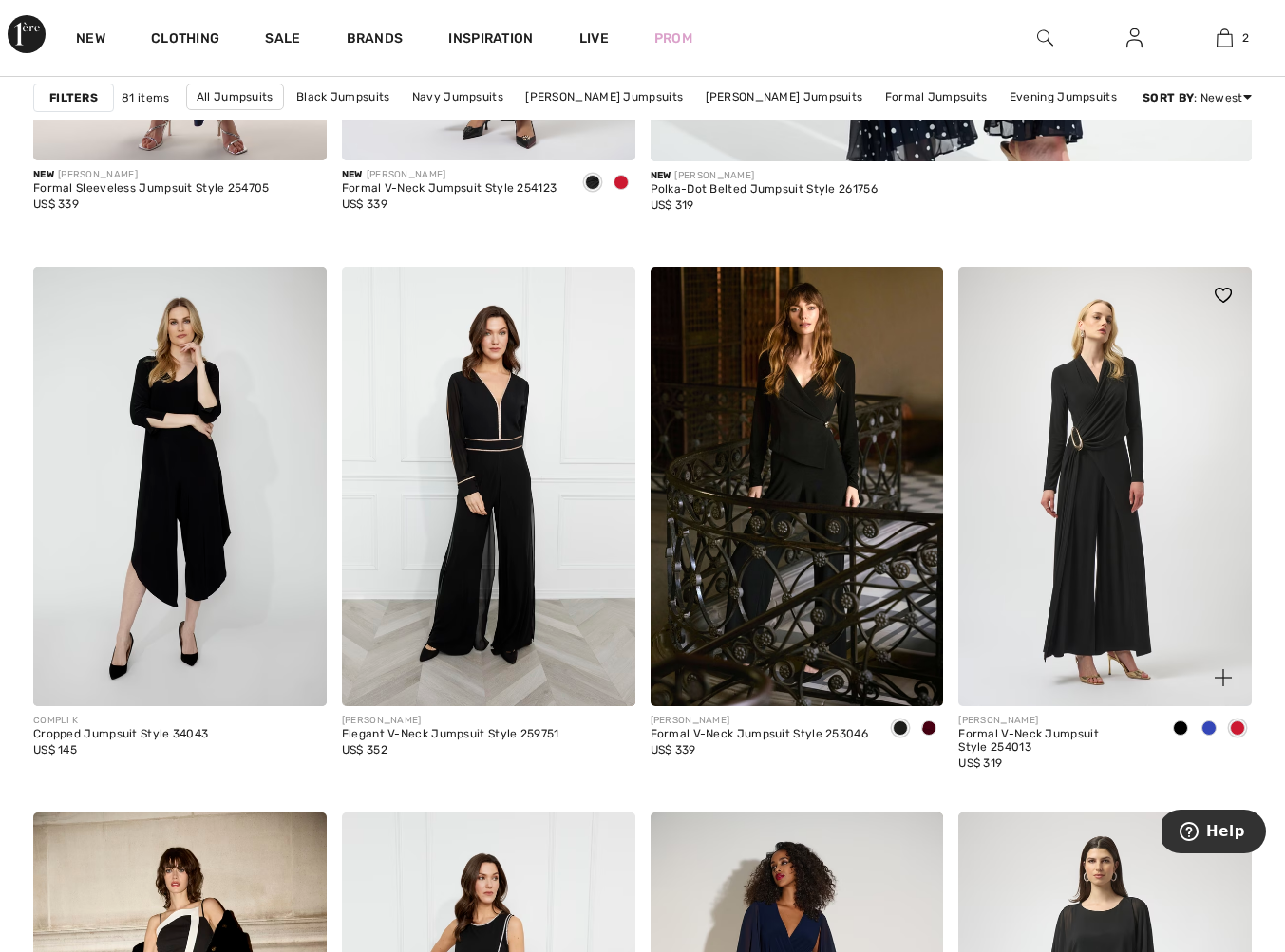
click at [977, 464] on img at bounding box center [1105, 486] width 293 height 440
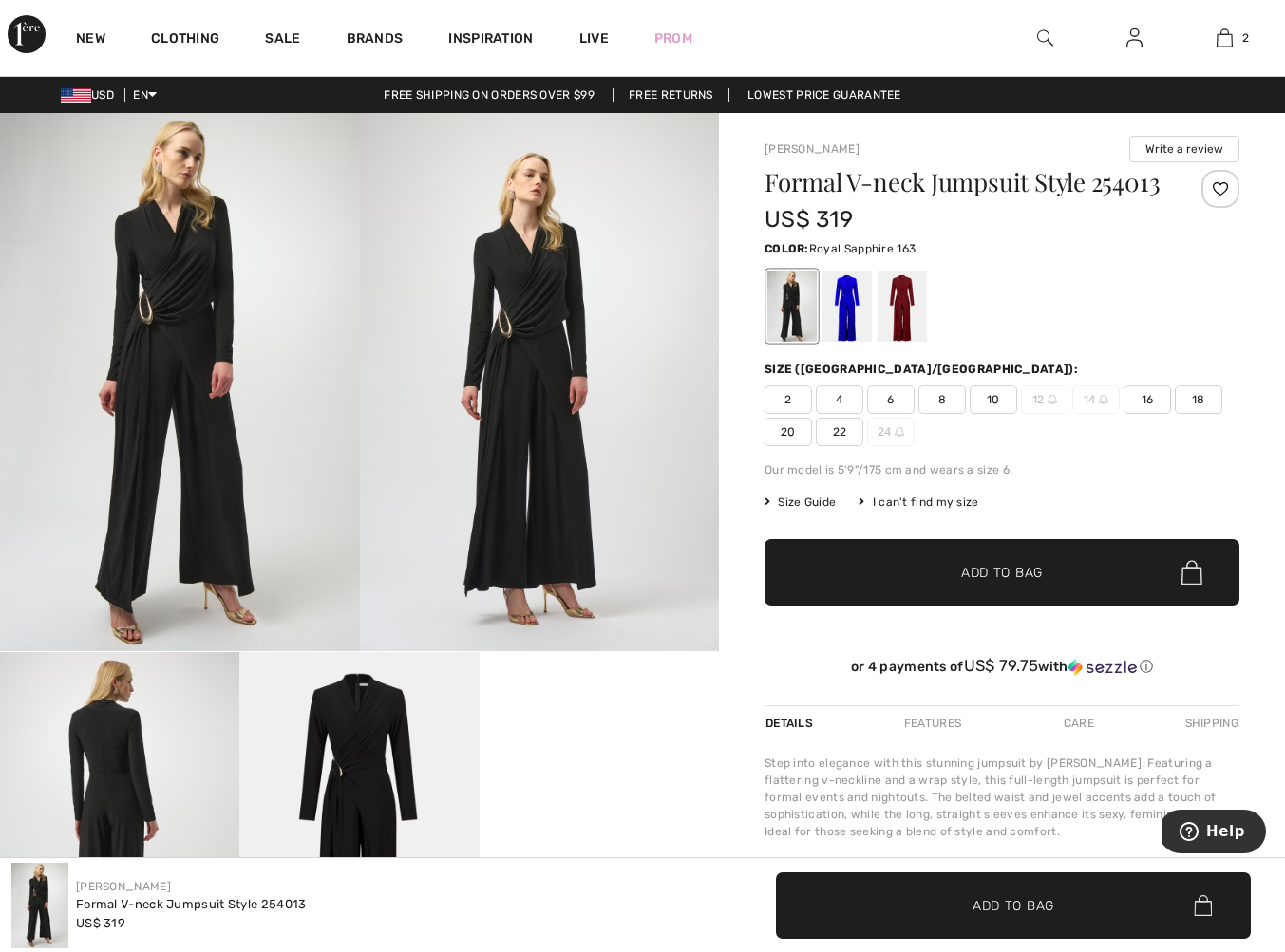
click at [844, 342] on div at bounding box center [847, 305] width 50 height 71
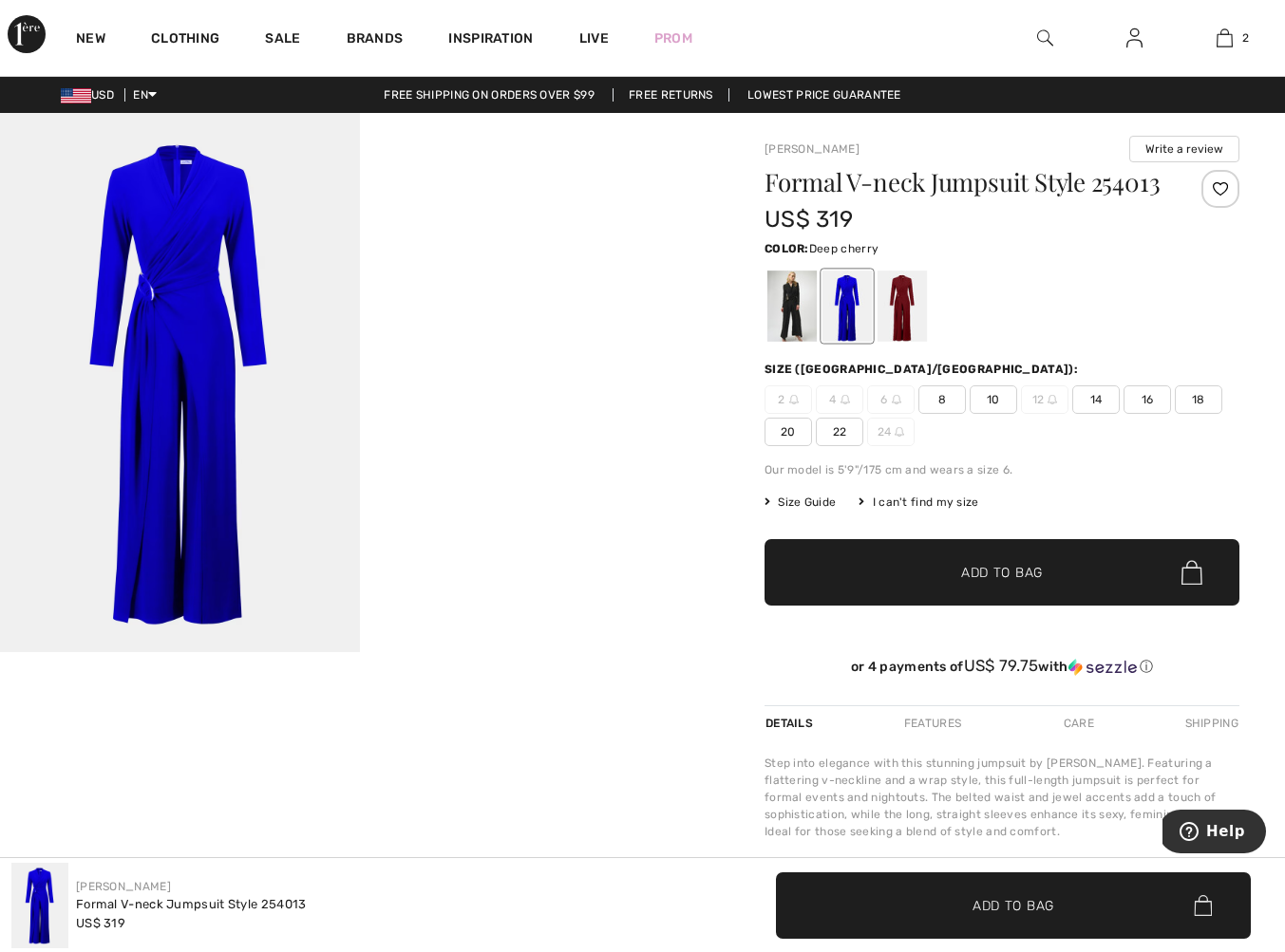
click at [908, 342] on div at bounding box center [902, 305] width 50 height 71
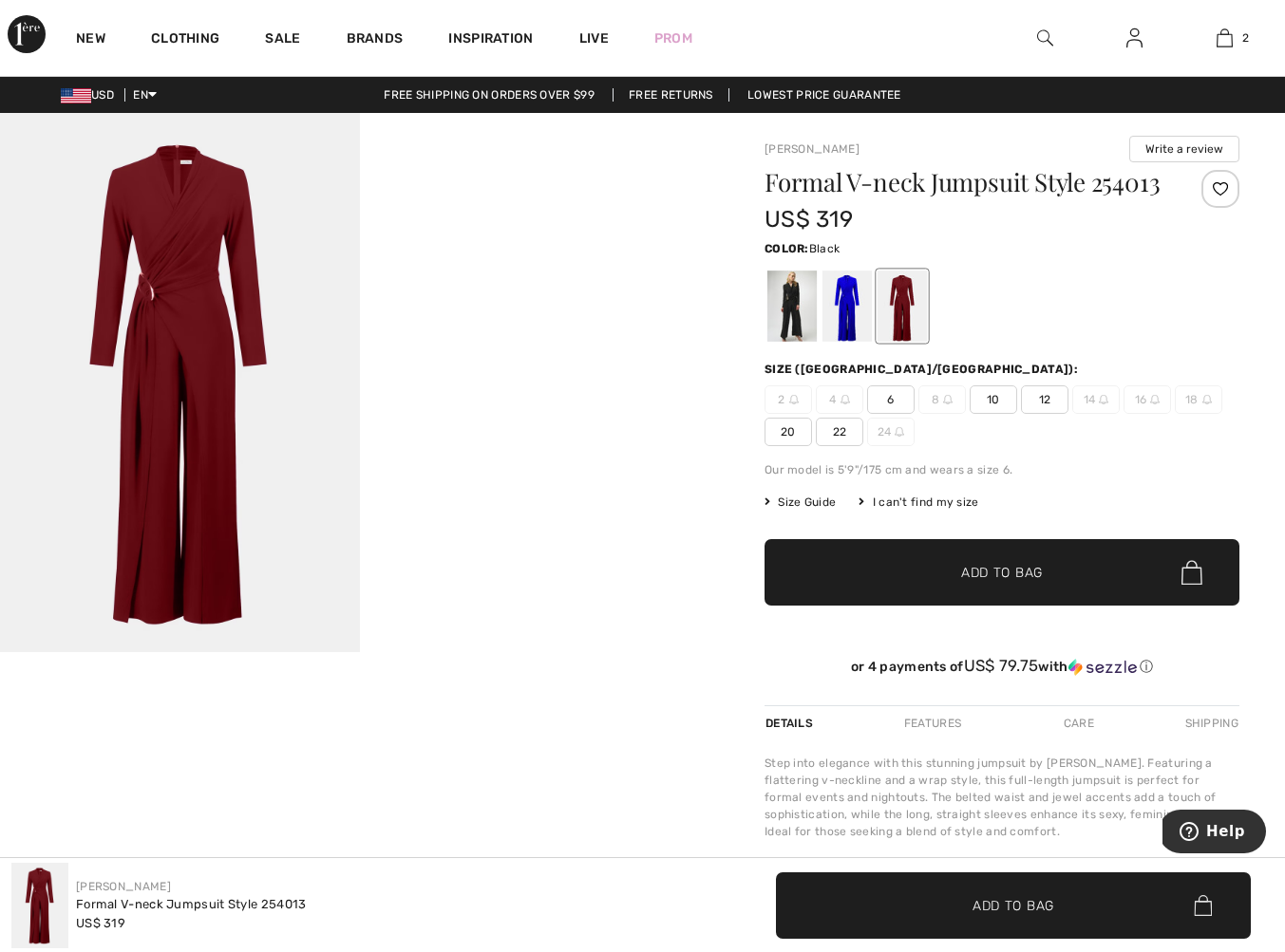
click at [798, 342] on div at bounding box center [793, 305] width 50 height 71
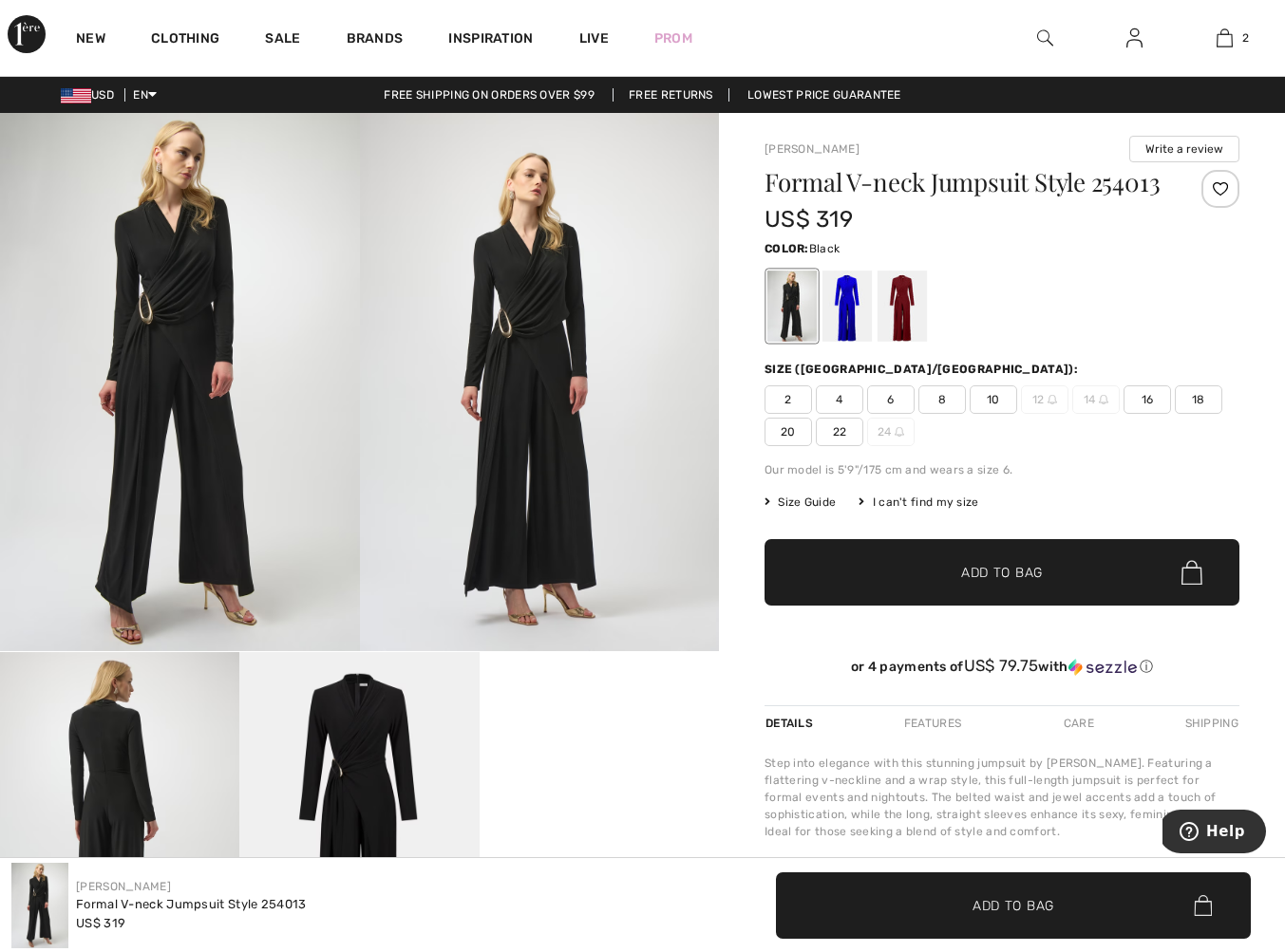
click at [511, 410] on img at bounding box center [539, 382] width 360 height 538
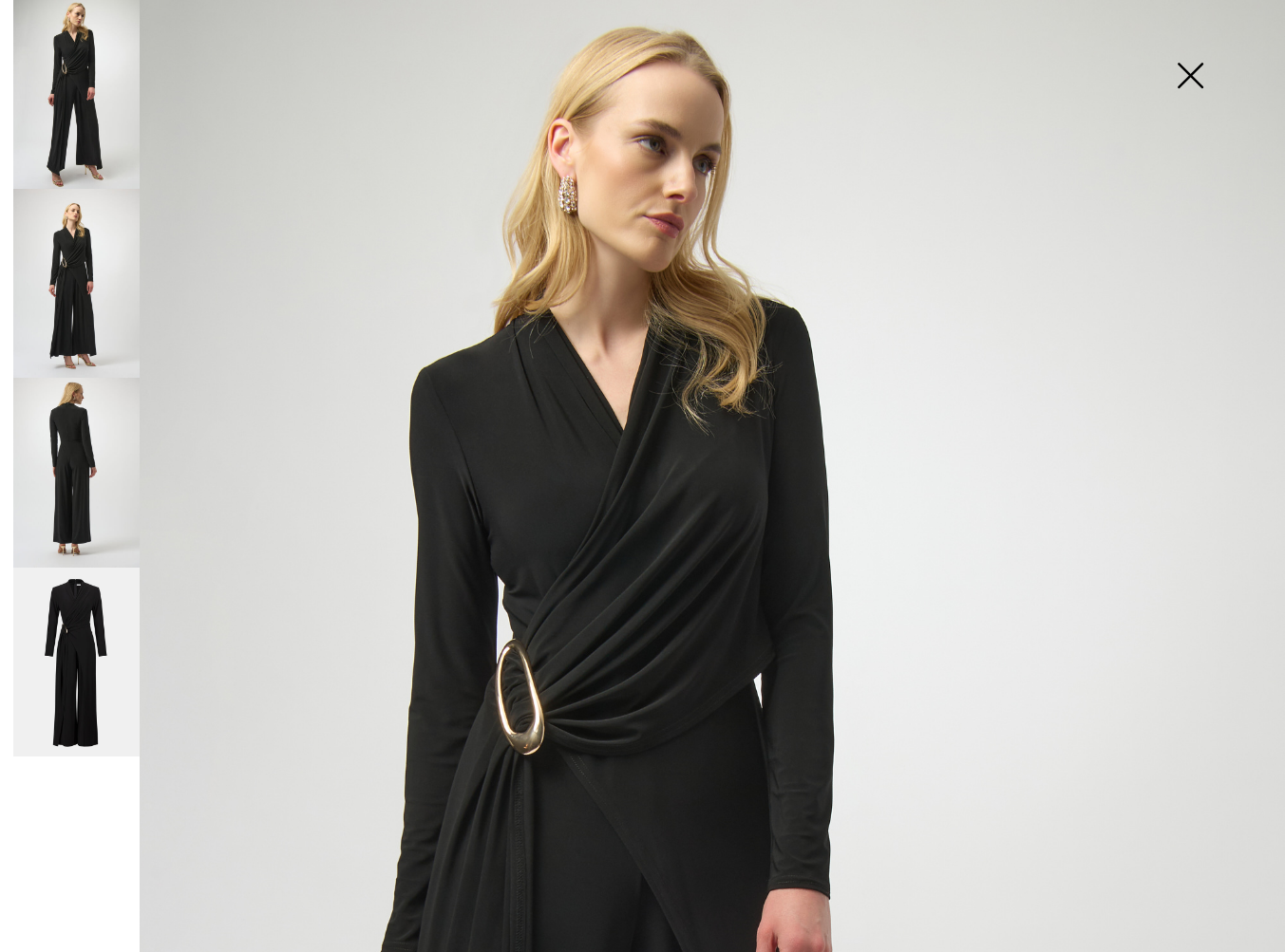
scroll to position [1, 0]
click at [50, 498] on img at bounding box center [76, 473] width 127 height 189
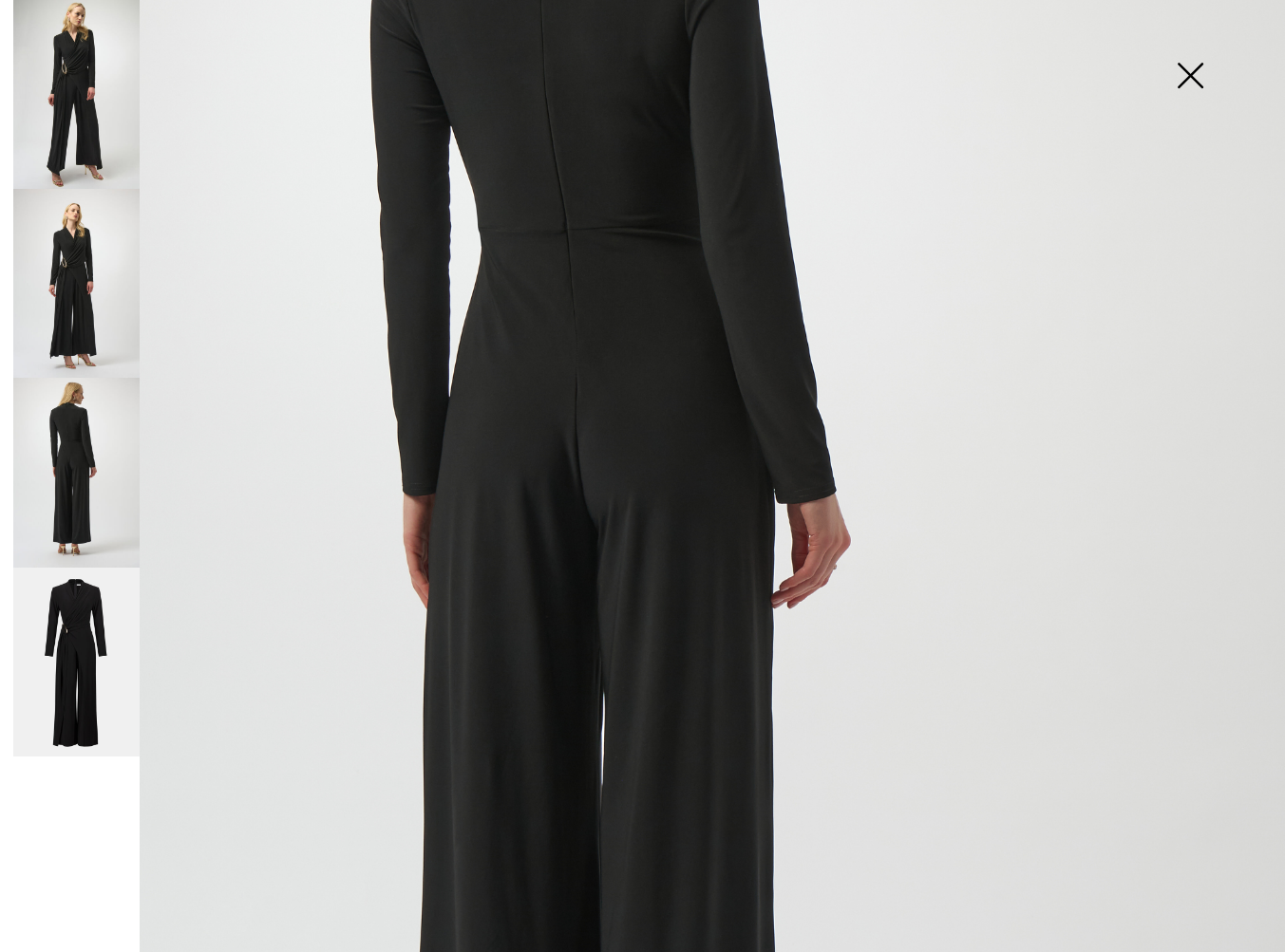
scroll to position [0, 0]
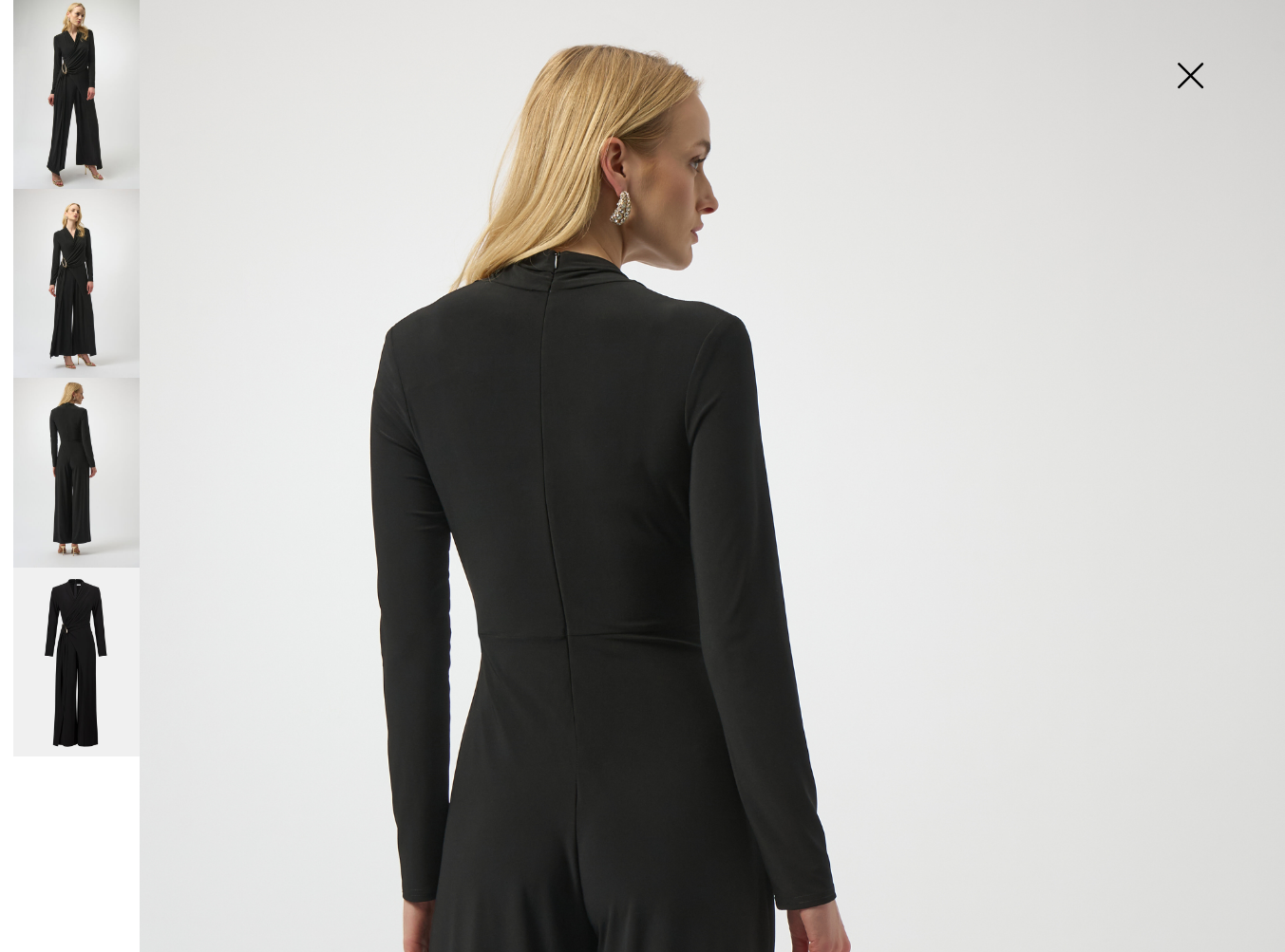
click at [64, 675] on img at bounding box center [76, 663] width 127 height 189
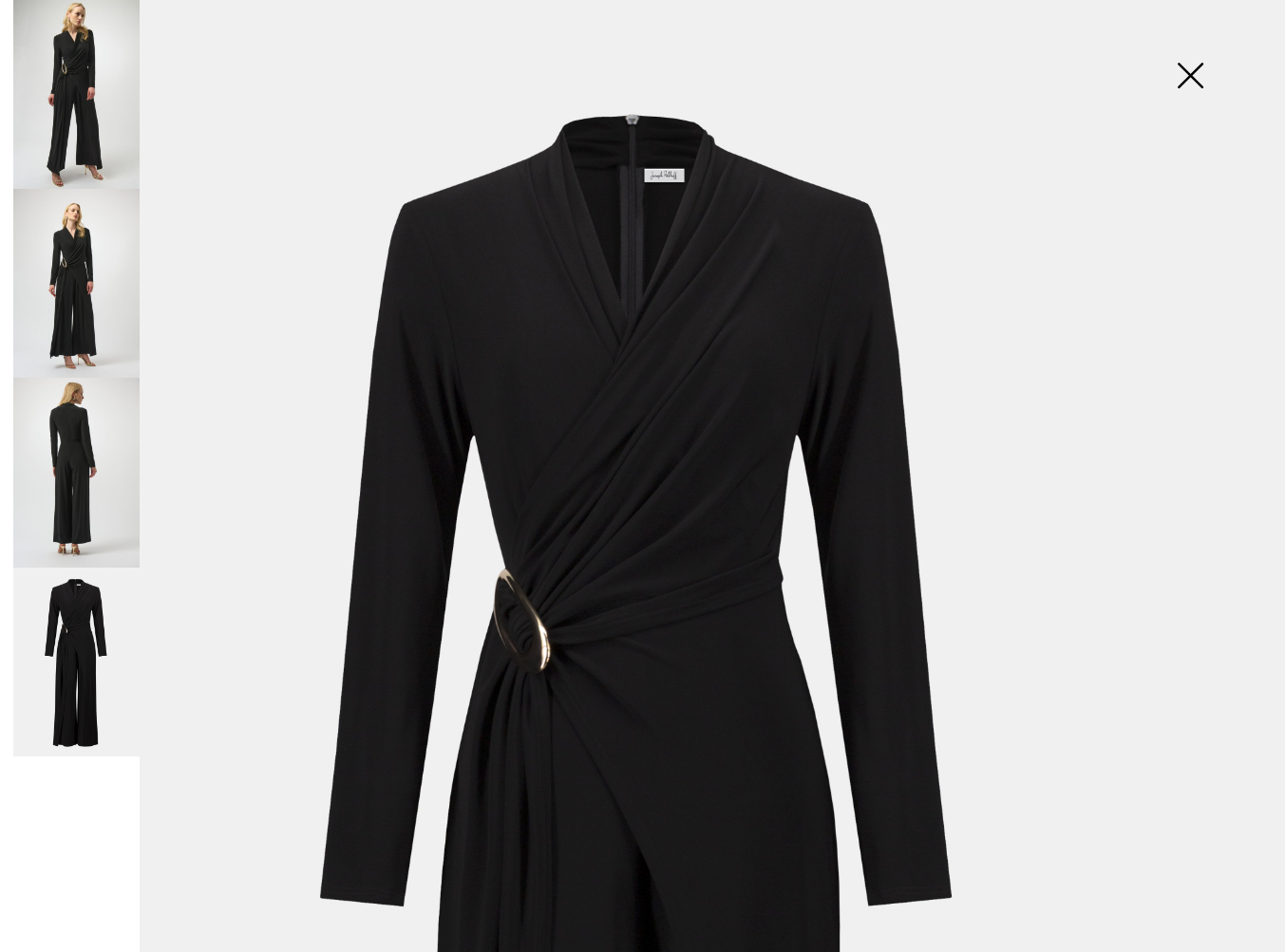
click at [1191, 81] on img at bounding box center [1189, 78] width 95 height 98
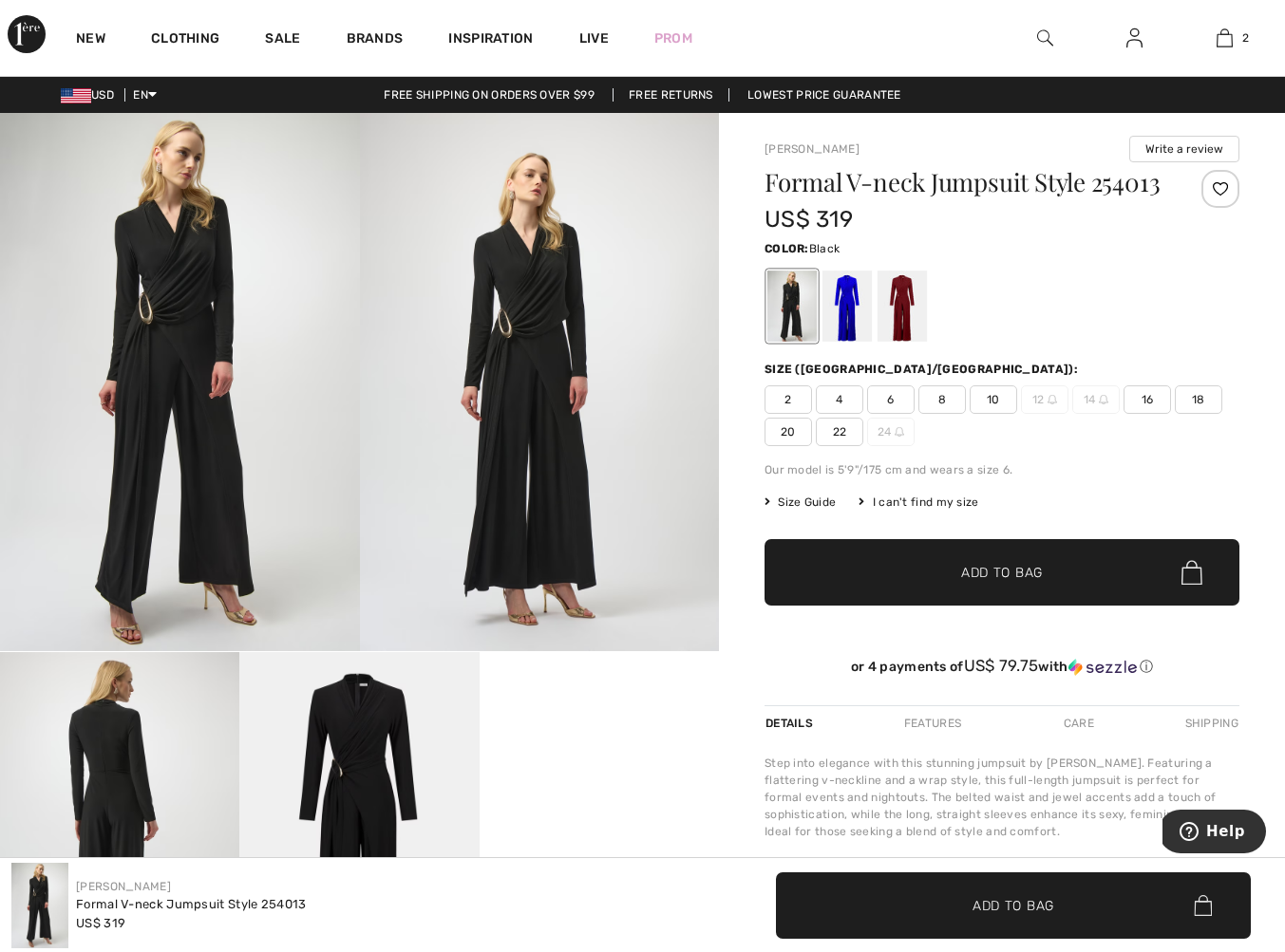
scroll to position [4, 0]
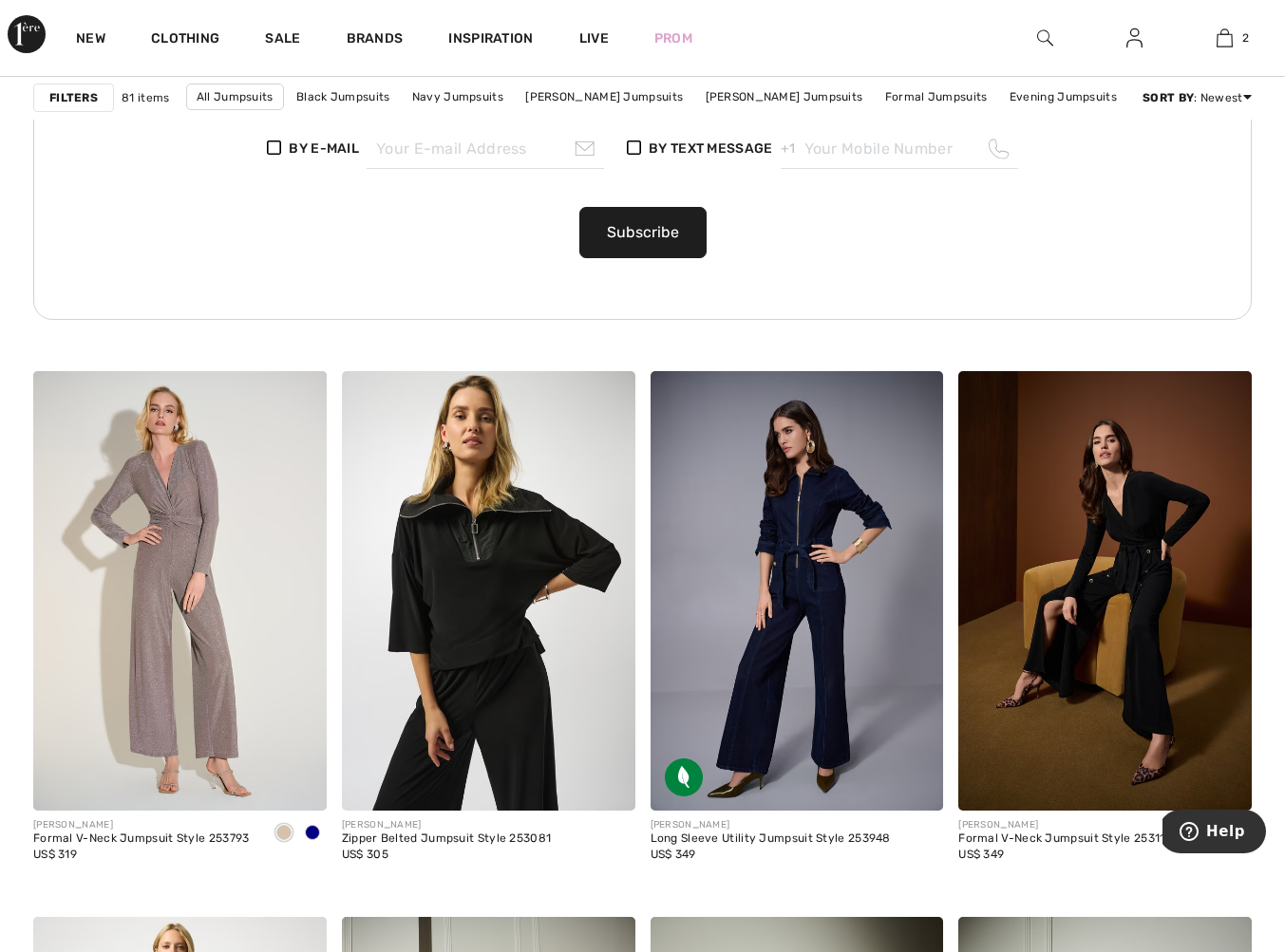
scroll to position [2437, 0]
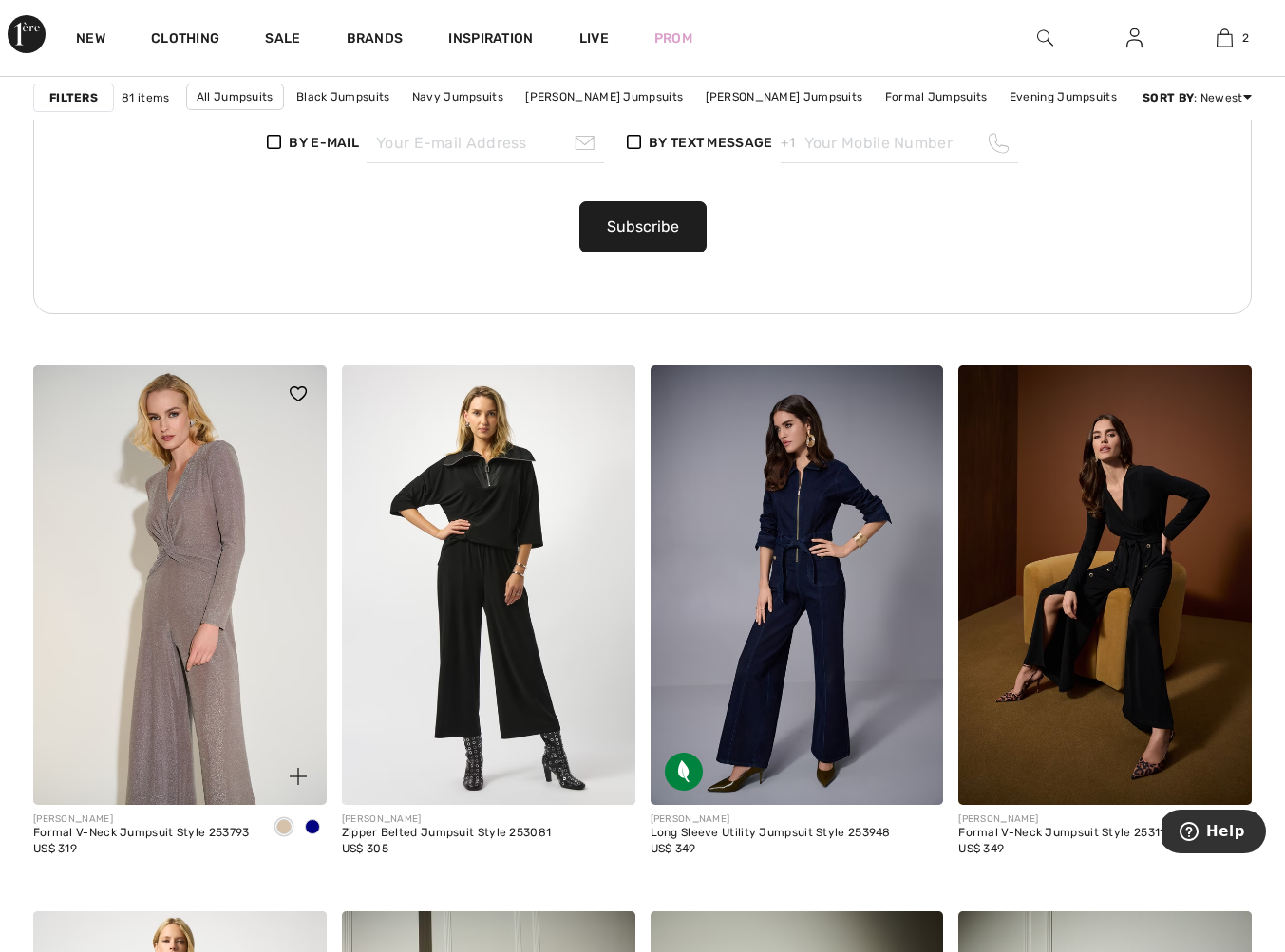
click at [214, 542] on img at bounding box center [179, 585] width 293 height 440
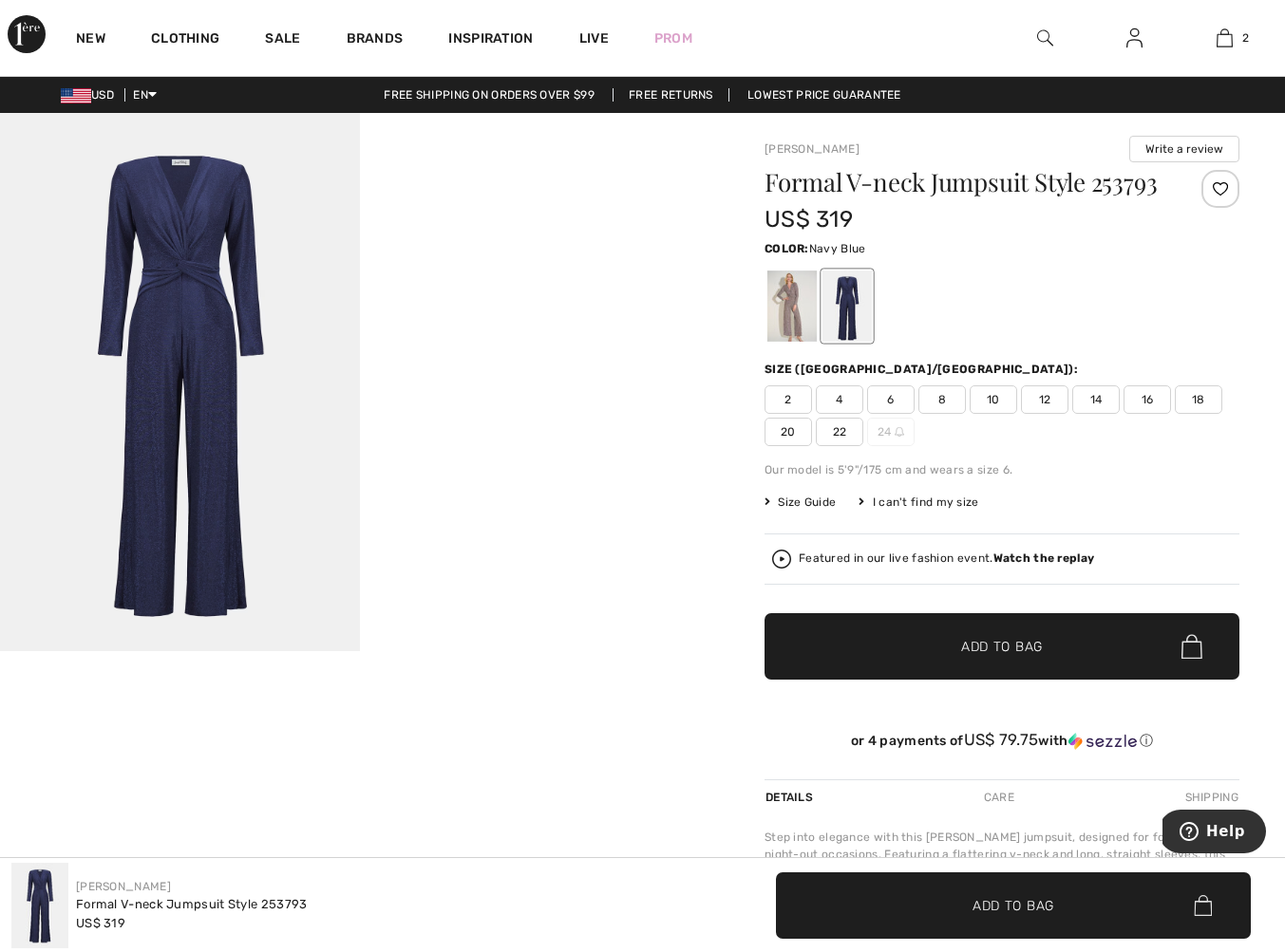
click at [223, 479] on img at bounding box center [179, 382] width 360 height 538
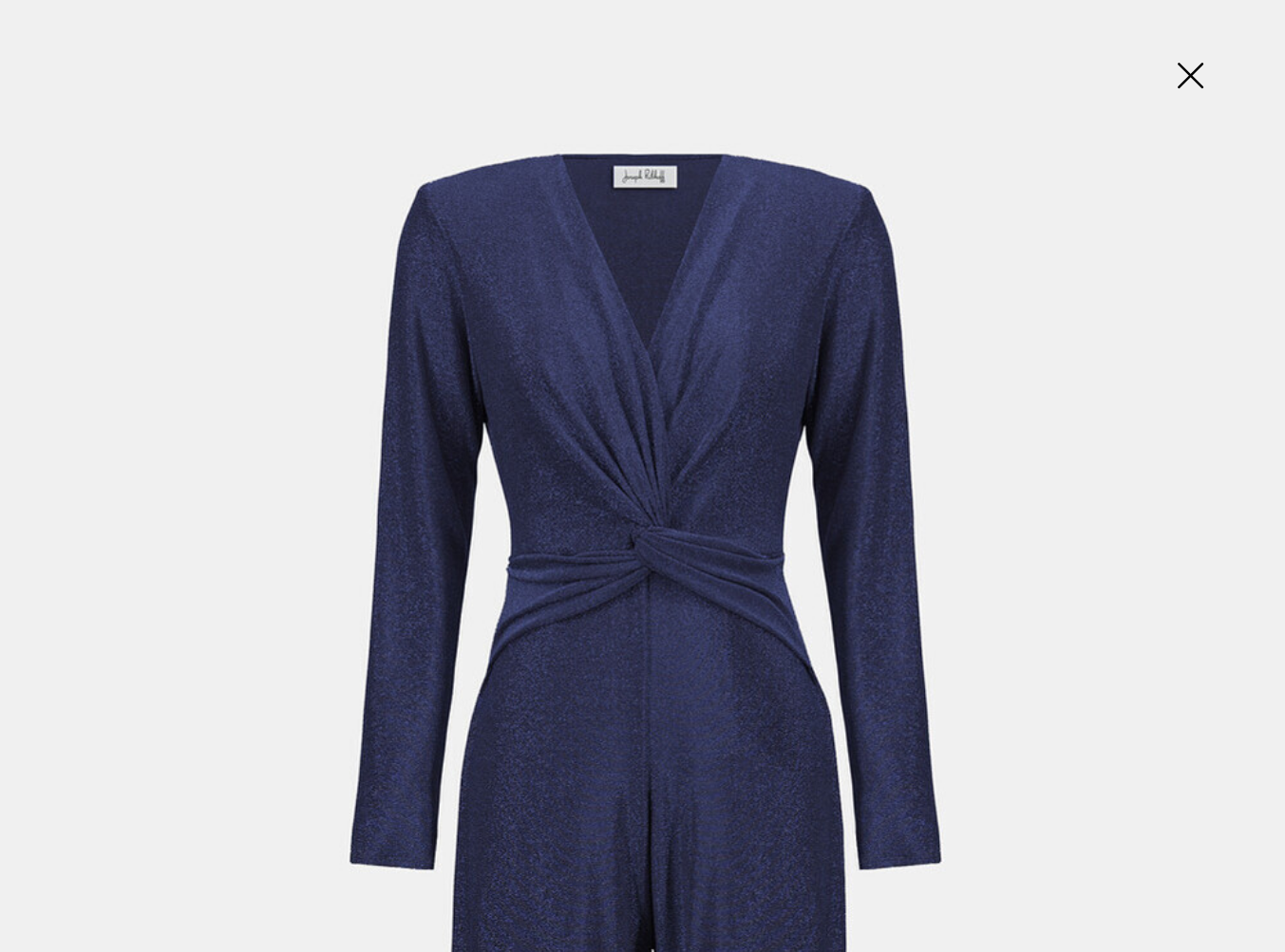
scroll to position [4, 0]
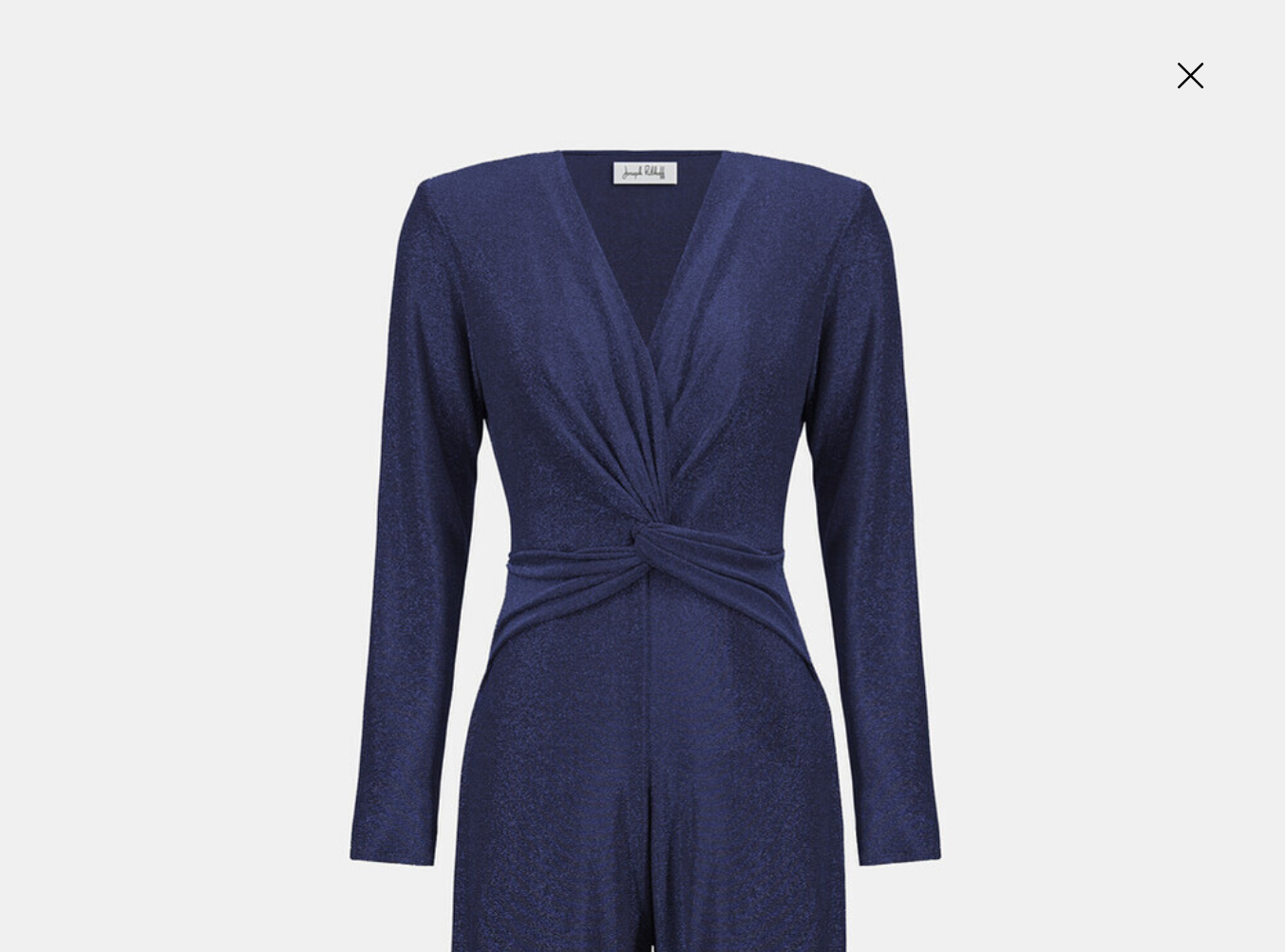
click at [1193, 74] on img at bounding box center [1189, 78] width 95 height 98
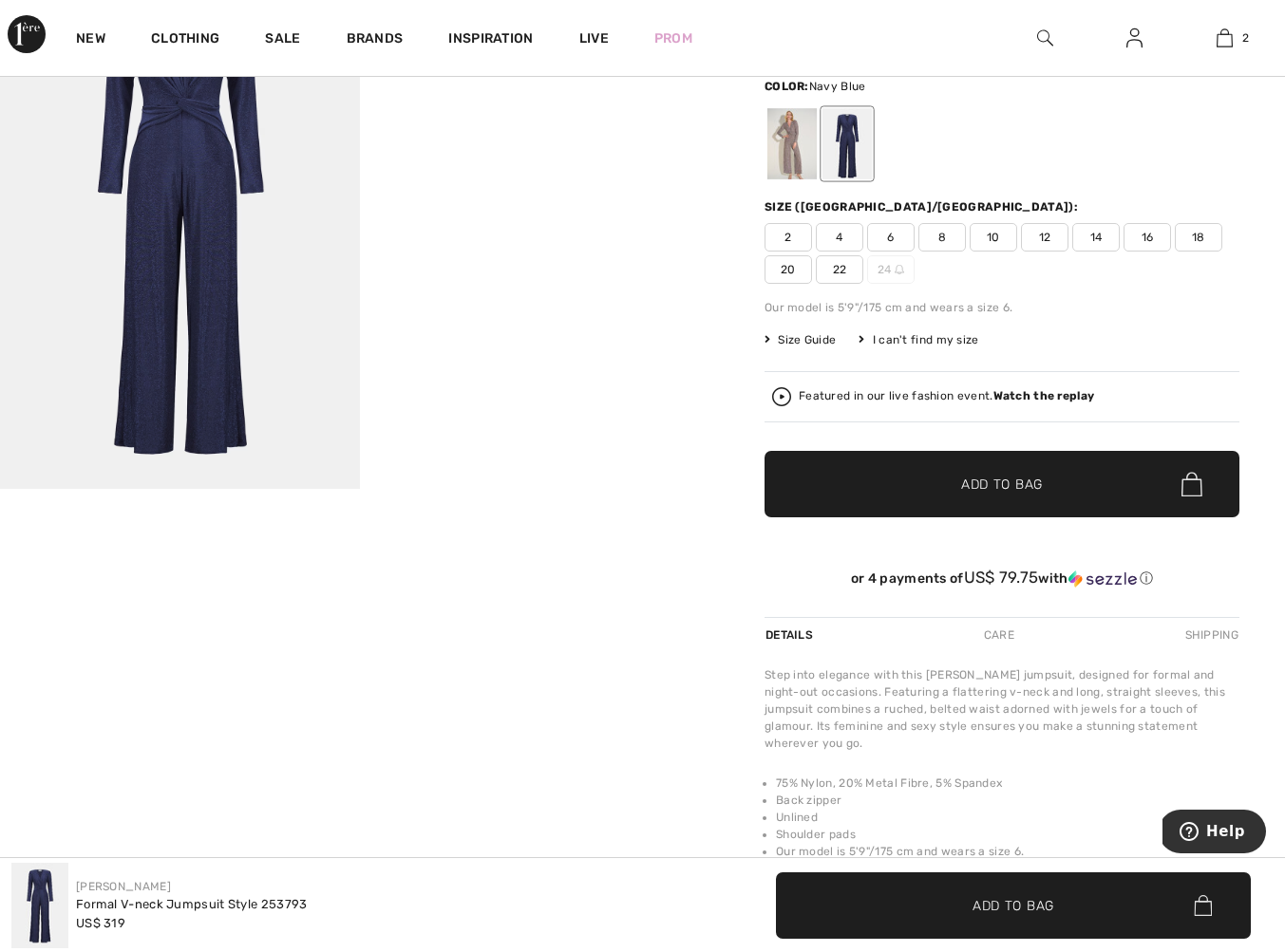
scroll to position [0, 0]
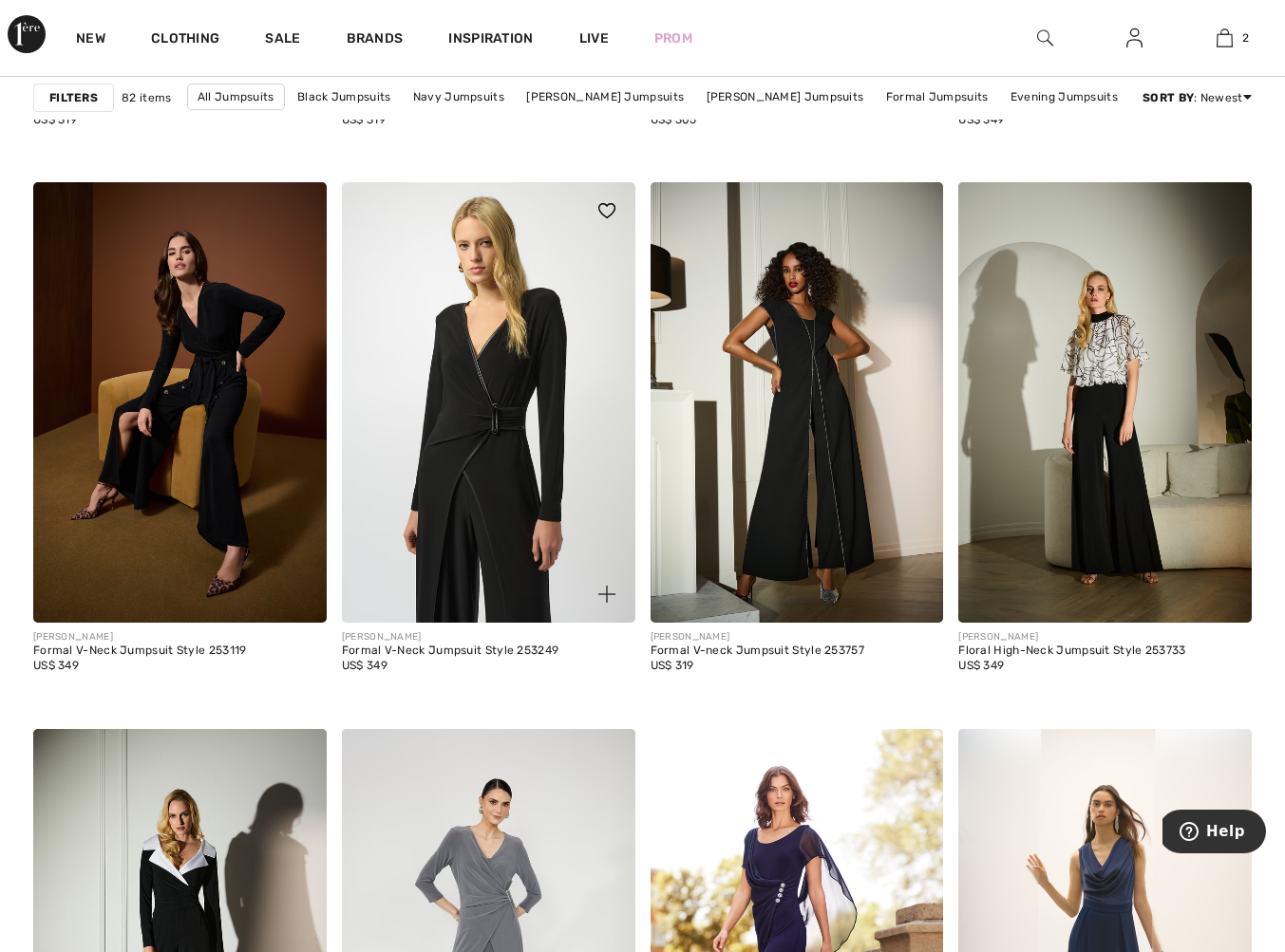
scroll to position [3175, 0]
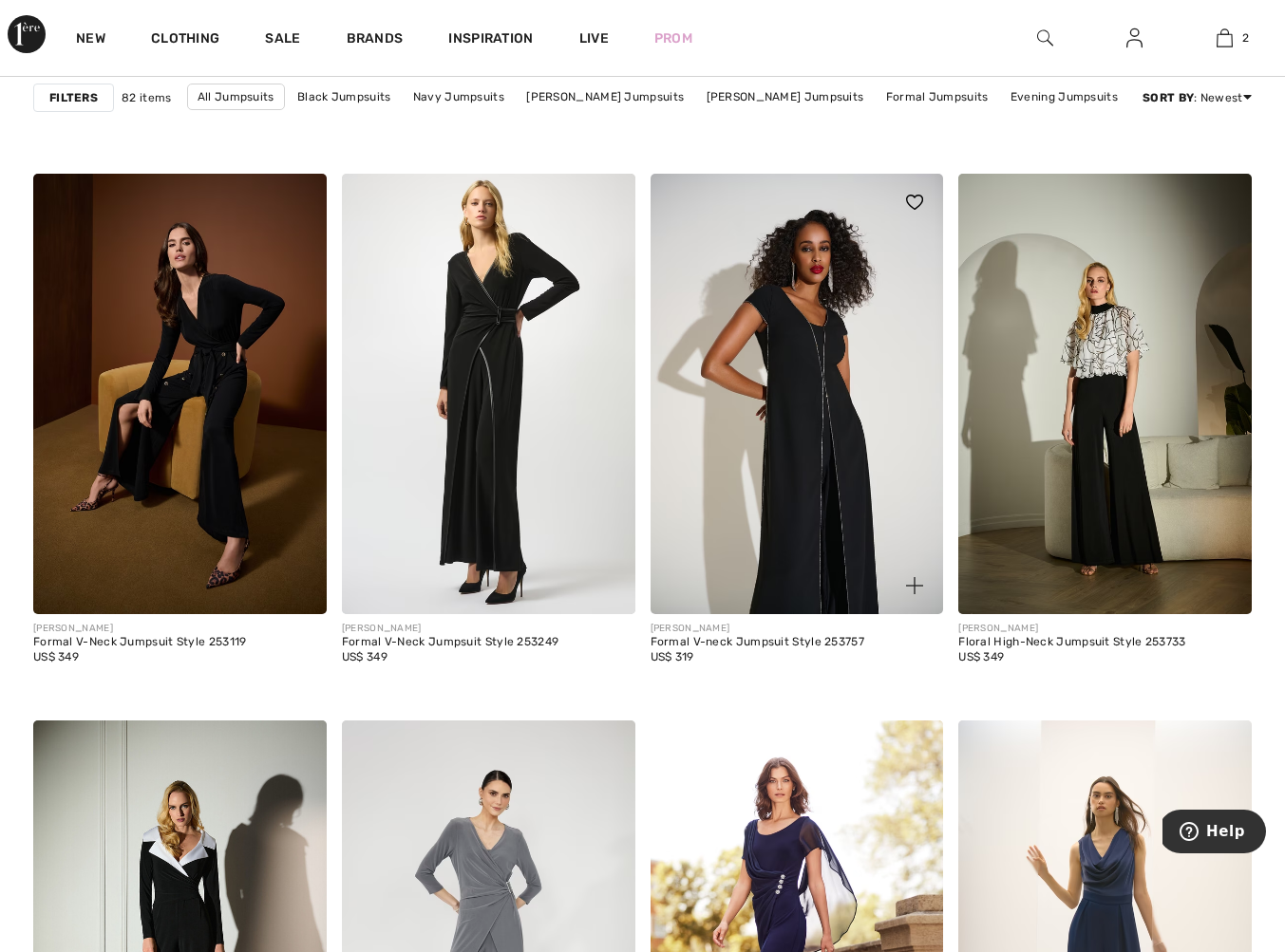
click at [800, 472] on img at bounding box center [797, 393] width 293 height 440
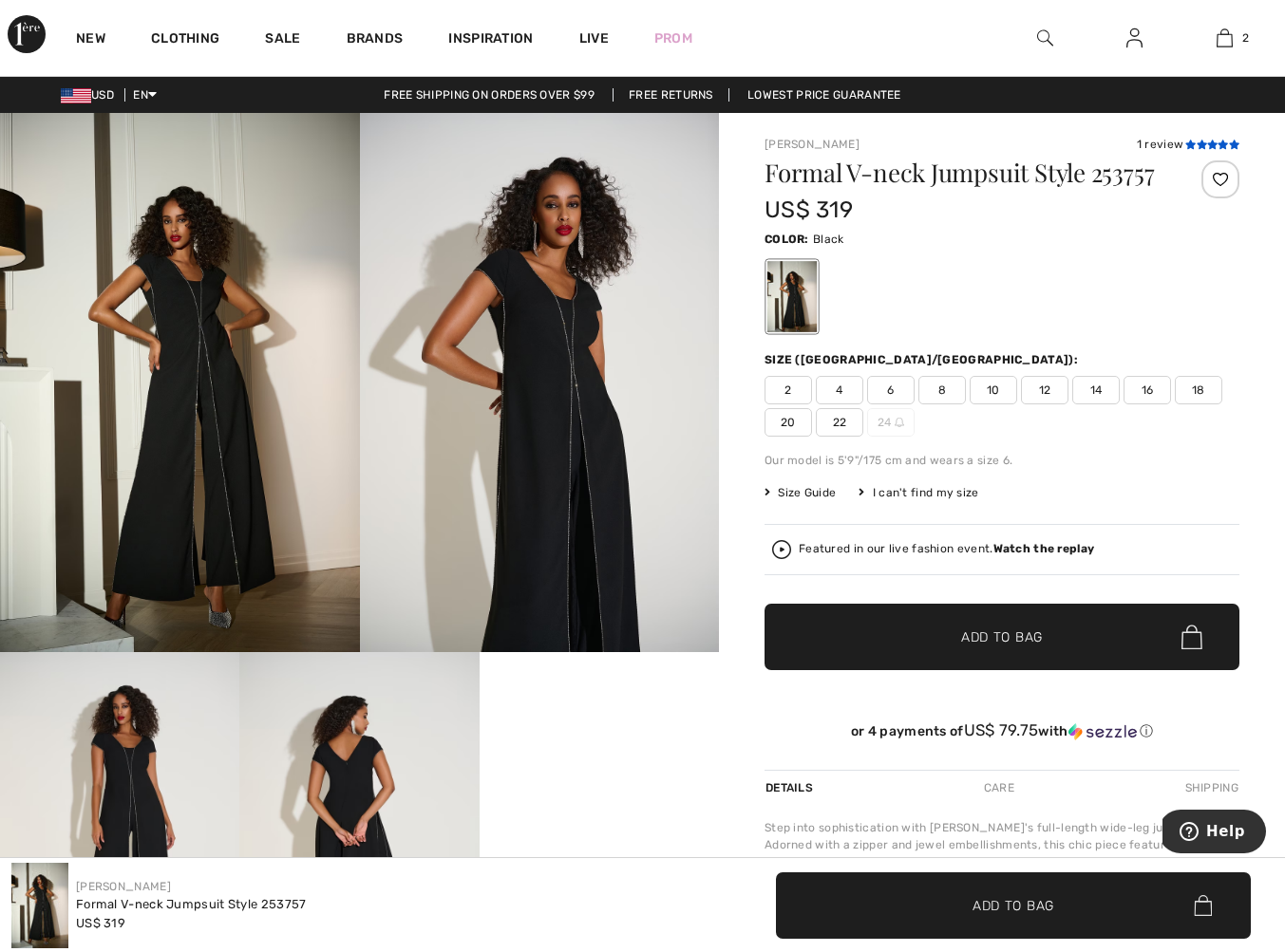
click at [1204, 148] on icon at bounding box center [1201, 145] width 10 height 10
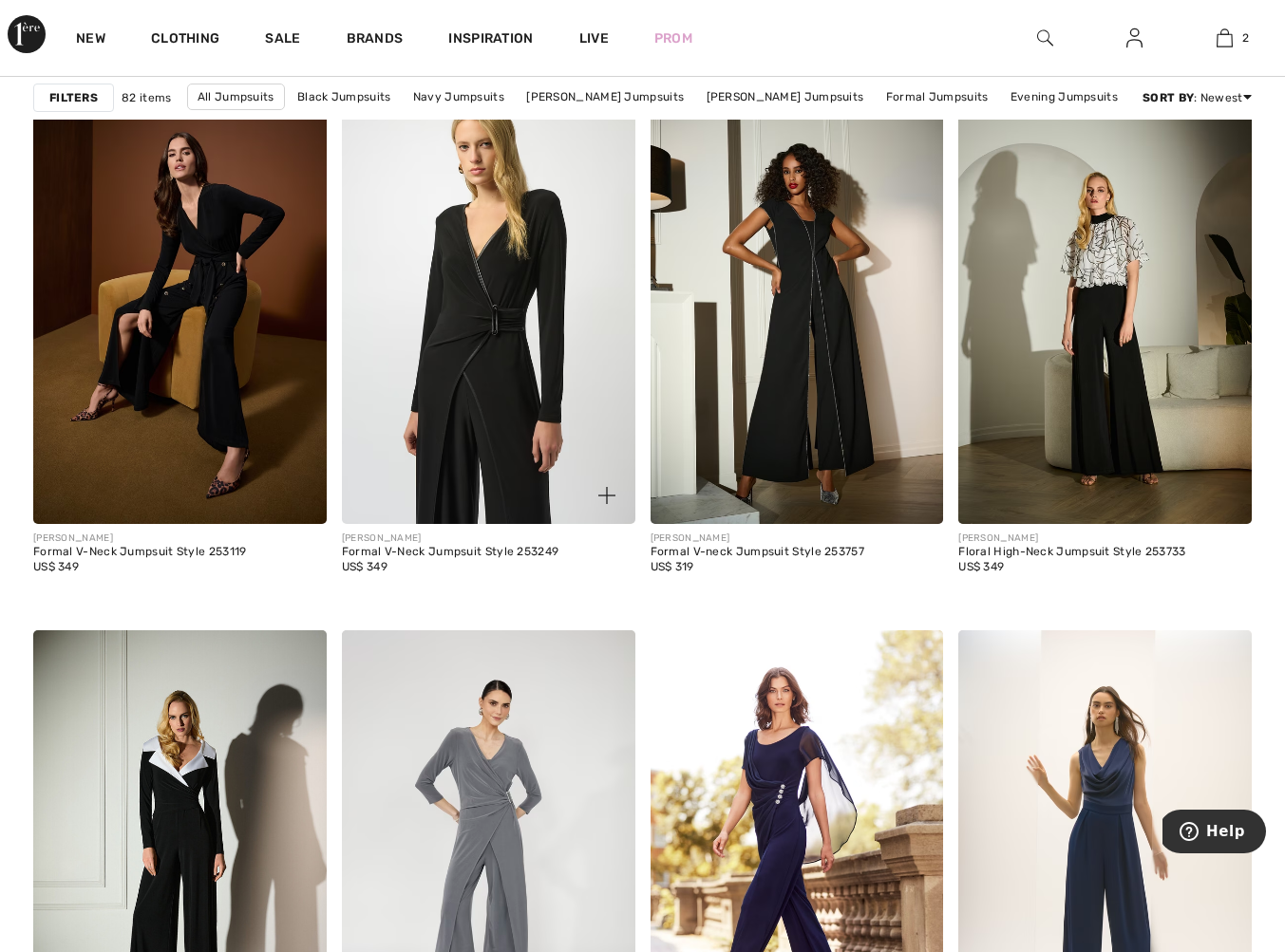
scroll to position [3270, 0]
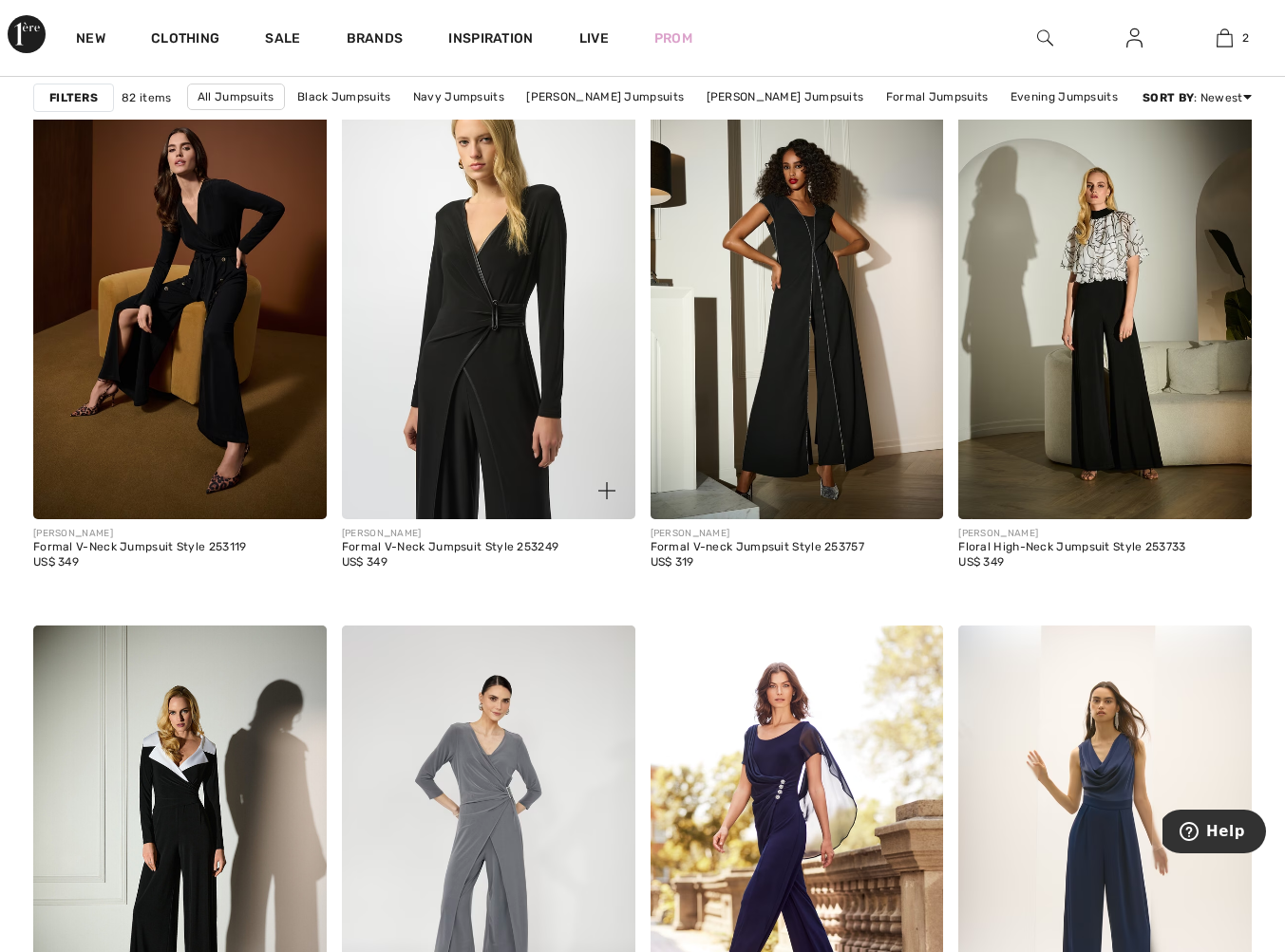
click at [465, 443] on img at bounding box center [488, 298] width 293 height 440
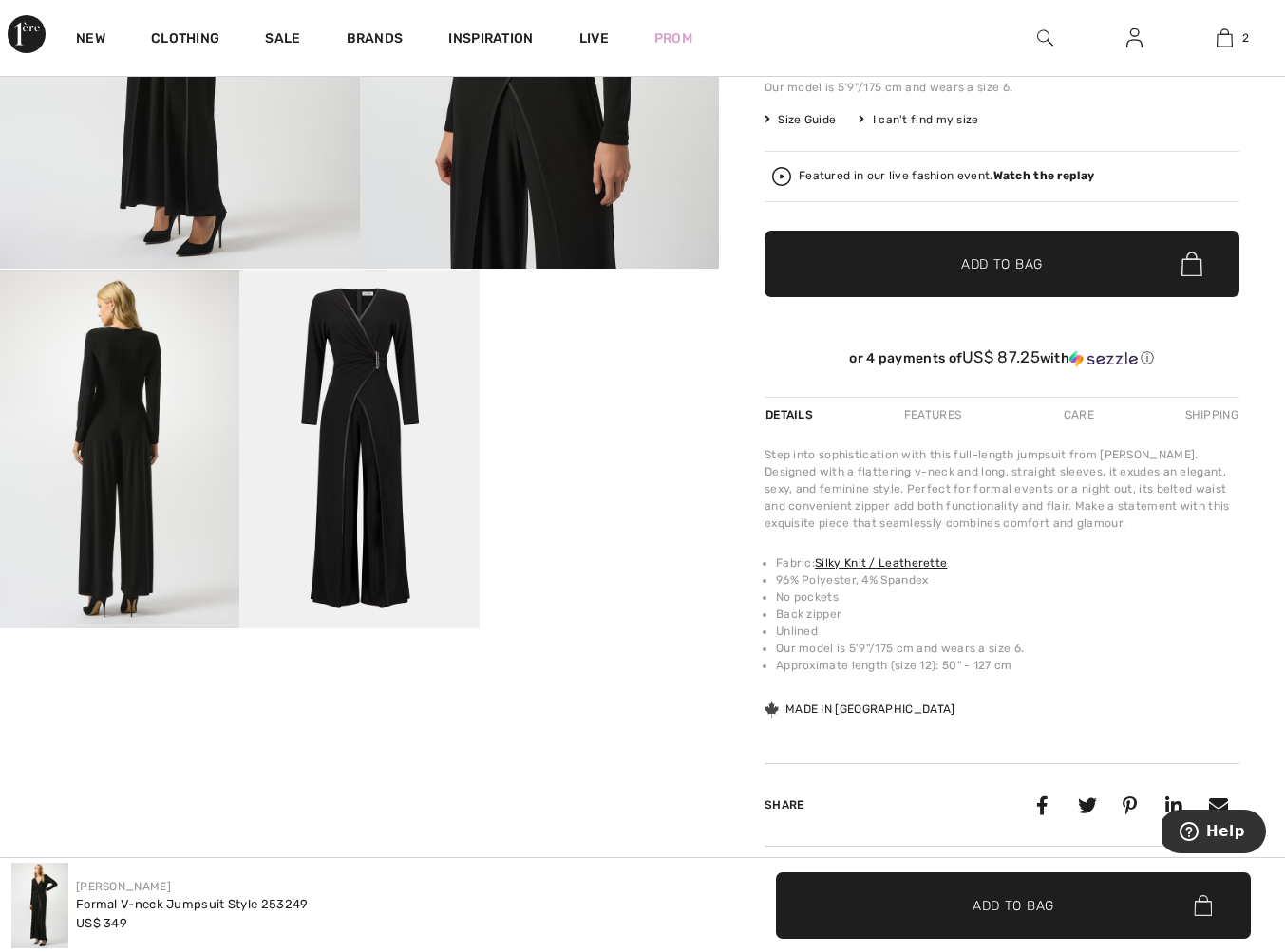
scroll to position [386, 0]
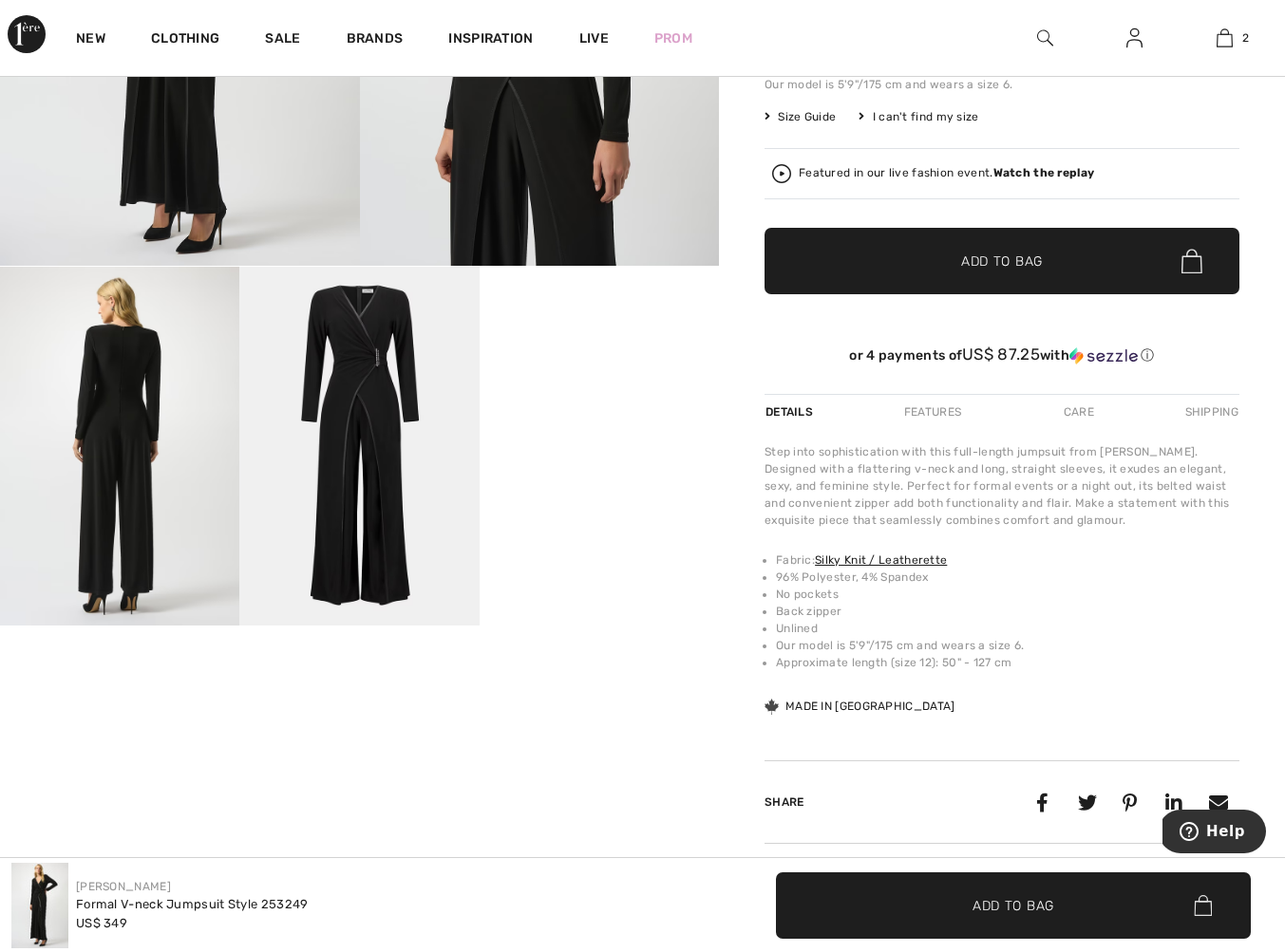
click at [561, 387] on video "Your browser does not support the video tag." at bounding box center [599, 327] width 239 height 120
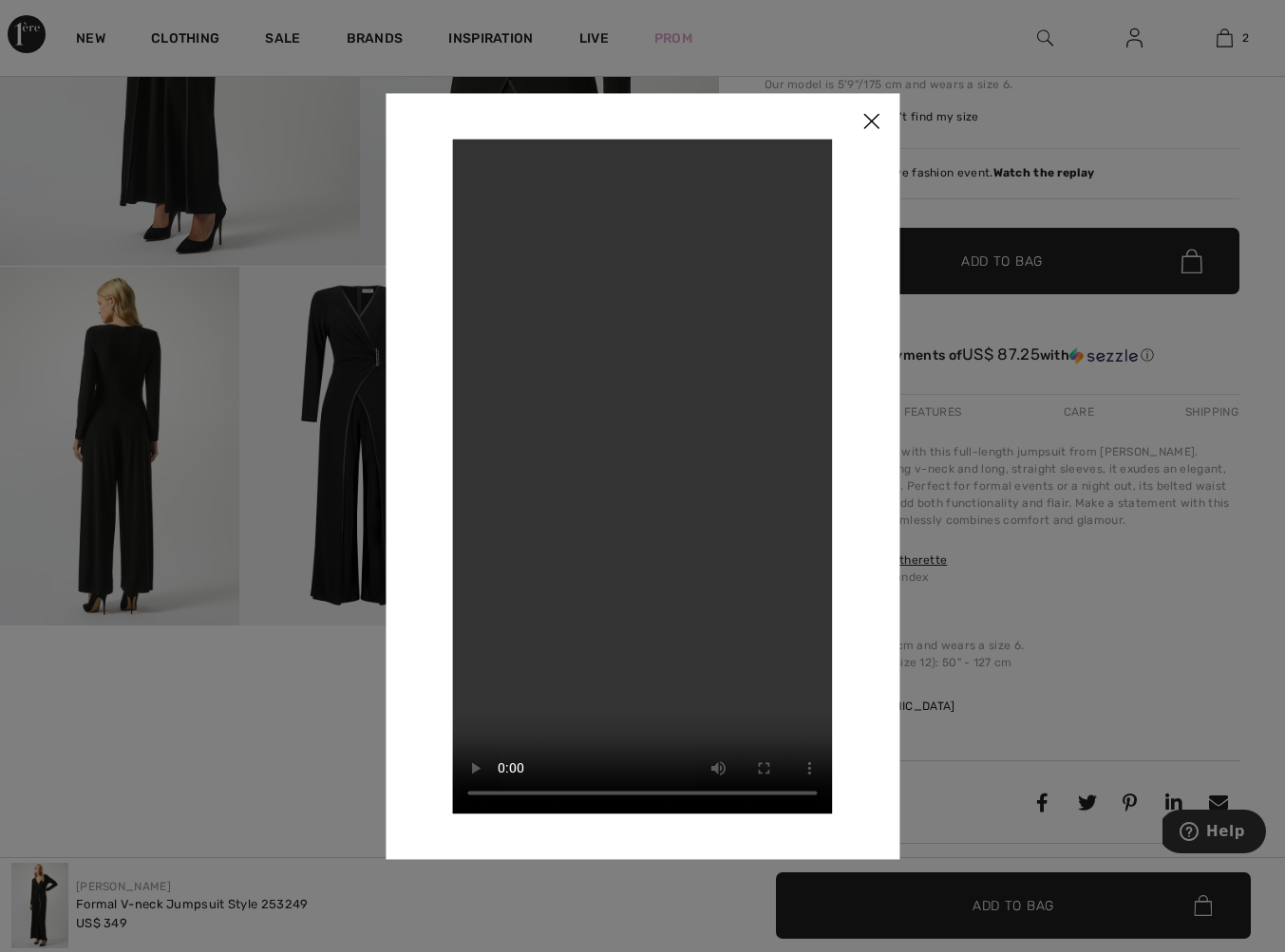
click at [877, 126] on img at bounding box center [870, 122] width 57 height 59
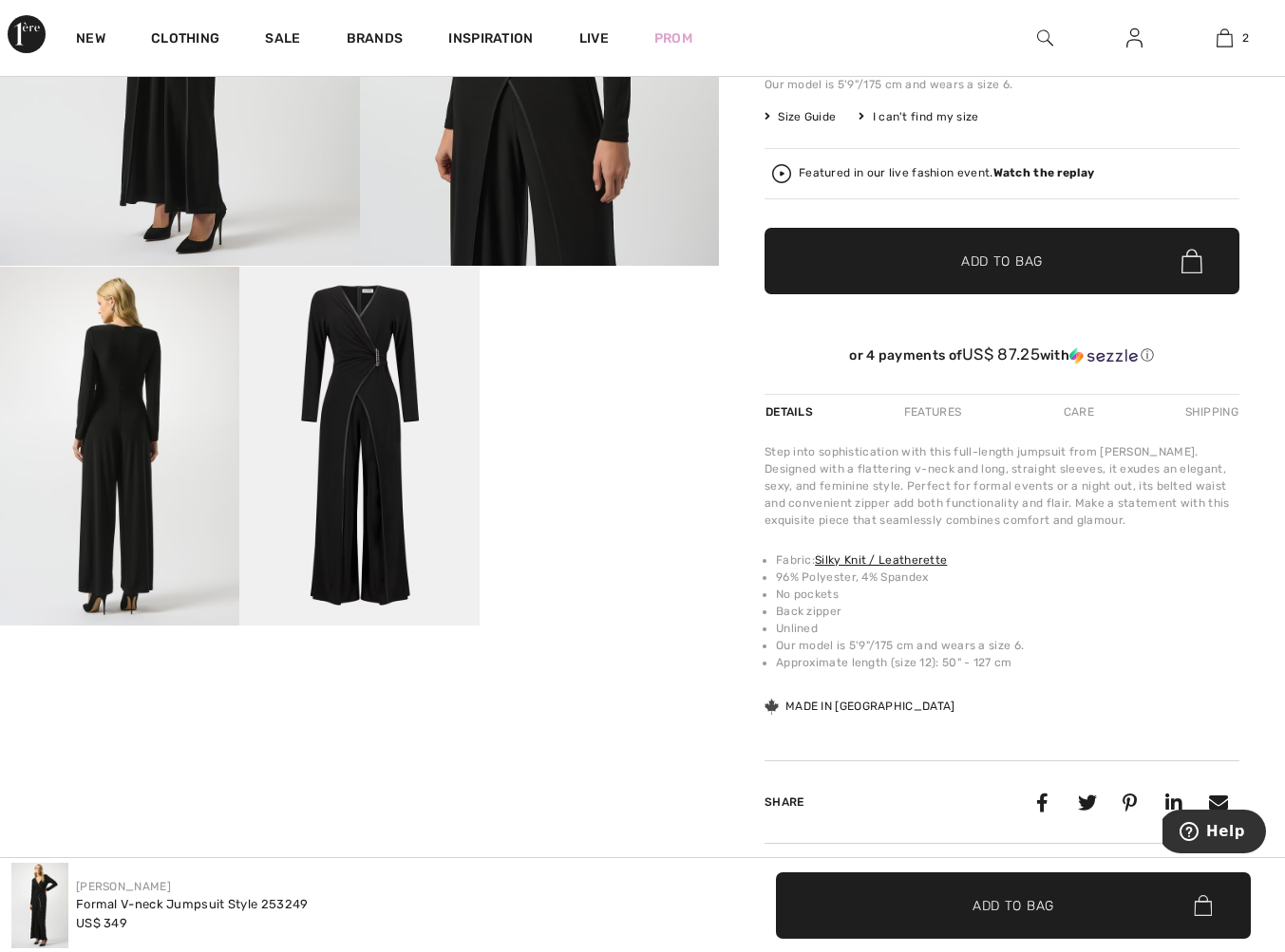
click at [107, 398] on img at bounding box center [120, 447] width 239 height 359
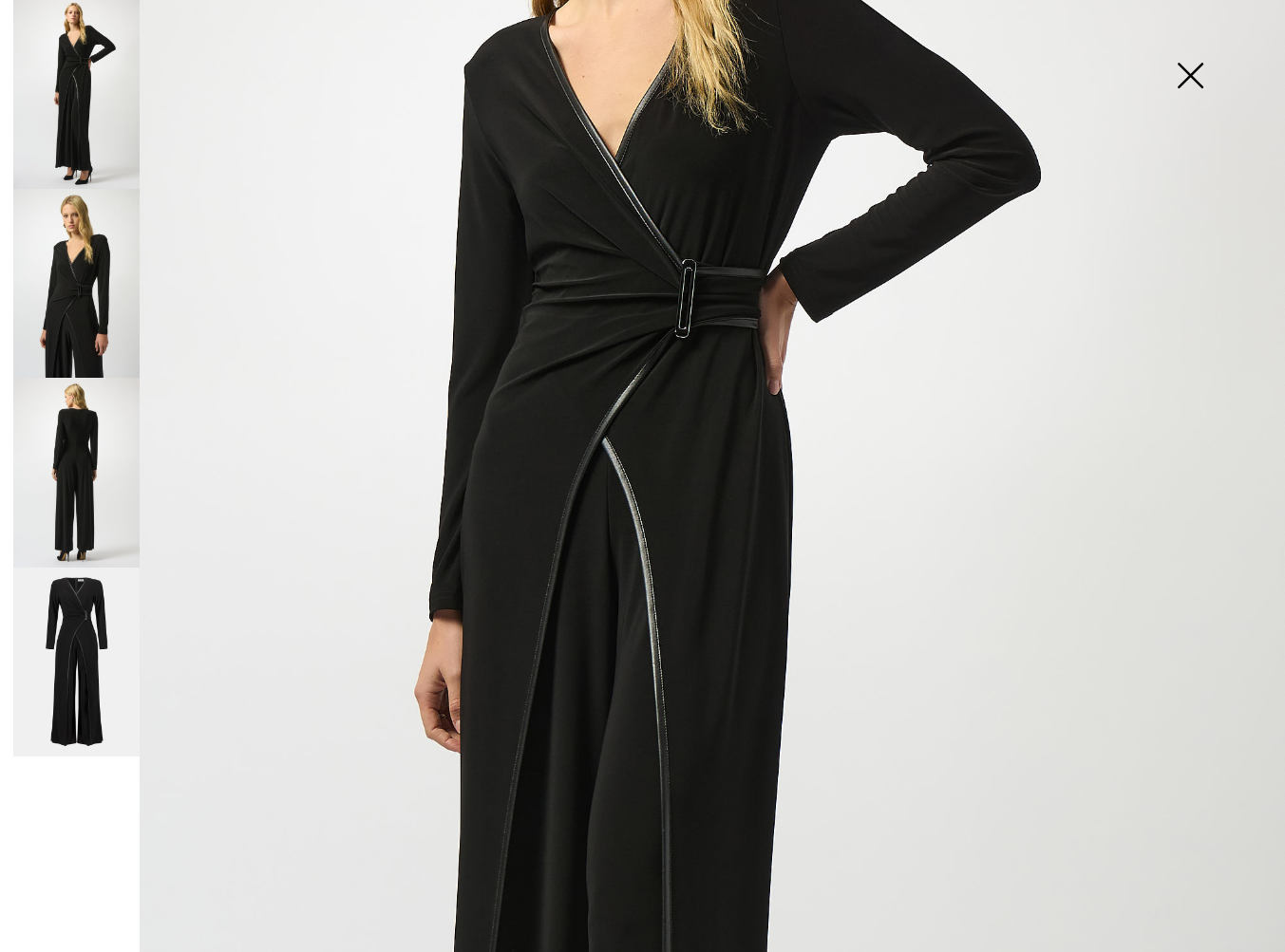
scroll to position [0, 0]
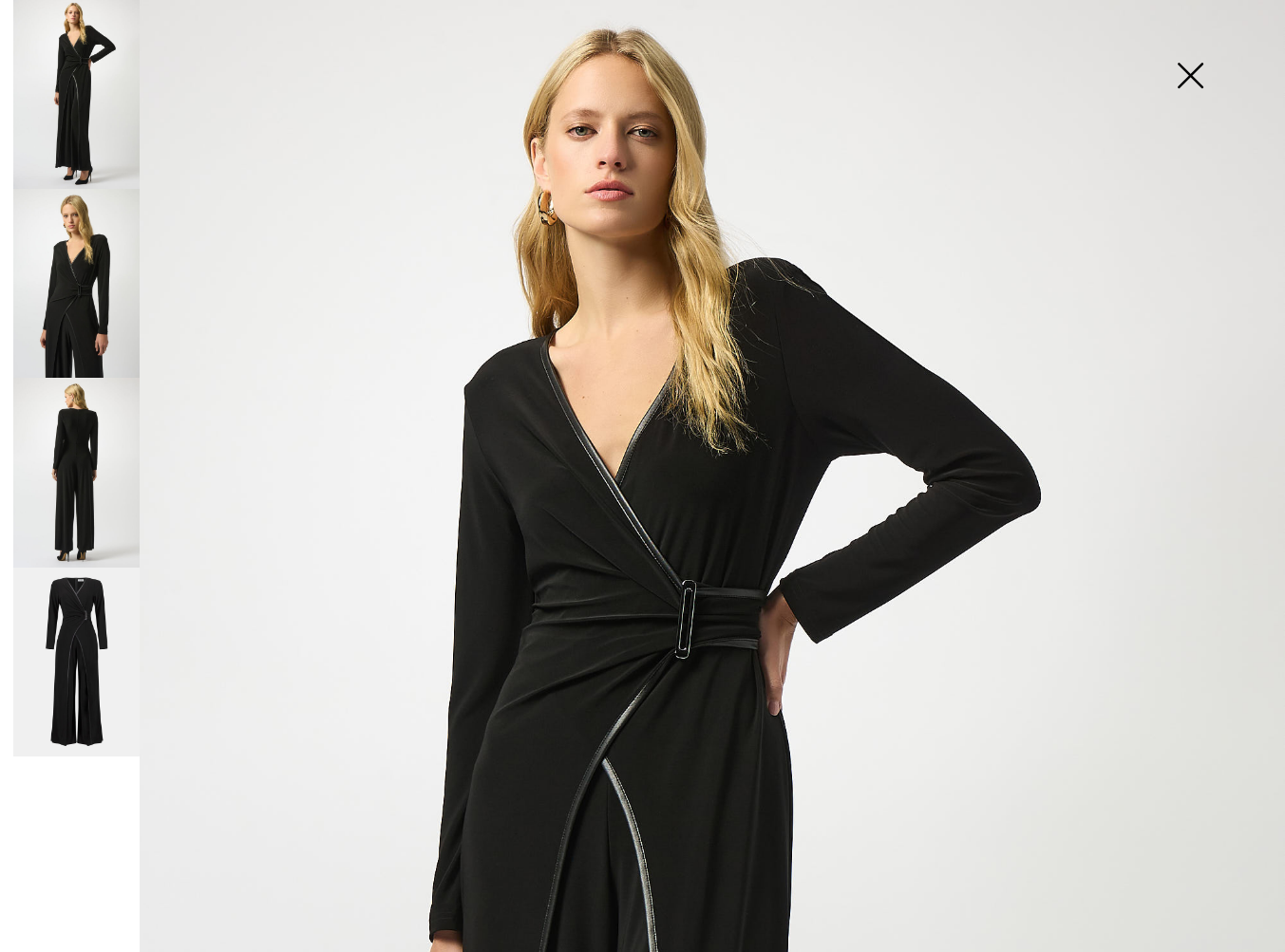
click at [1190, 63] on img at bounding box center [1189, 78] width 95 height 98
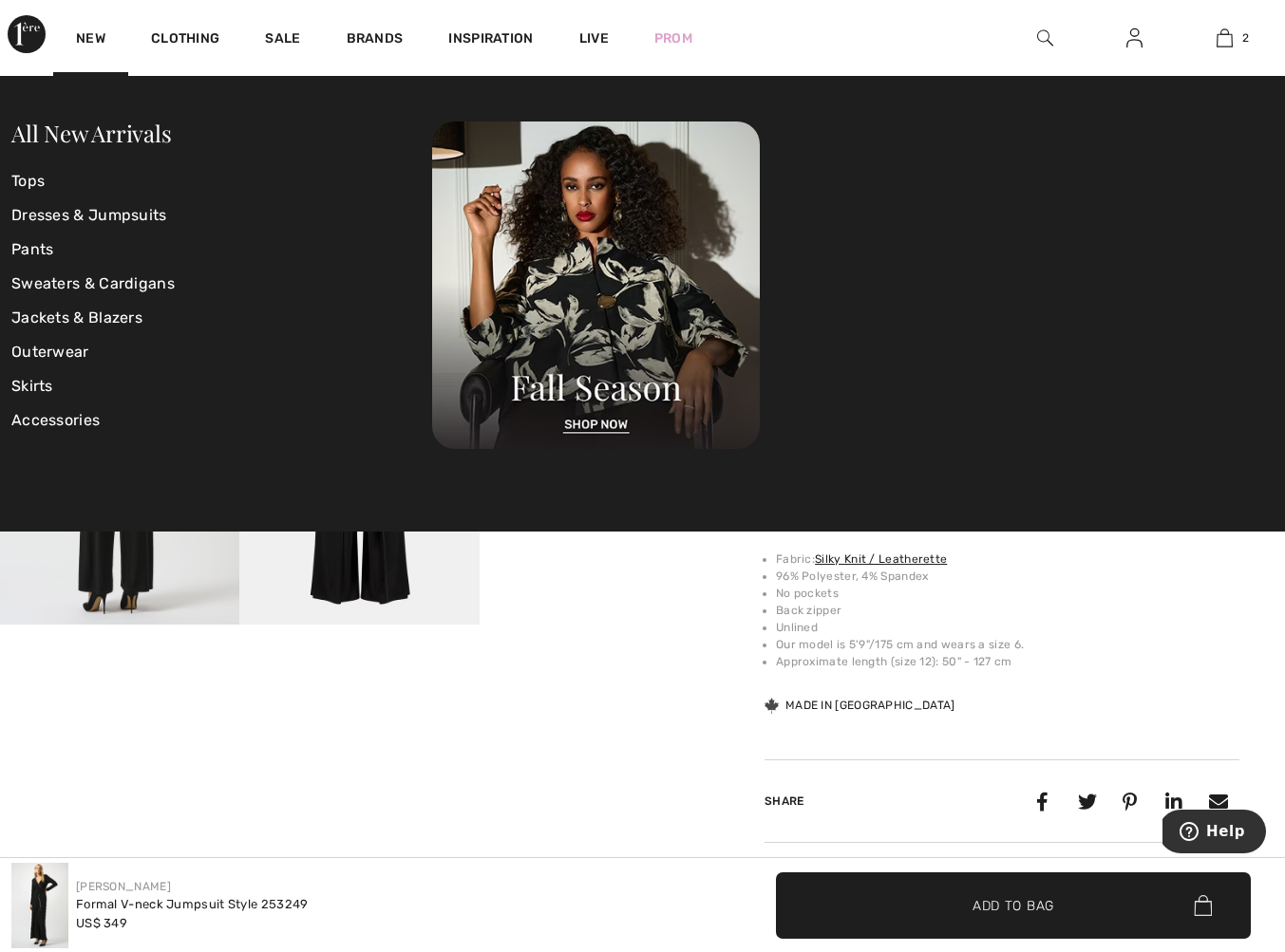
scroll to position [388, 0]
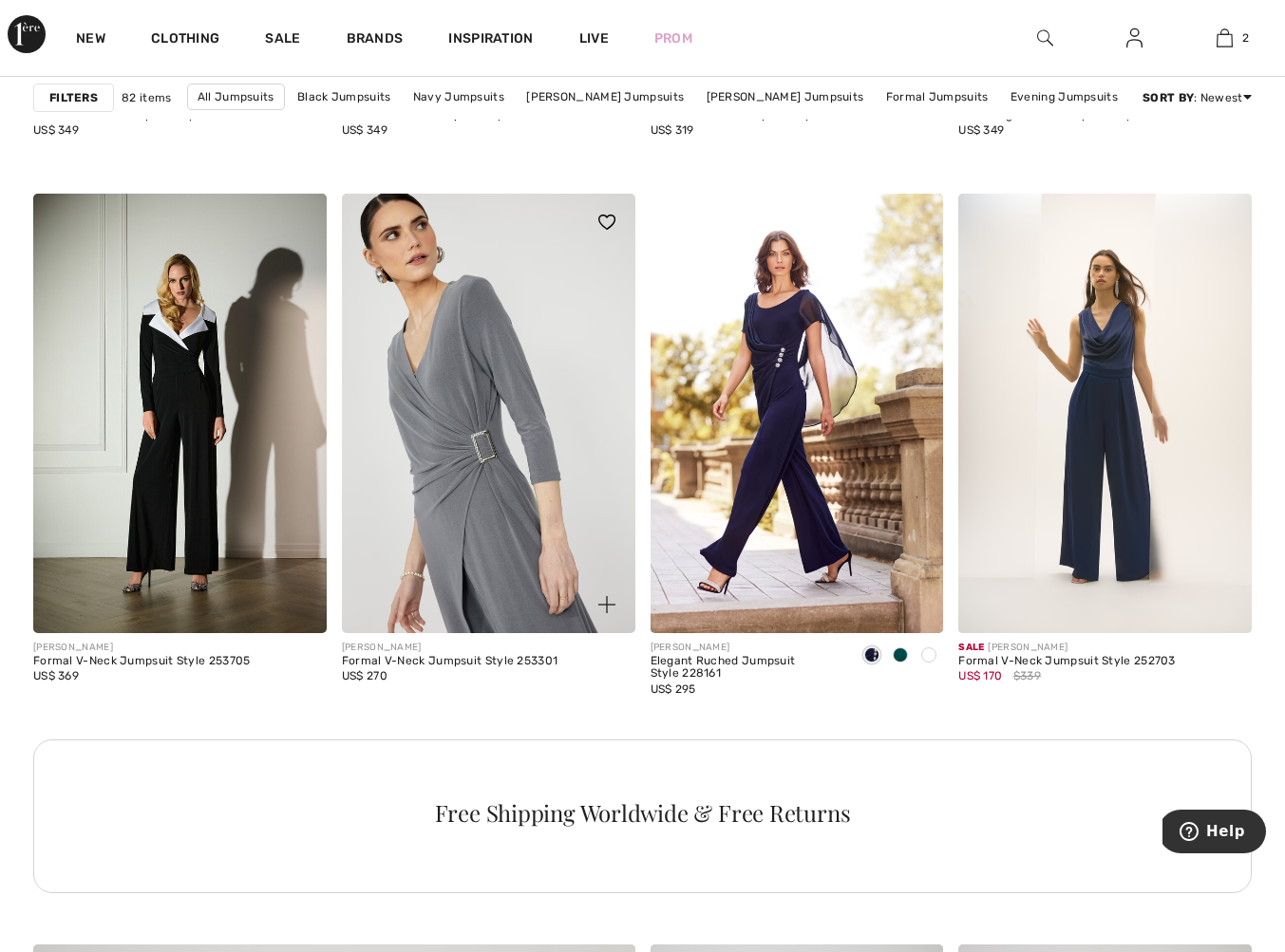
scroll to position [3704, 0]
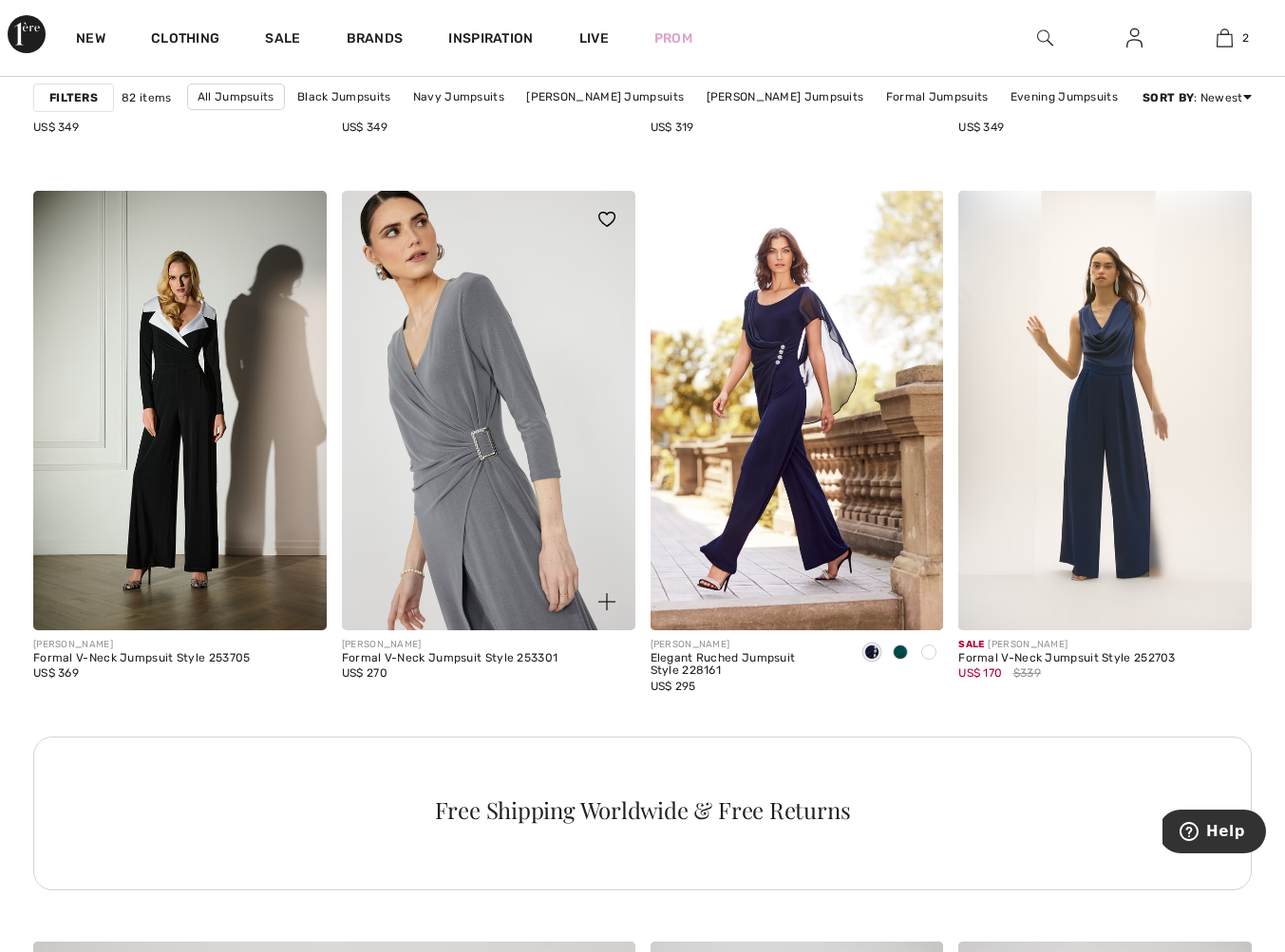
click at [545, 348] on img at bounding box center [488, 410] width 293 height 440
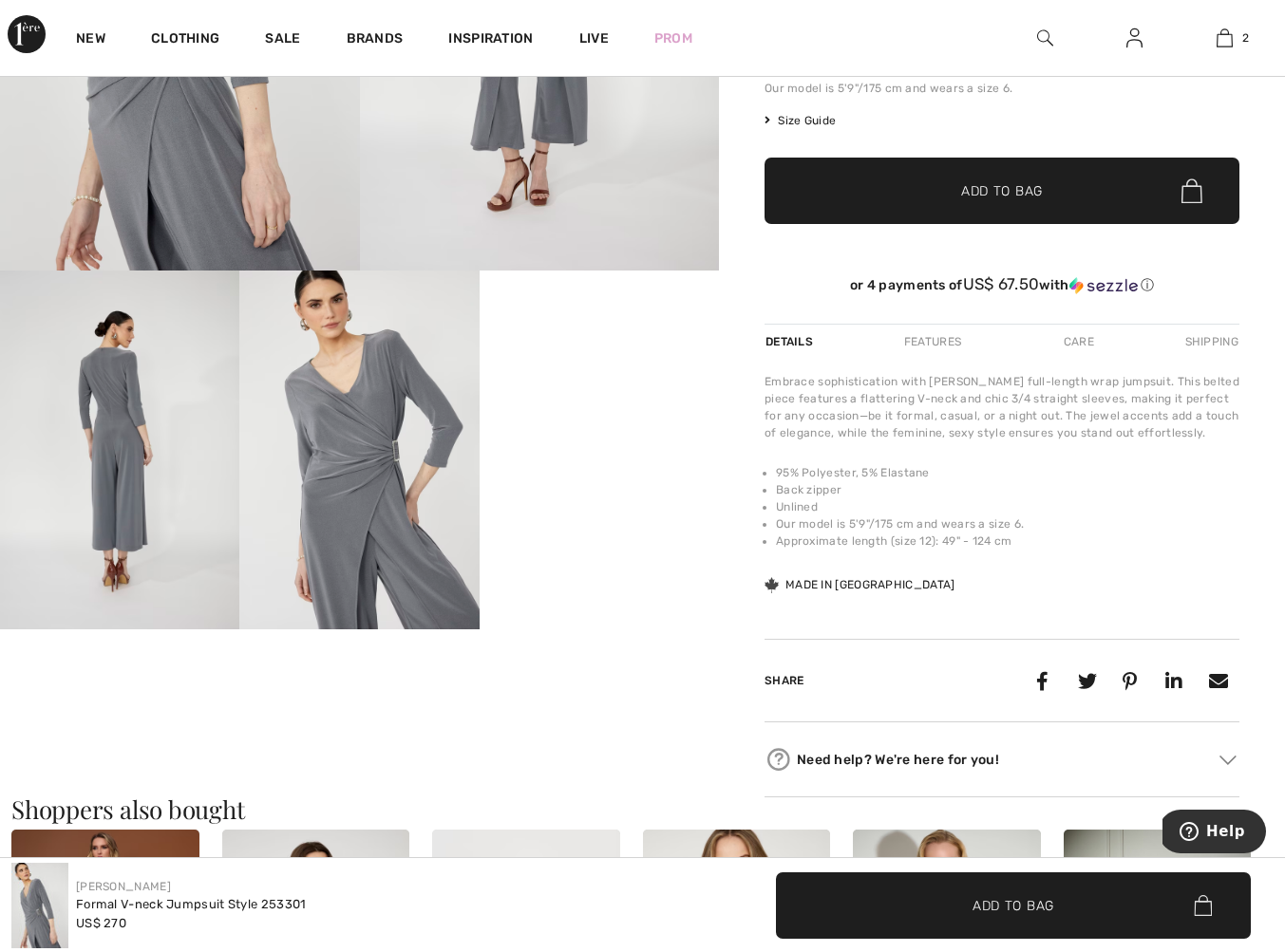
scroll to position [383, 0]
click at [586, 390] on video "Your browser does not support the video tag." at bounding box center [599, 329] width 239 height 120
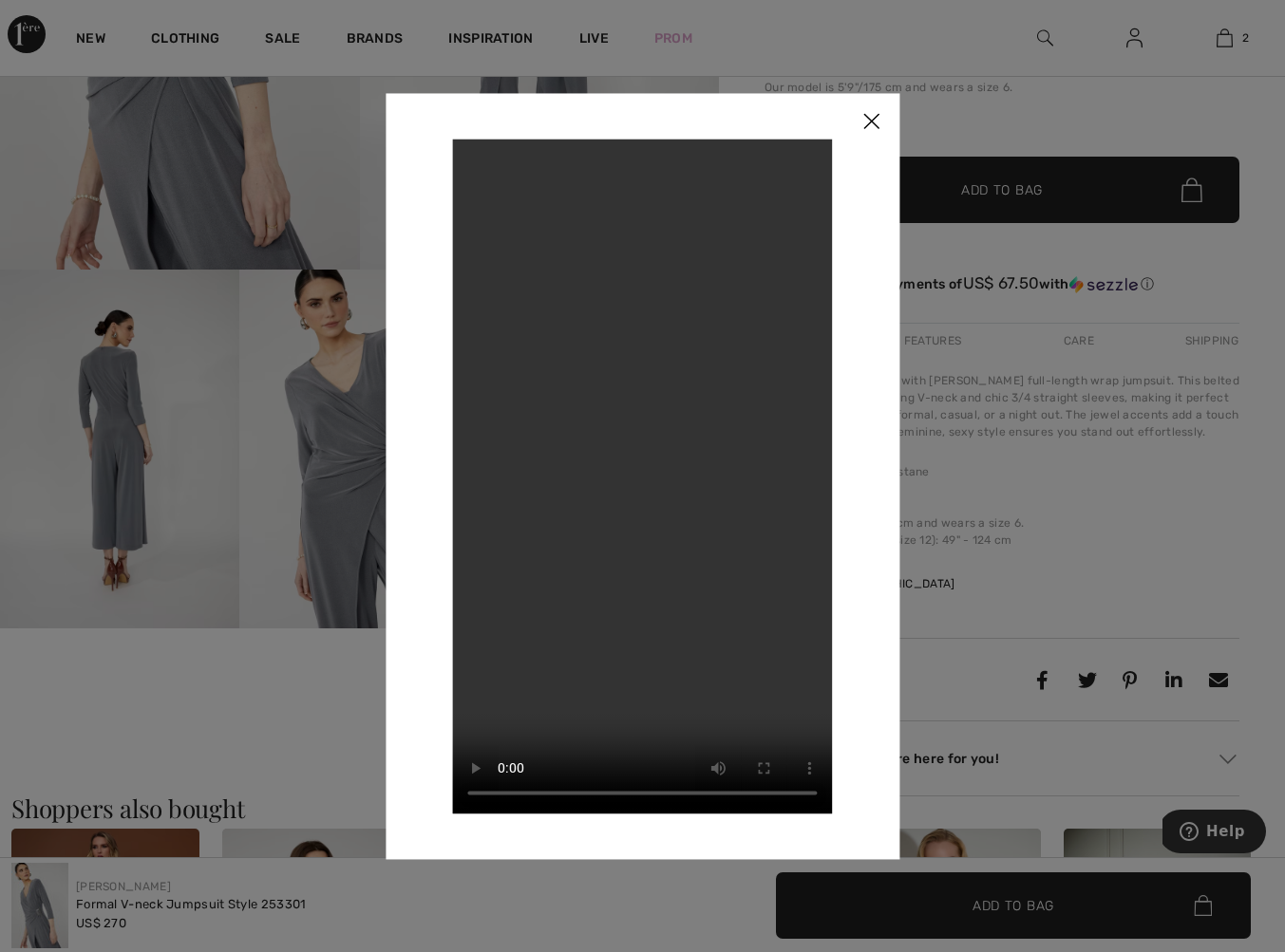
click at [869, 124] on img at bounding box center [870, 122] width 57 height 59
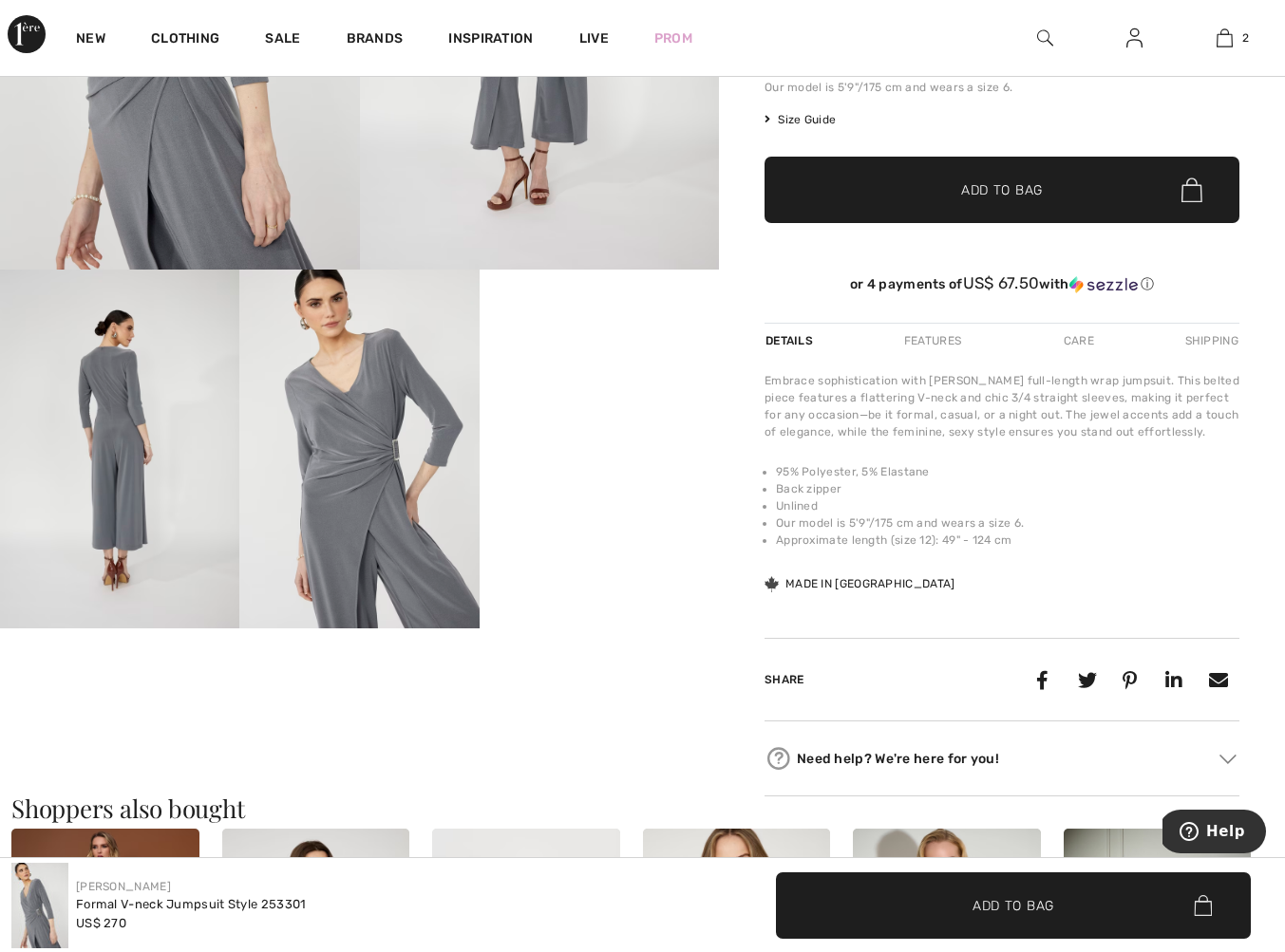
click at [155, 465] on img at bounding box center [120, 449] width 239 height 359
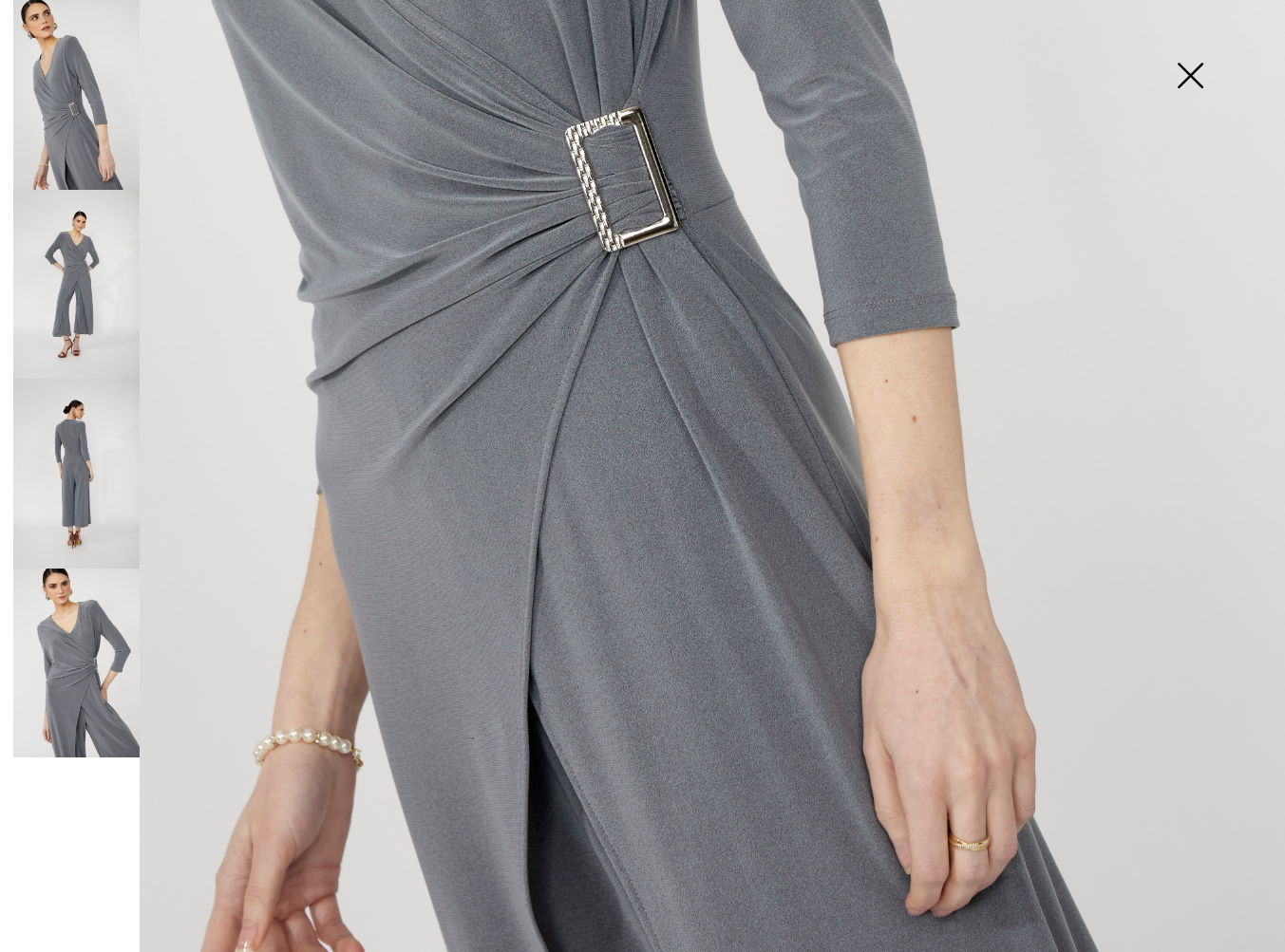
scroll to position [974, 0]
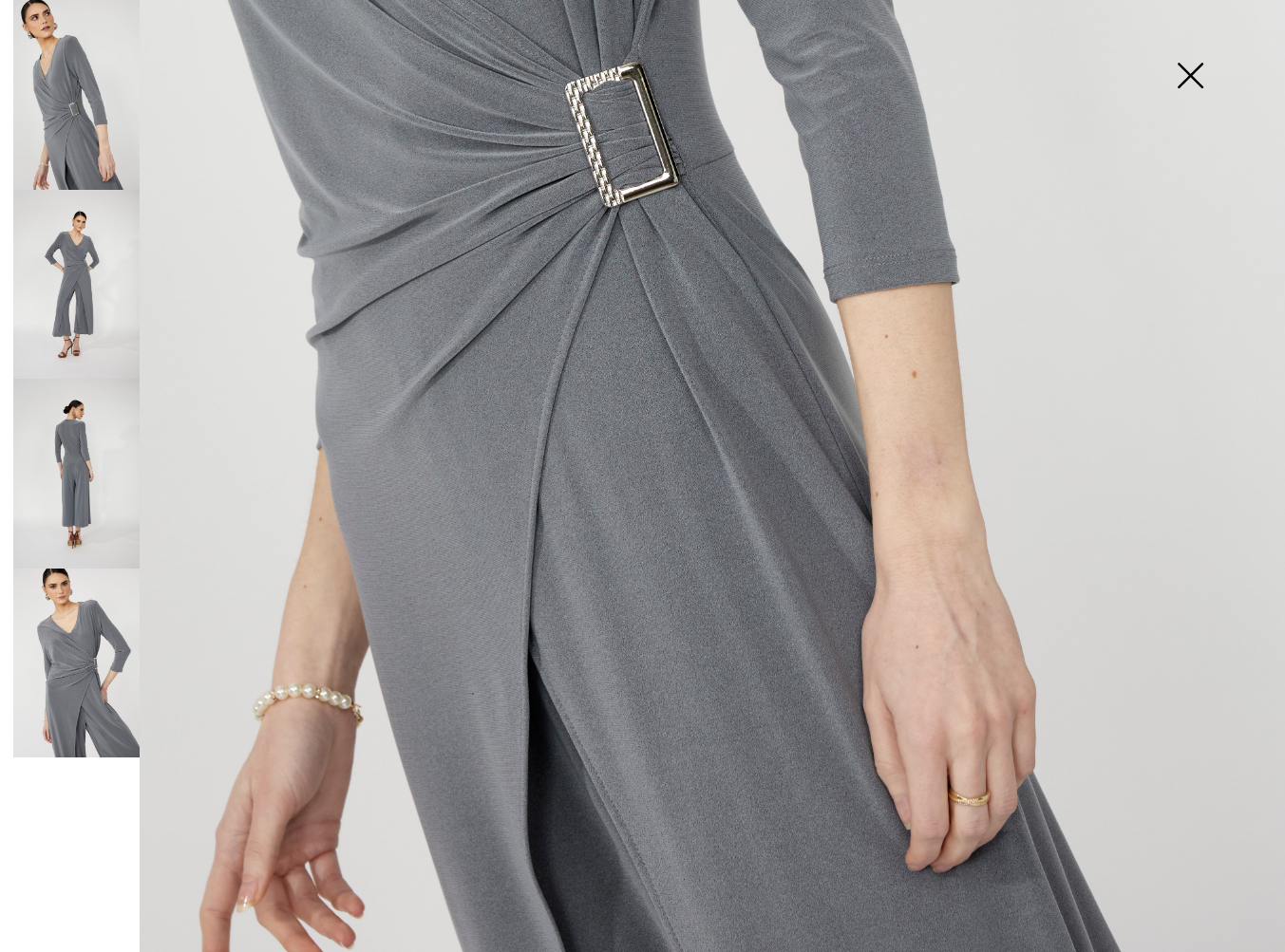
click at [81, 494] on img at bounding box center [76, 474] width 127 height 189
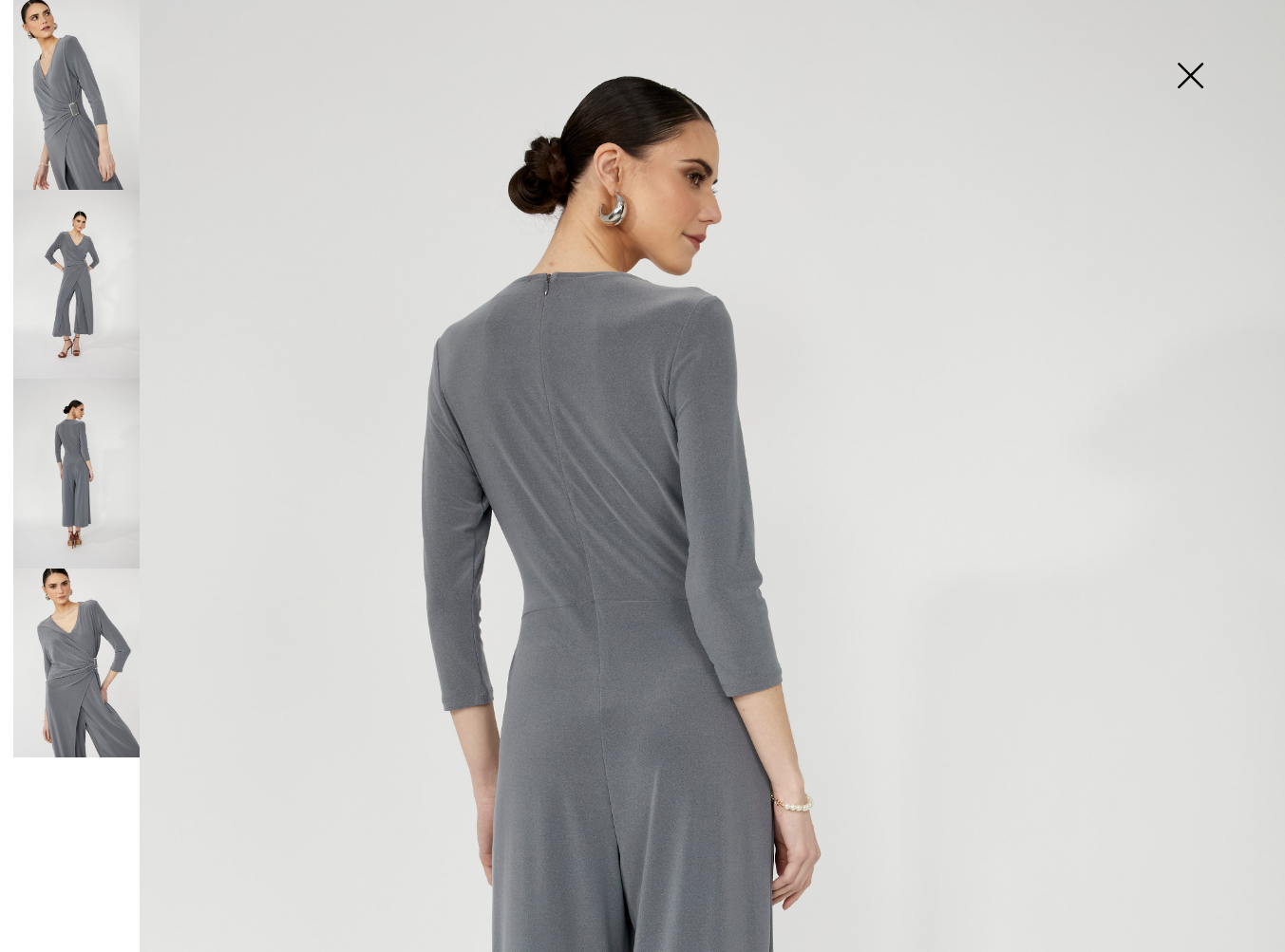
scroll to position [0, 0]
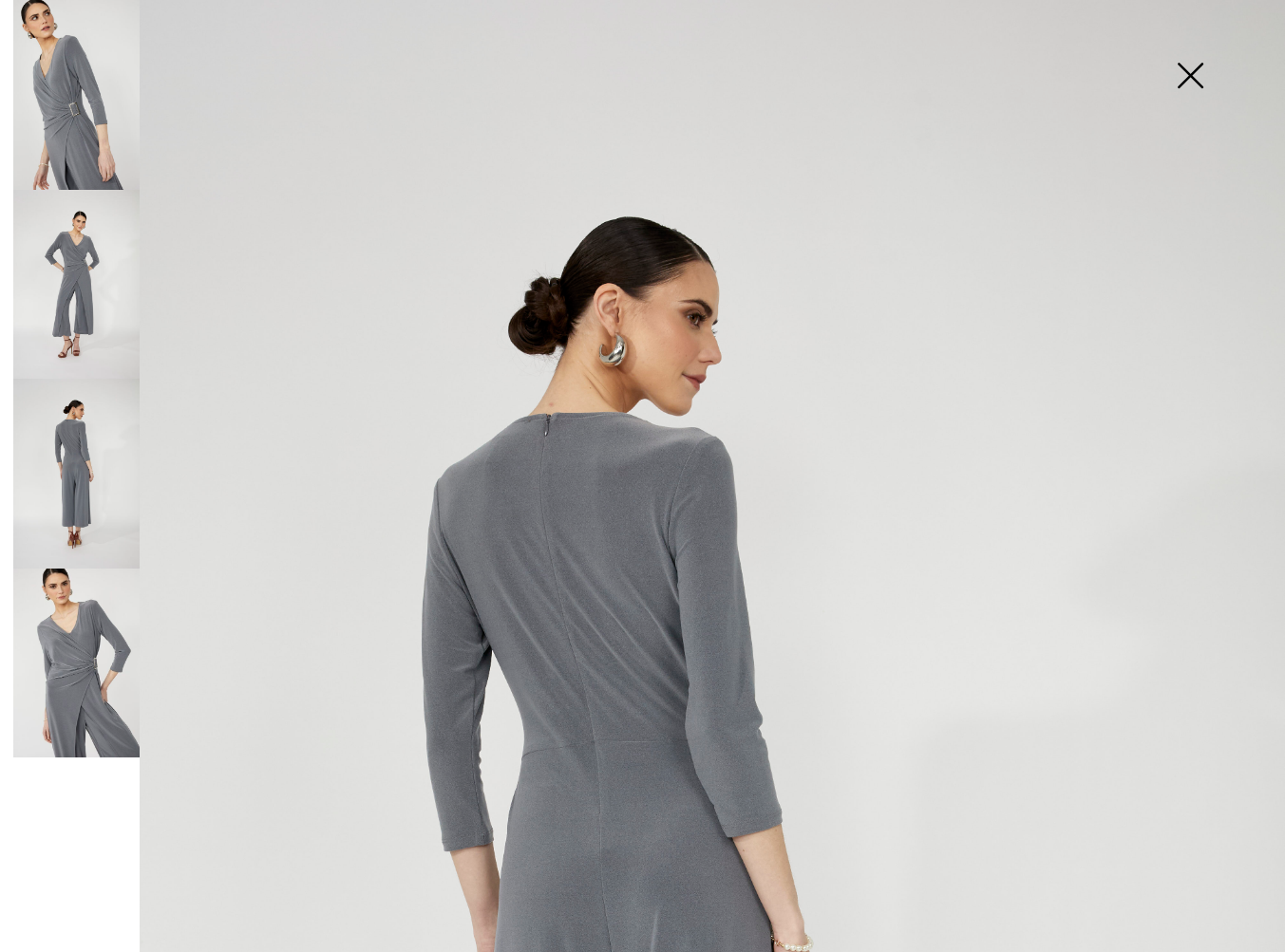
click at [1194, 78] on img at bounding box center [1189, 78] width 95 height 98
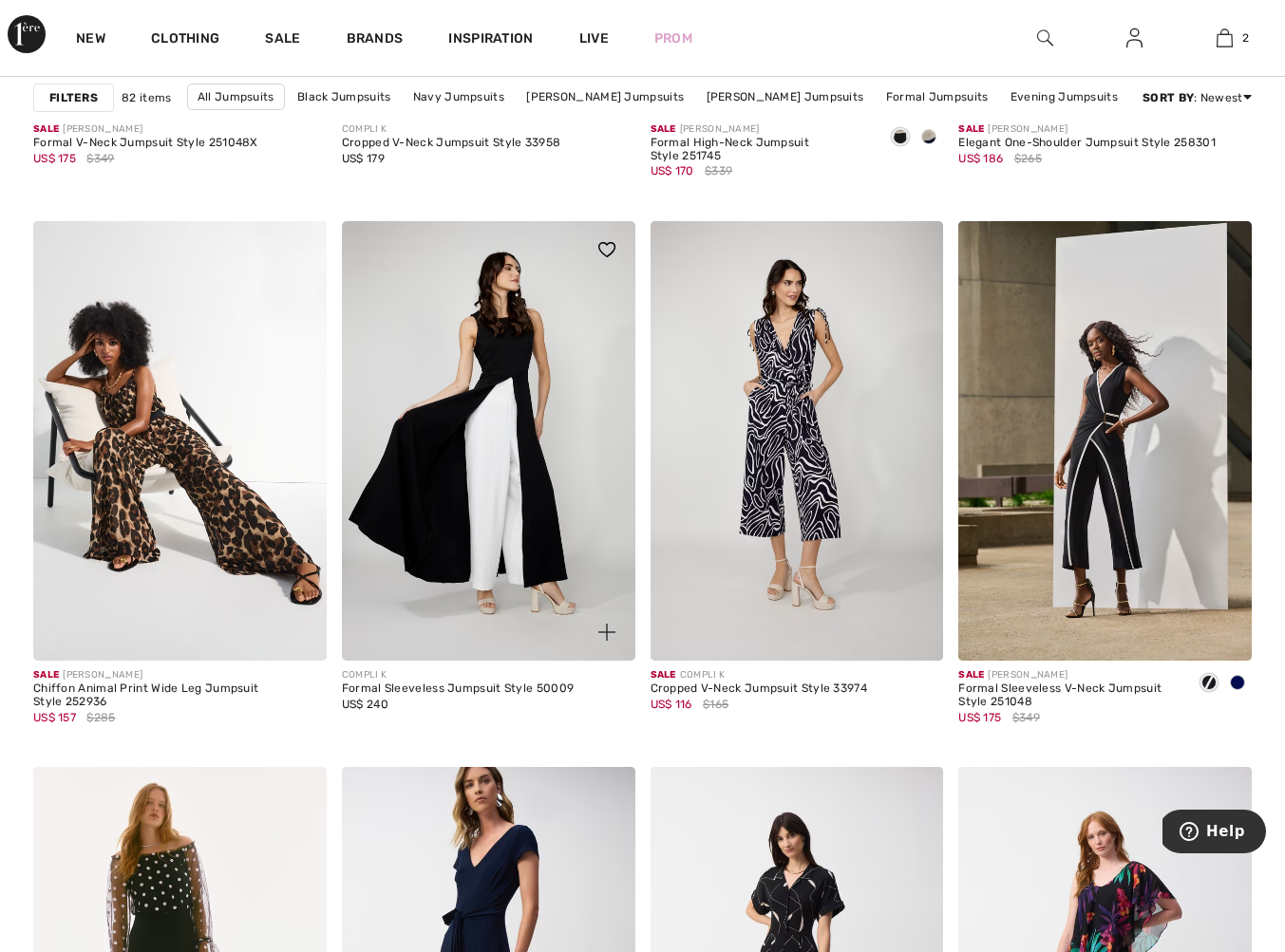
scroll to position [7371, 0]
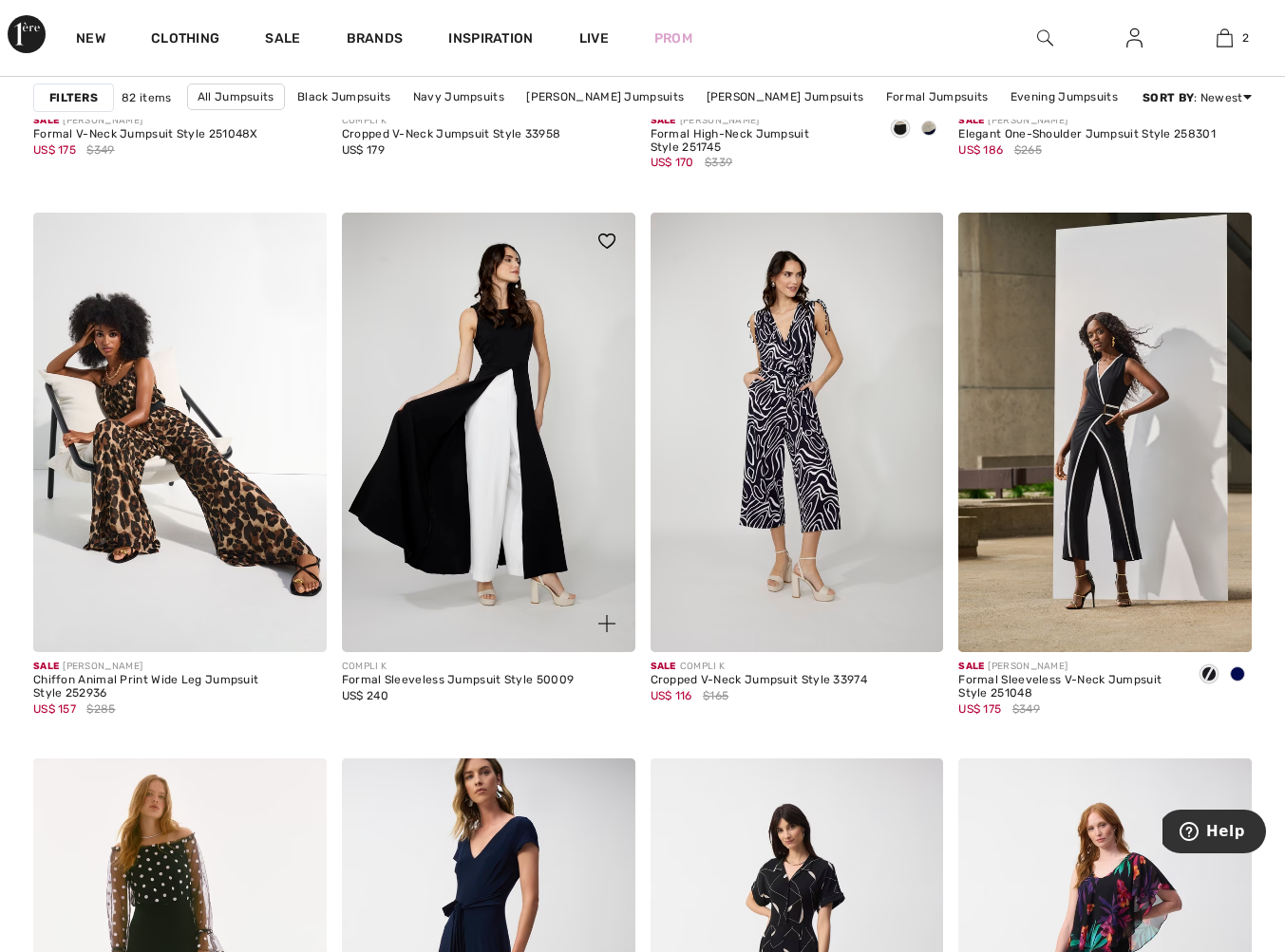
click at [532, 461] on img at bounding box center [488, 432] width 293 height 440
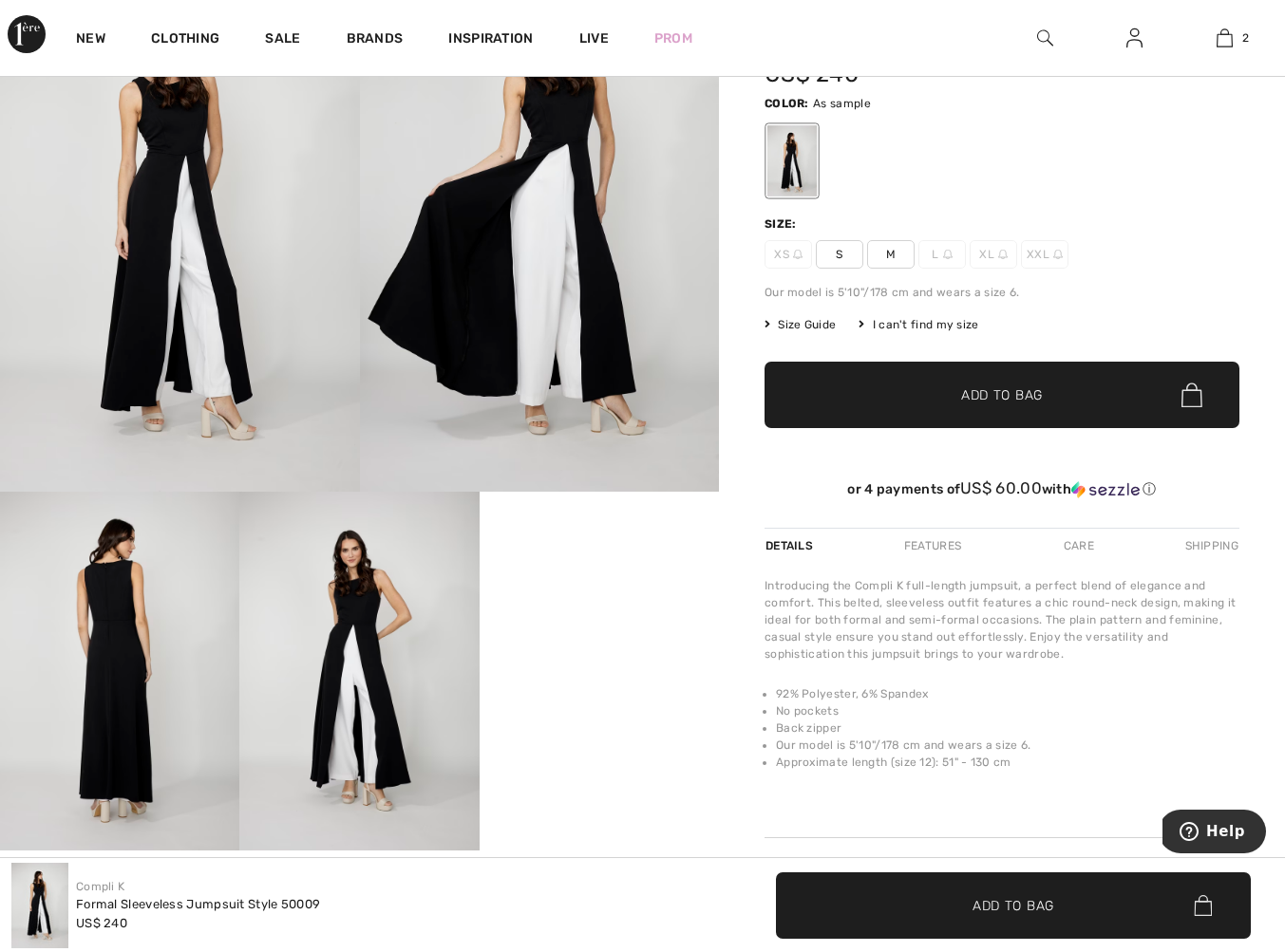
scroll to position [162, 0]
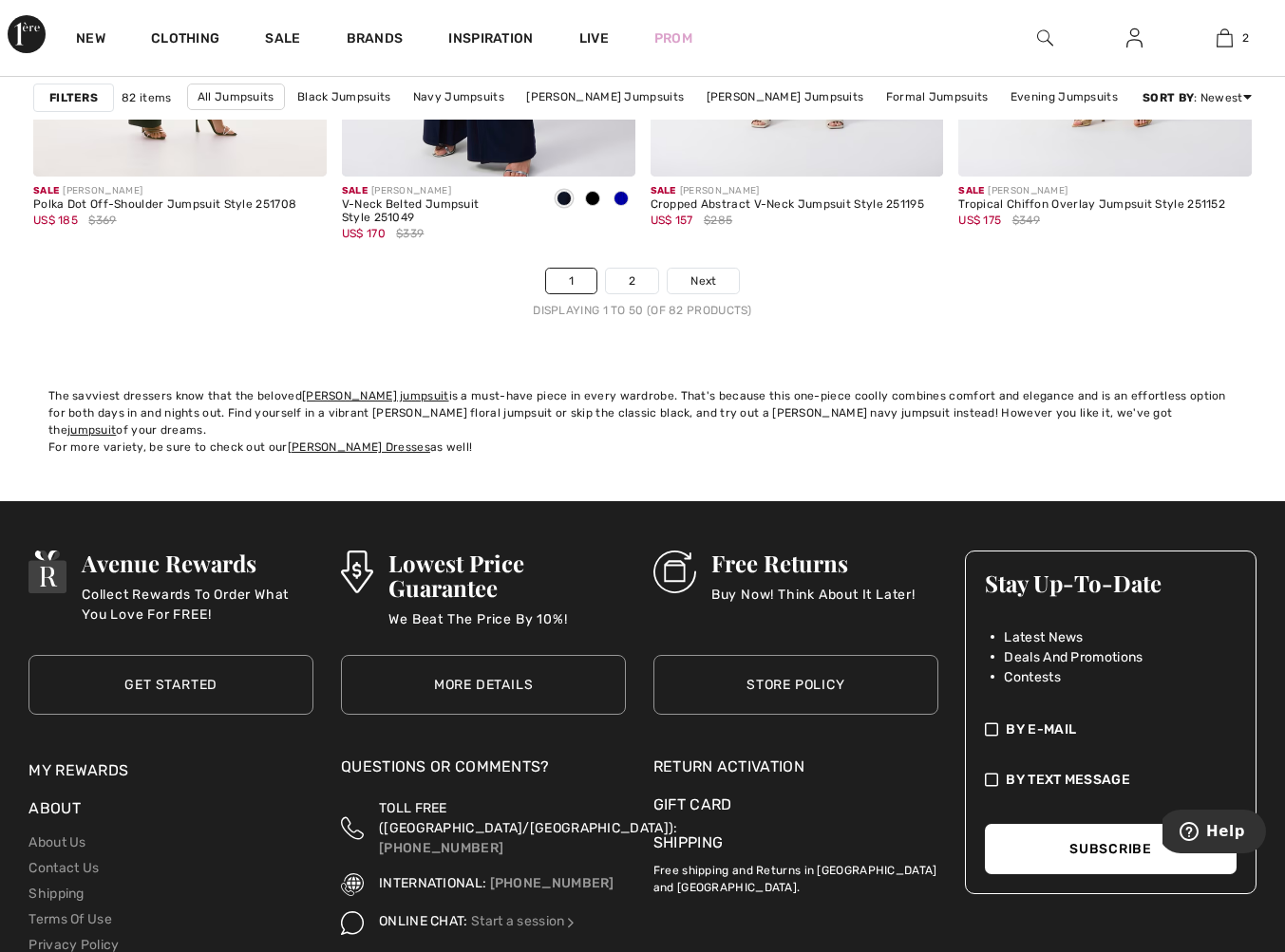
scroll to position [8431, 0]
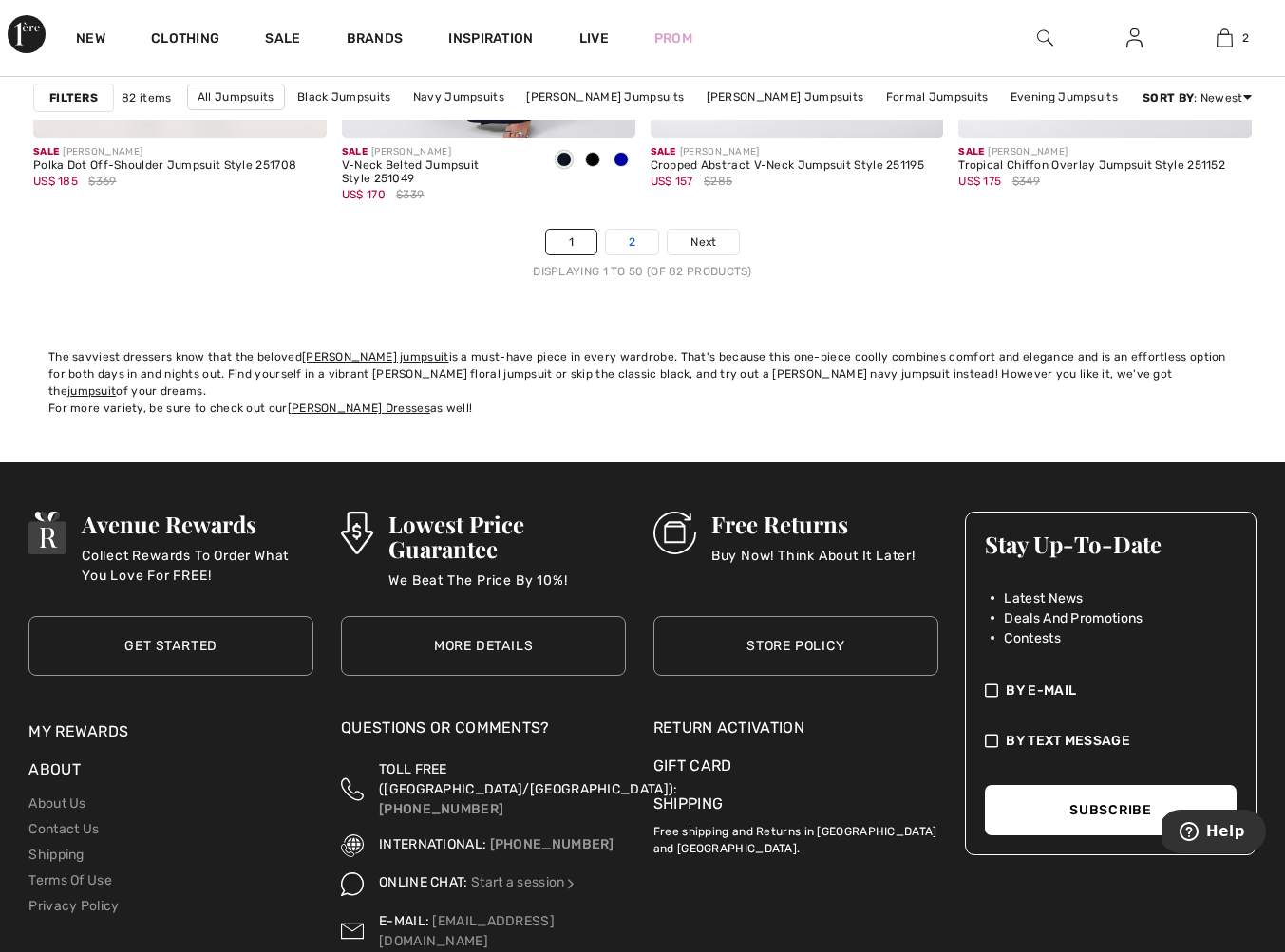
click at [628, 240] on link "2" at bounding box center [632, 241] width 52 height 25
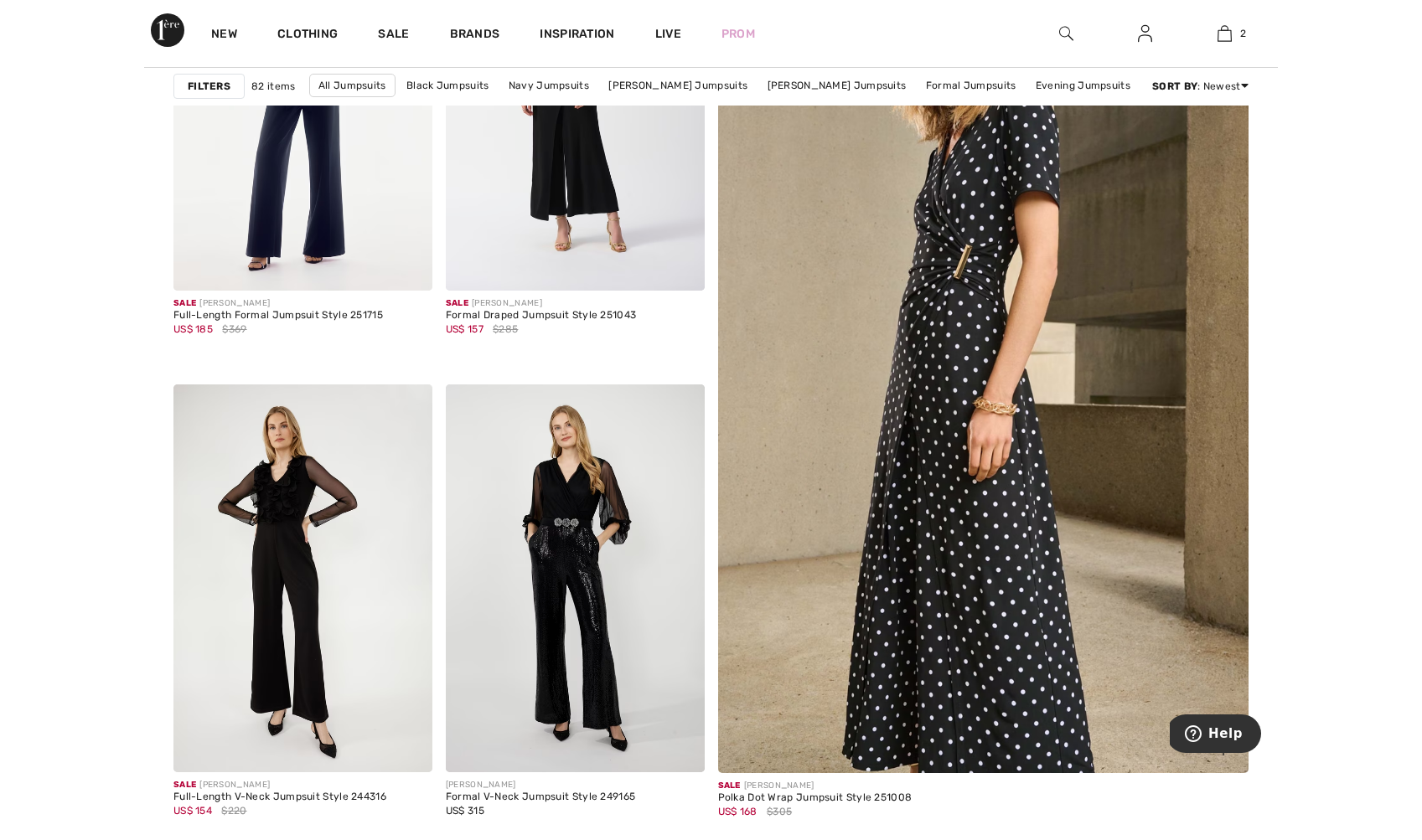
scroll to position [5, 0]
